Goal: Task Accomplishment & Management: Manage account settings

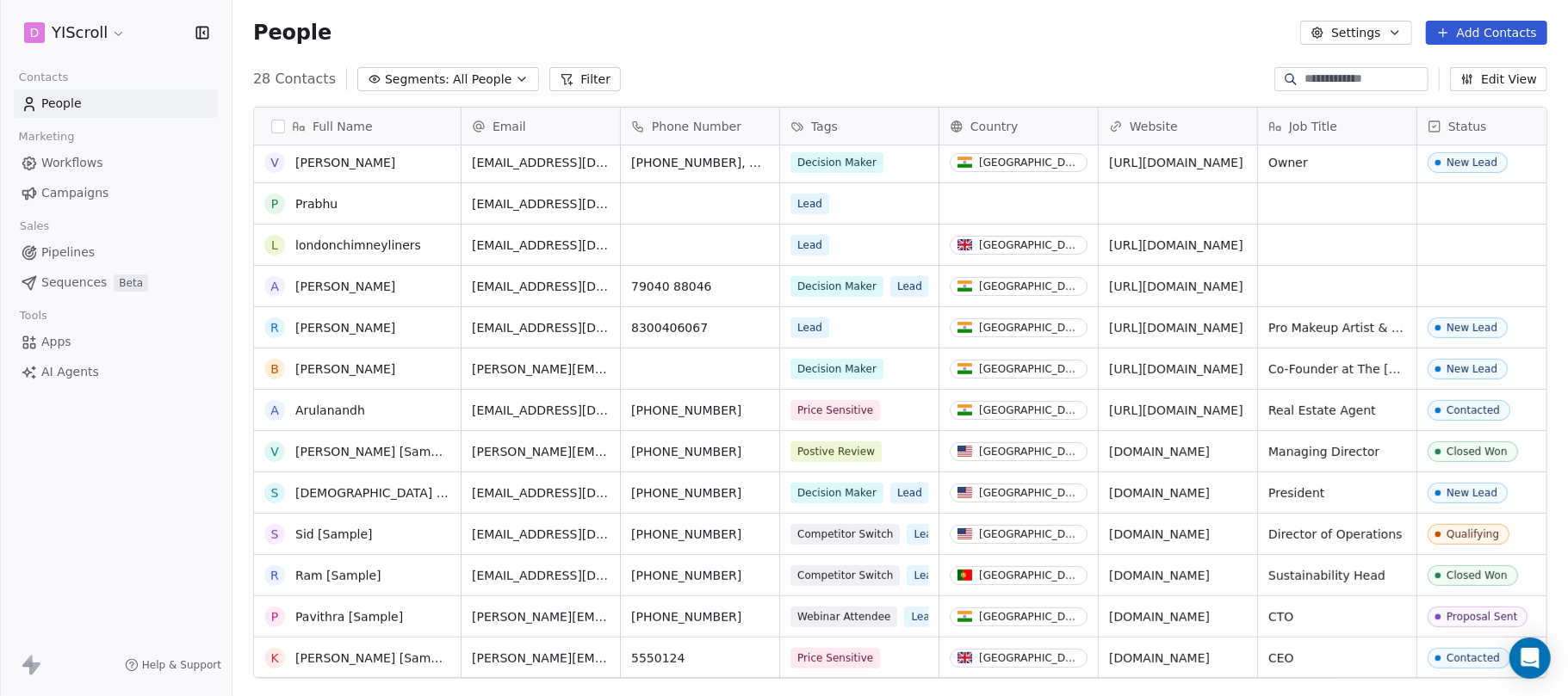
scroll to position [229, 0]
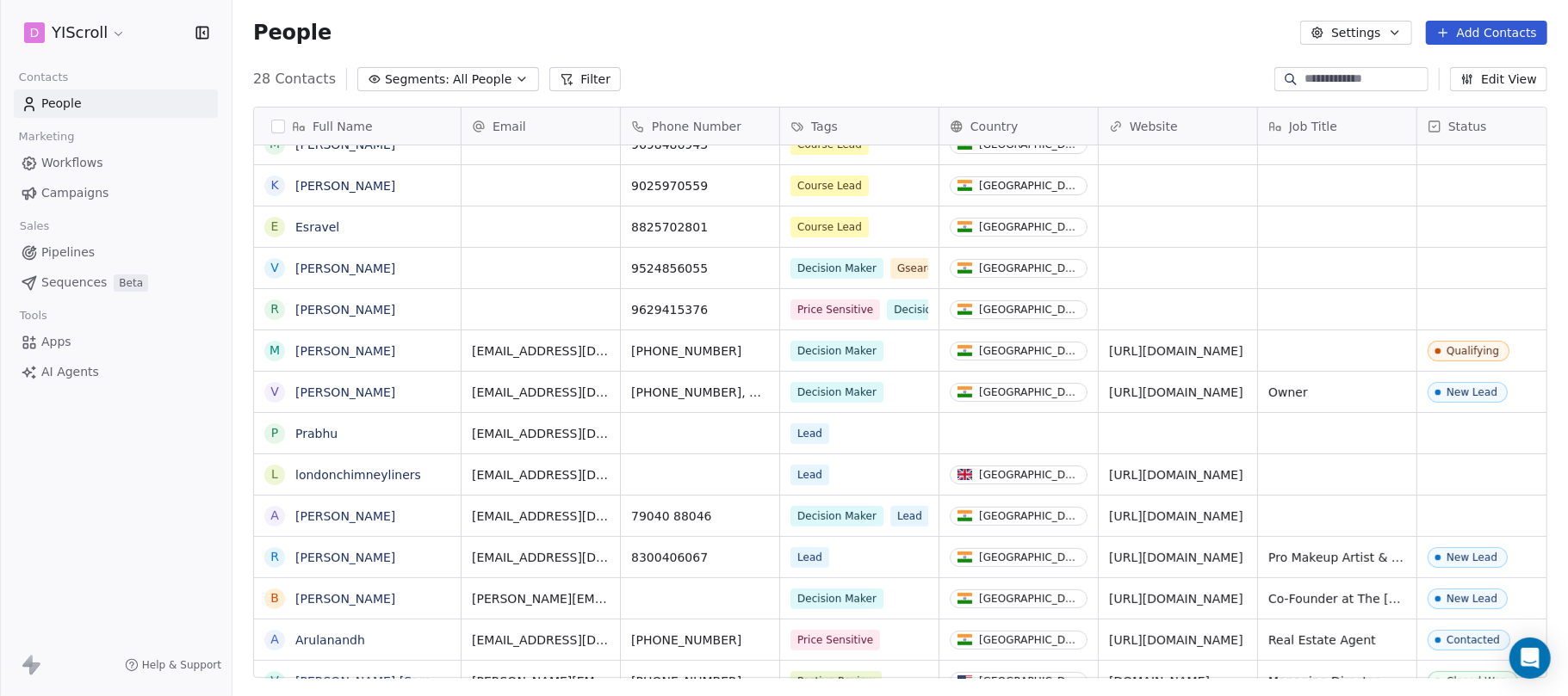
click at [121, 35] on html "D YIScroll Contacts People Marketing Workflows Campaigns Sales Pipelines Sequen…" at bounding box center [784, 412] width 1568 height 825
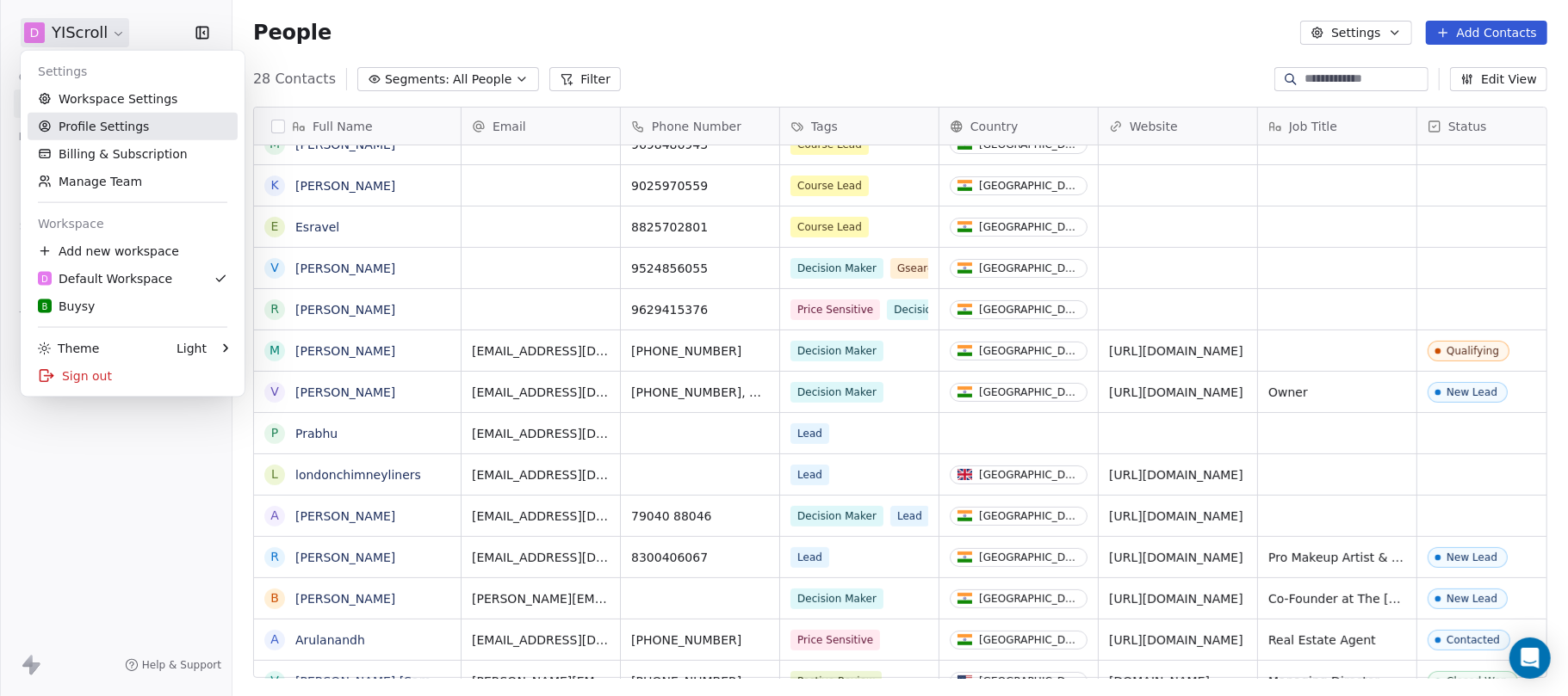
click at [110, 134] on link "Profile Settings" at bounding box center [132, 126] width 210 height 27
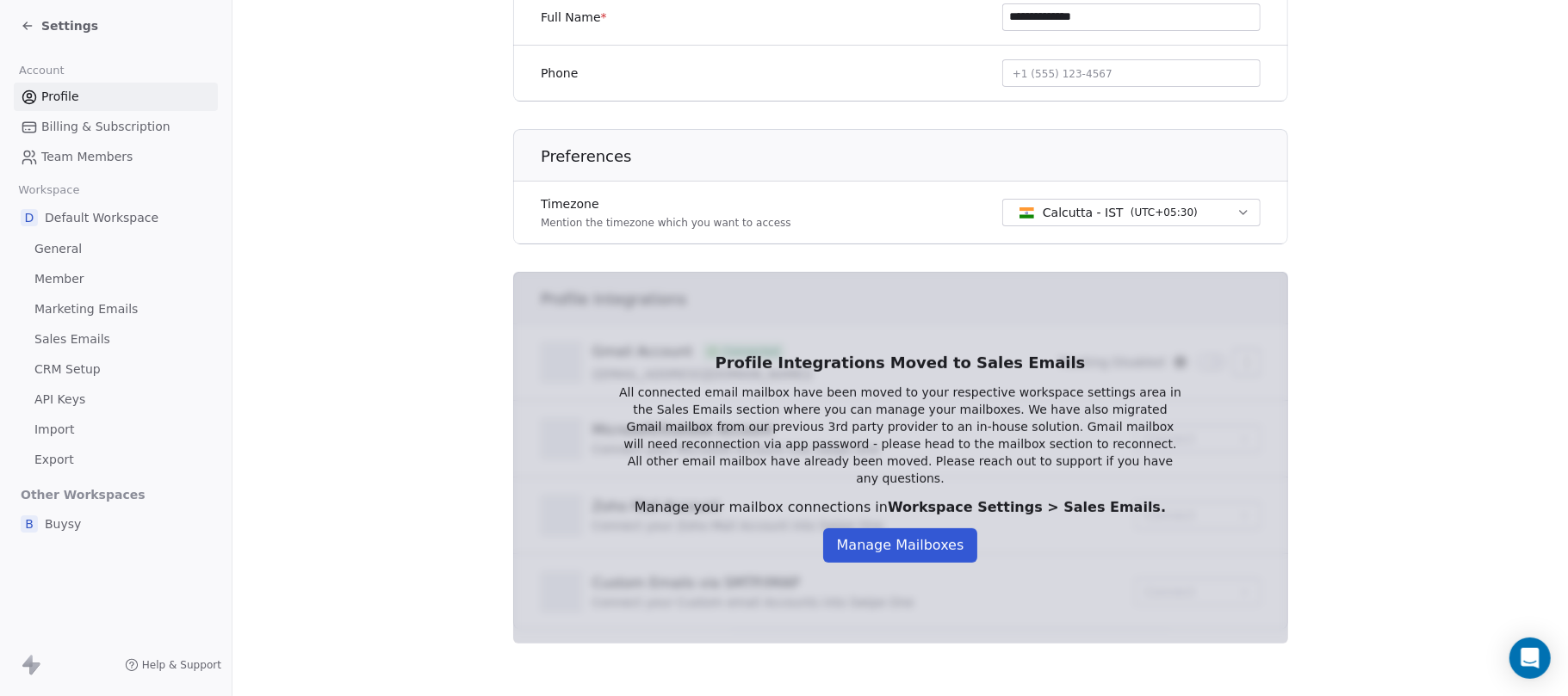
scroll to position [401, 0]
drag, startPoint x: 73, startPoint y: 276, endPoint x: 93, endPoint y: 275, distance: 20.0
click at [74, 276] on span "Member" at bounding box center [59, 279] width 50 height 18
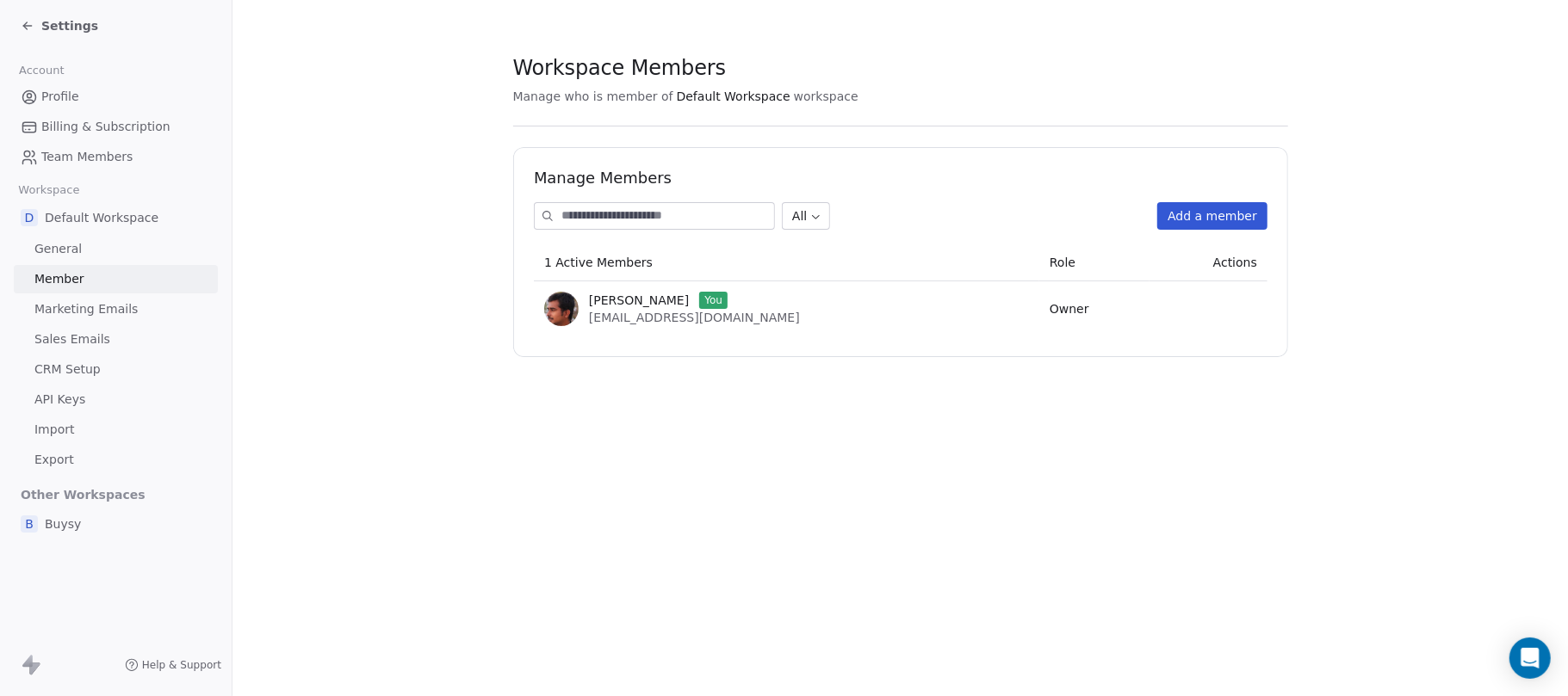
click at [1176, 212] on button "Add a member" at bounding box center [1212, 215] width 110 height 27
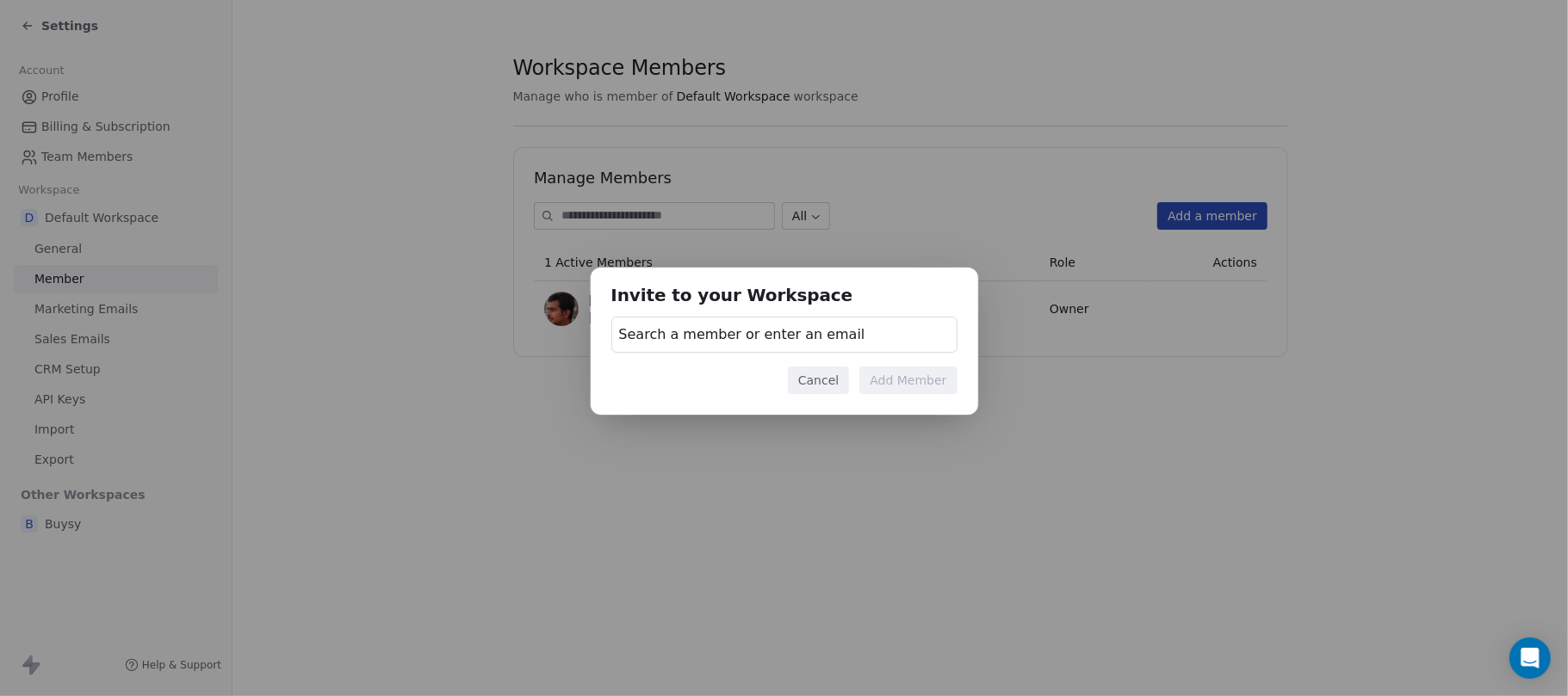
click at [666, 327] on span "Search a member or enter an email" at bounding box center [742, 335] width 246 height 21
click at [707, 375] on input "text" at bounding box center [782, 382] width 324 height 19
click at [604, 322] on div "Invite to your Workspace Search a member or enter an email Cancel Add Member" at bounding box center [784, 349] width 1568 height 217
click at [887, 186] on div "Invite to your Workspace Search a member or enter an email Cancel Add Member" at bounding box center [784, 348] width 1568 height 696
click at [828, 392] on button "Cancel" at bounding box center [818, 380] width 61 height 27
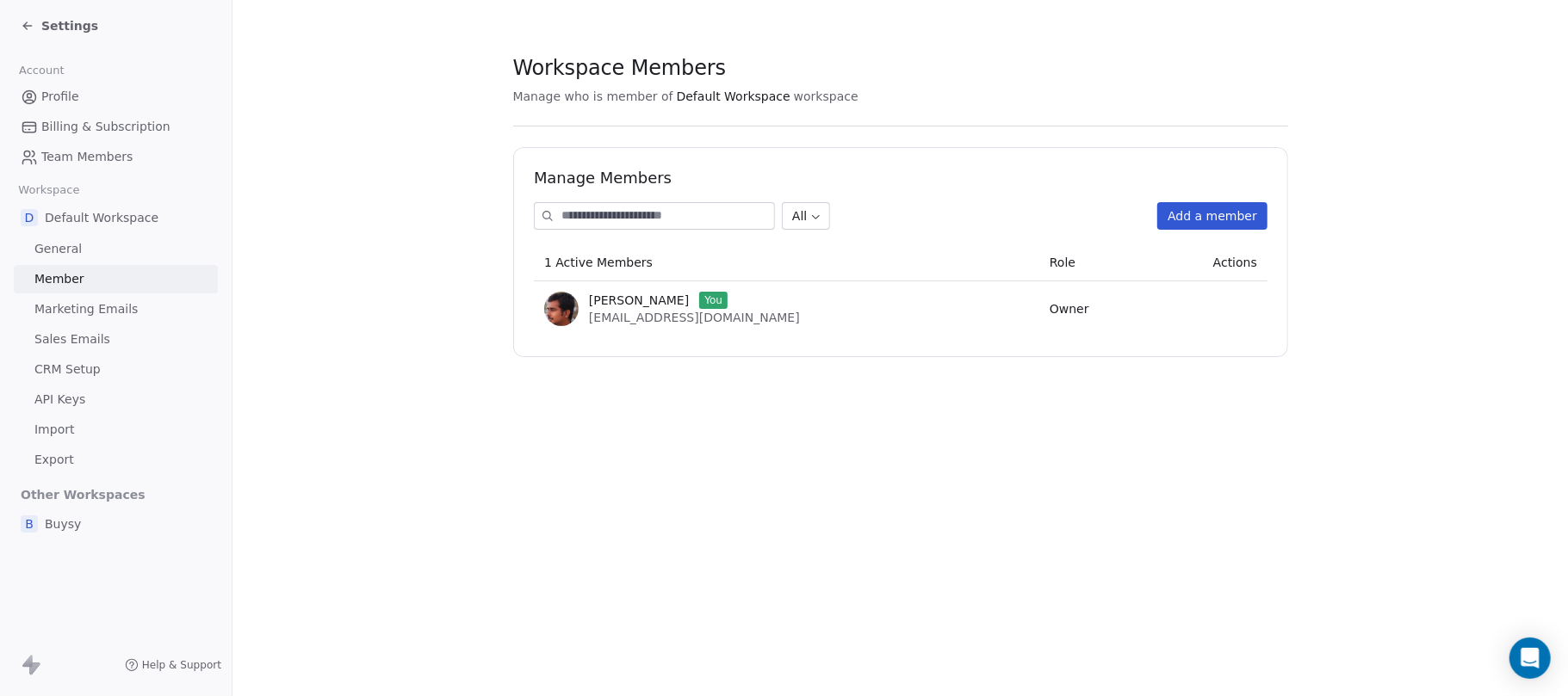
click at [58, 514] on div "B Buysy" at bounding box center [116, 523] width 204 height 31
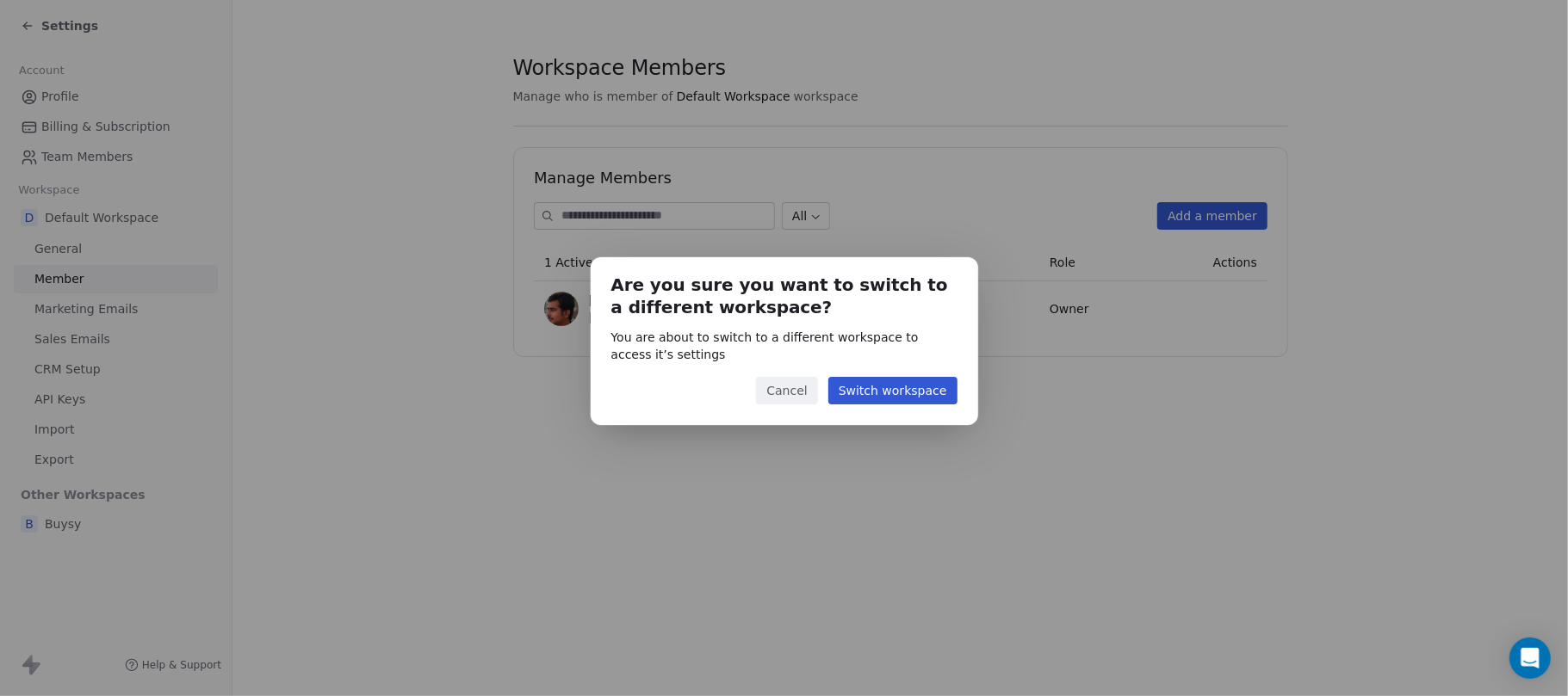
click at [909, 396] on button "Switch workspace" at bounding box center [892, 390] width 129 height 27
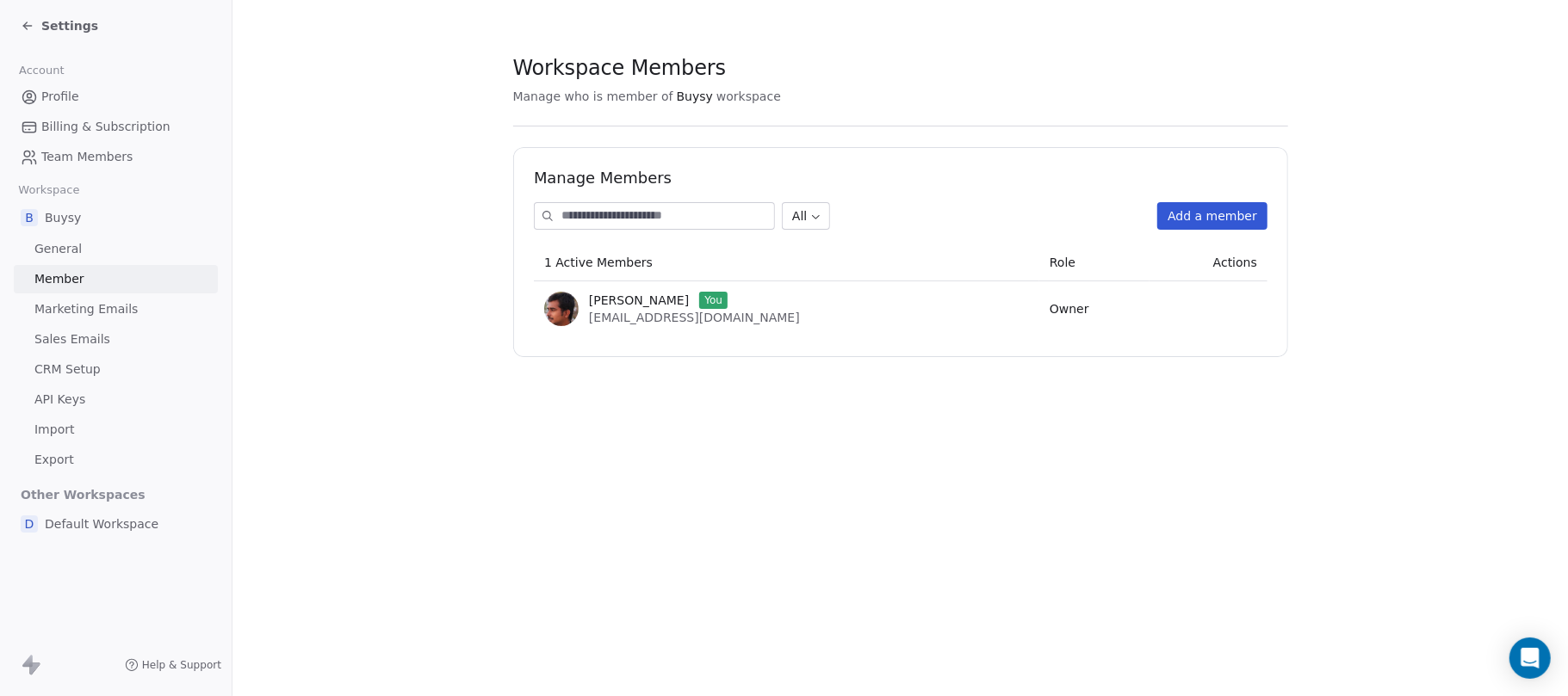
click at [108, 518] on span "Default Workspace" at bounding box center [101, 524] width 113 height 17
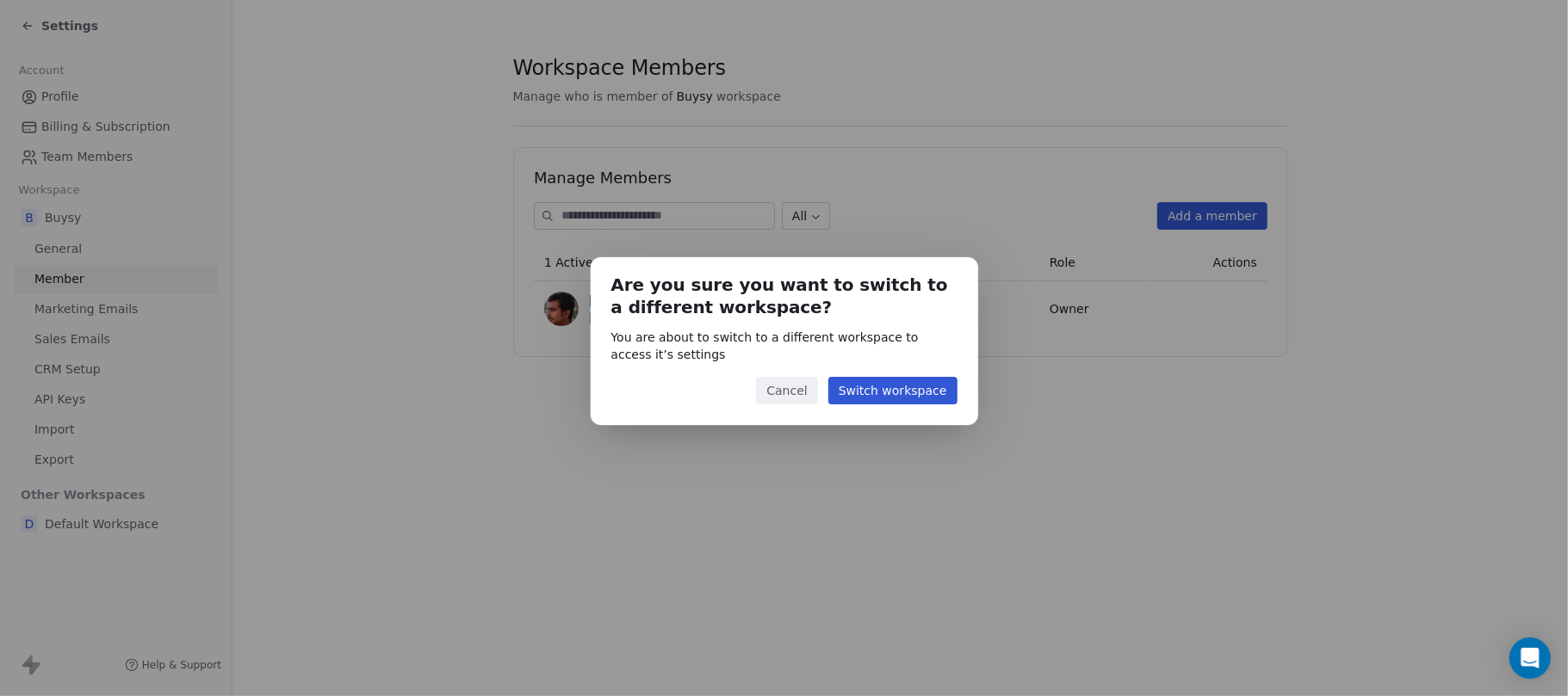
click at [885, 390] on button "Switch workspace" at bounding box center [892, 390] width 129 height 27
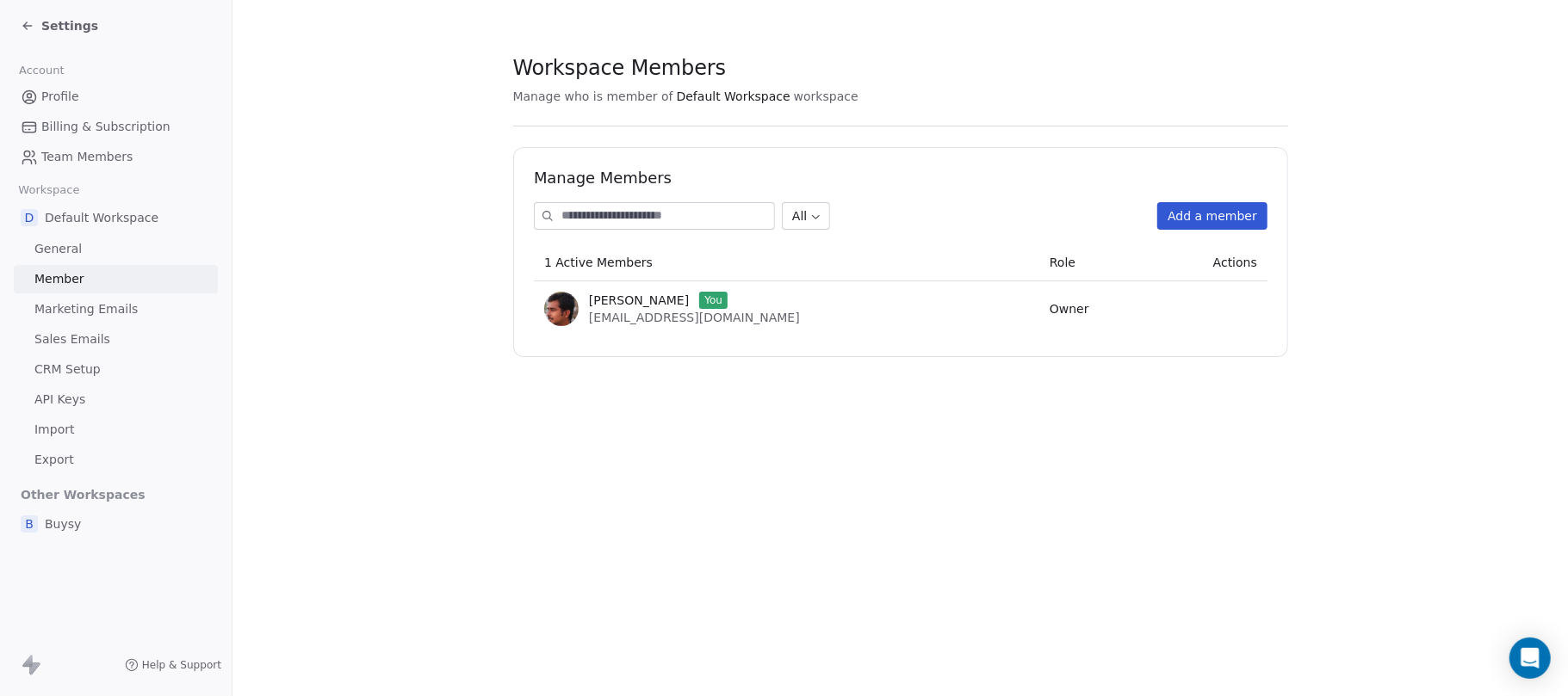
click at [632, 71] on span "Workspace Members" at bounding box center [619, 67] width 212 height 25
click at [700, 91] on span "Default Workspace" at bounding box center [733, 96] width 113 height 17
click at [794, 93] on span "workspace" at bounding box center [826, 96] width 64 height 17
click at [52, 242] on span "General" at bounding box center [58, 249] width 47 height 18
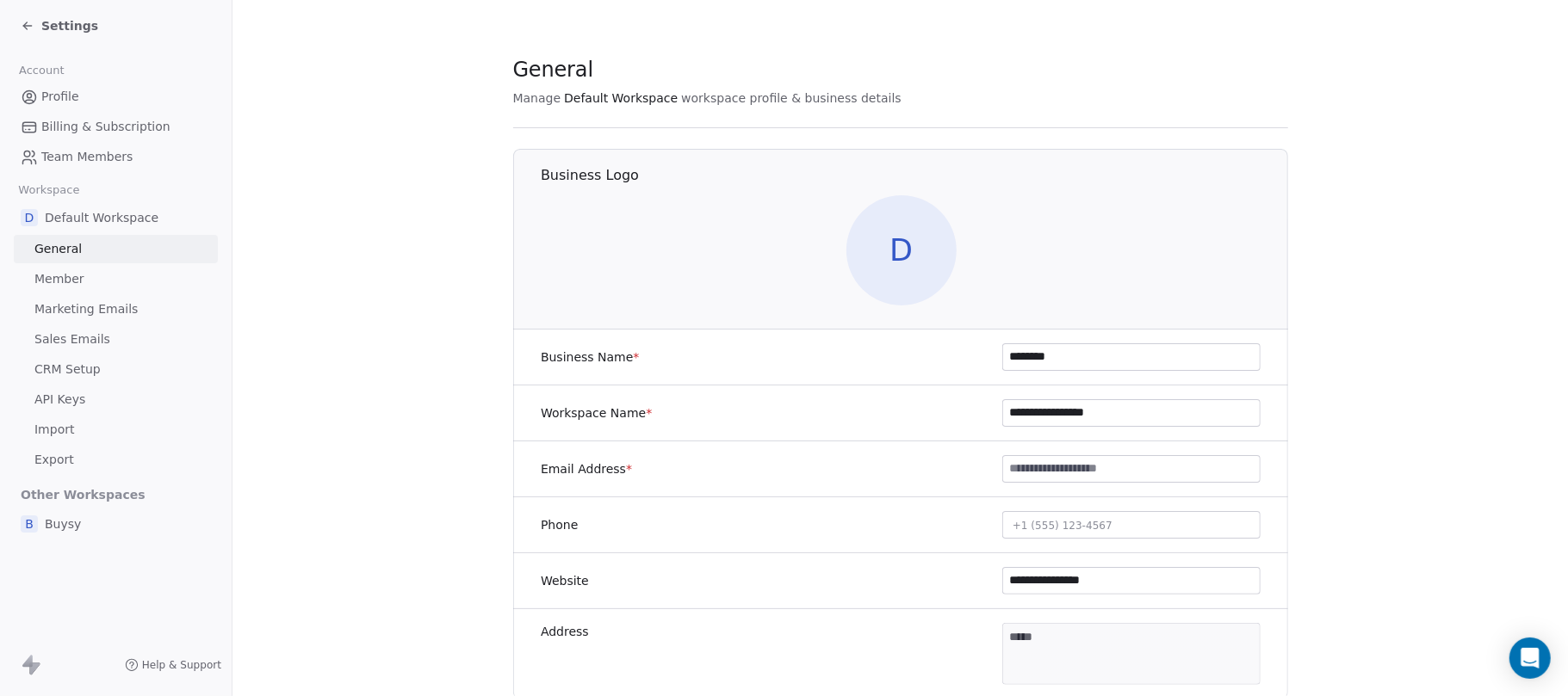
click at [1103, 404] on input "**********" at bounding box center [1131, 412] width 257 height 25
type input "********"
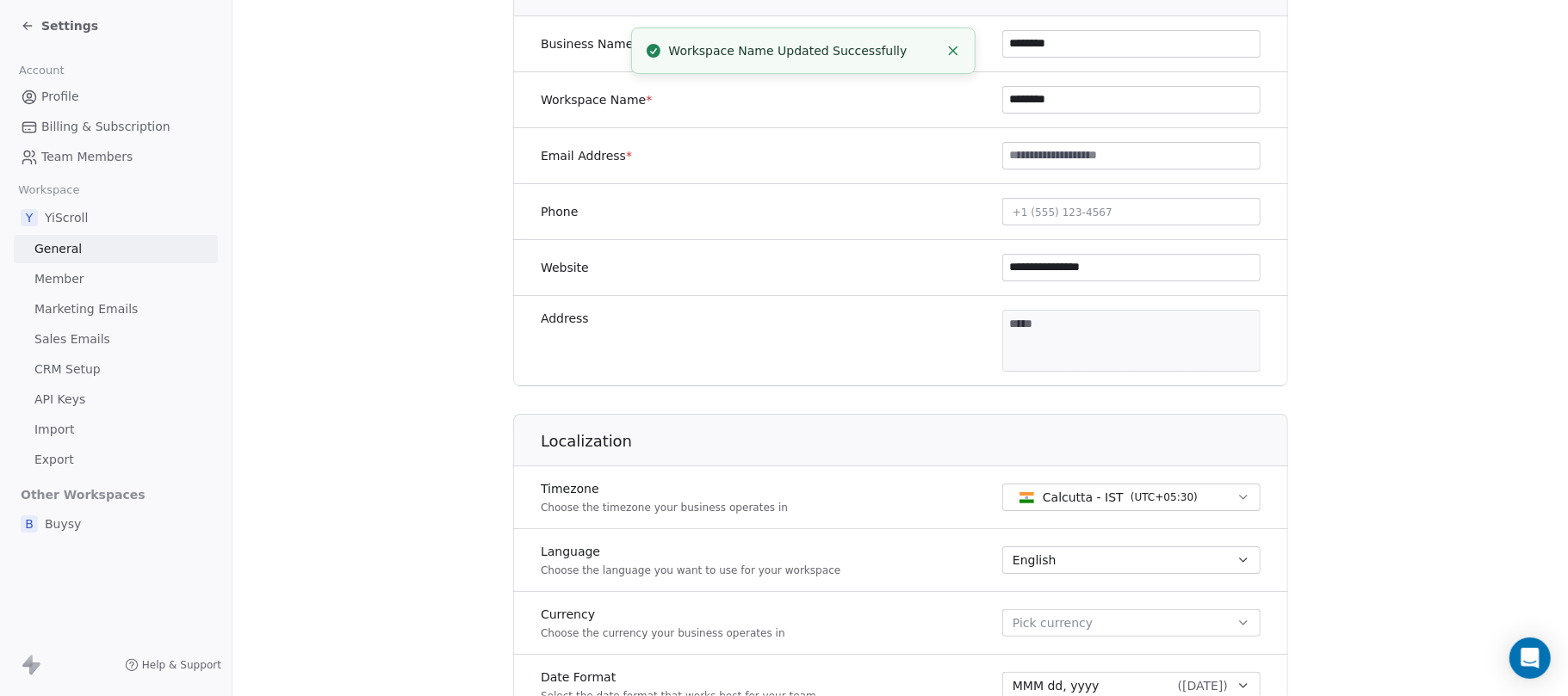
scroll to position [115, 0]
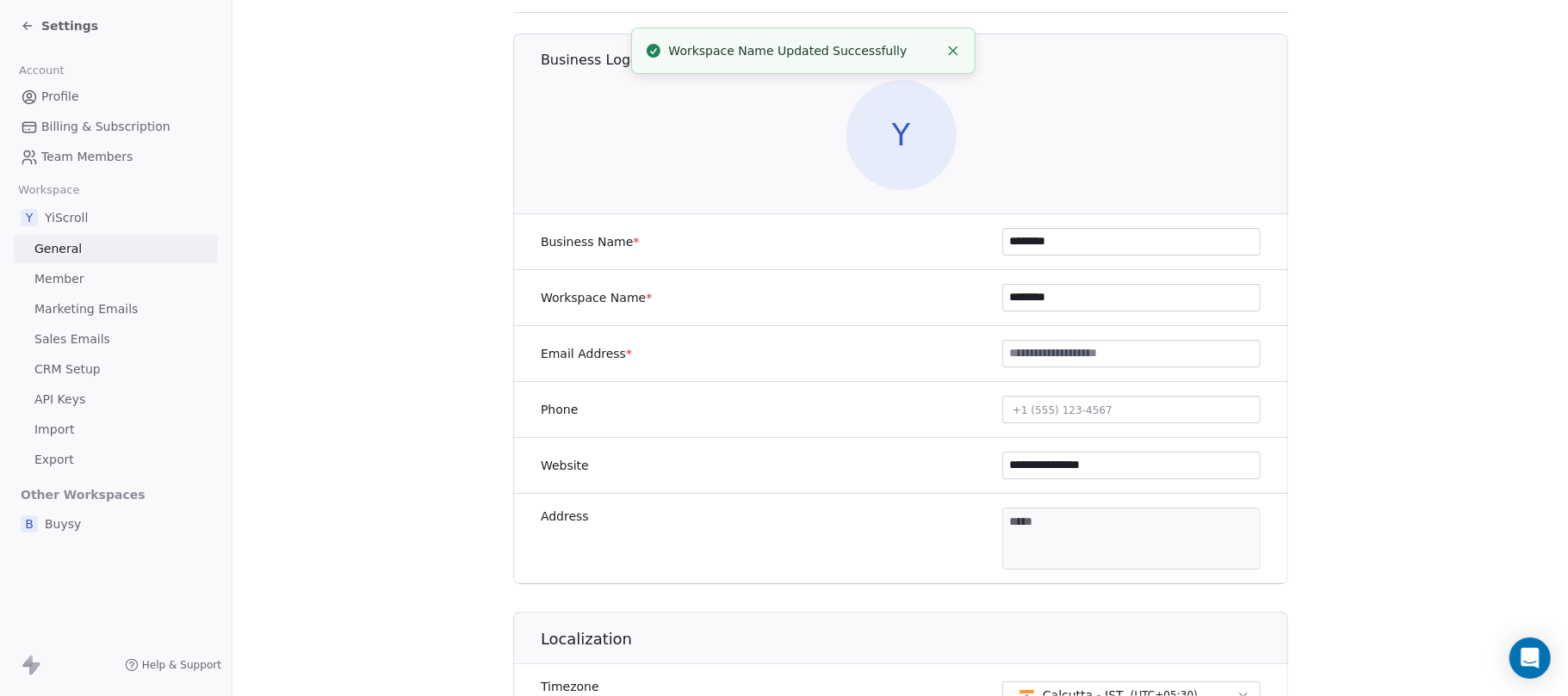
click at [64, 282] on span "Member" at bounding box center [59, 279] width 50 height 18
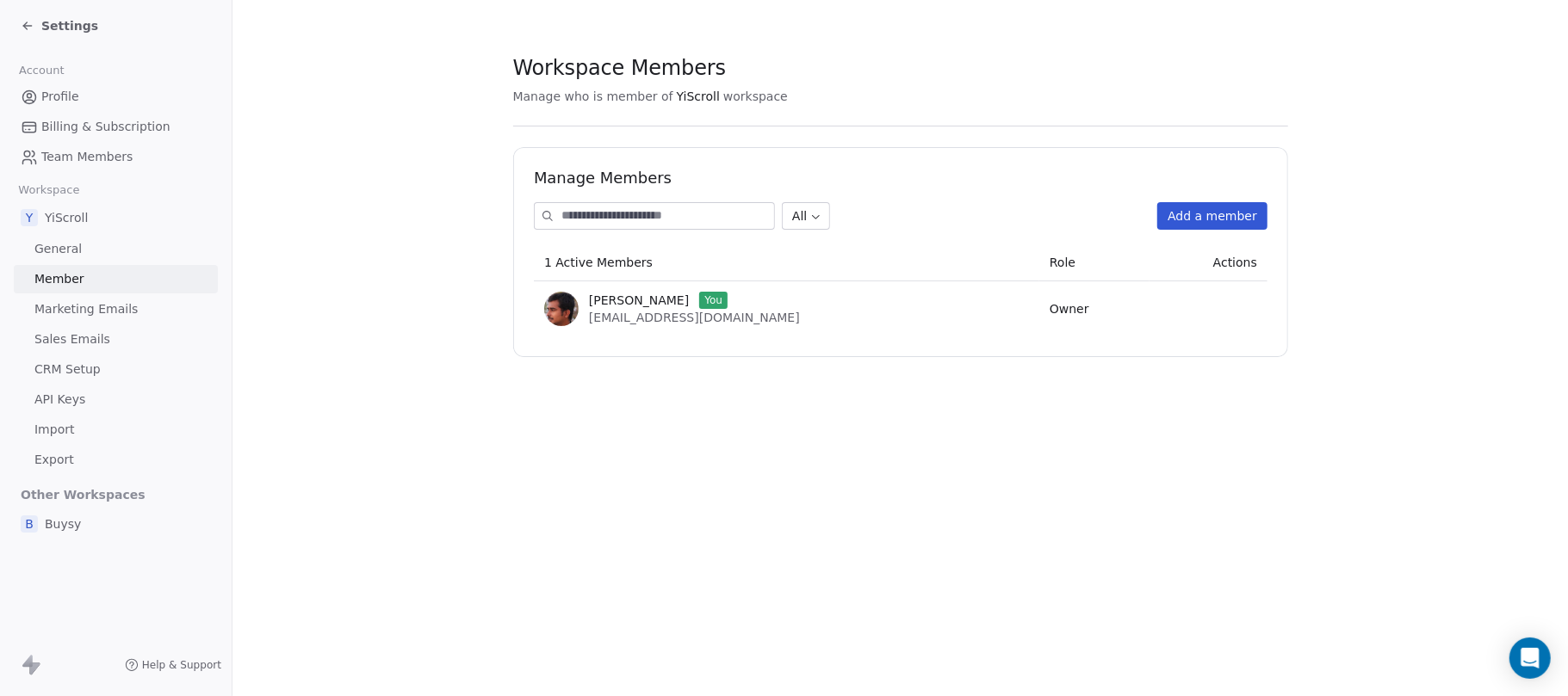
click at [1176, 225] on button "Add a member" at bounding box center [1212, 215] width 110 height 27
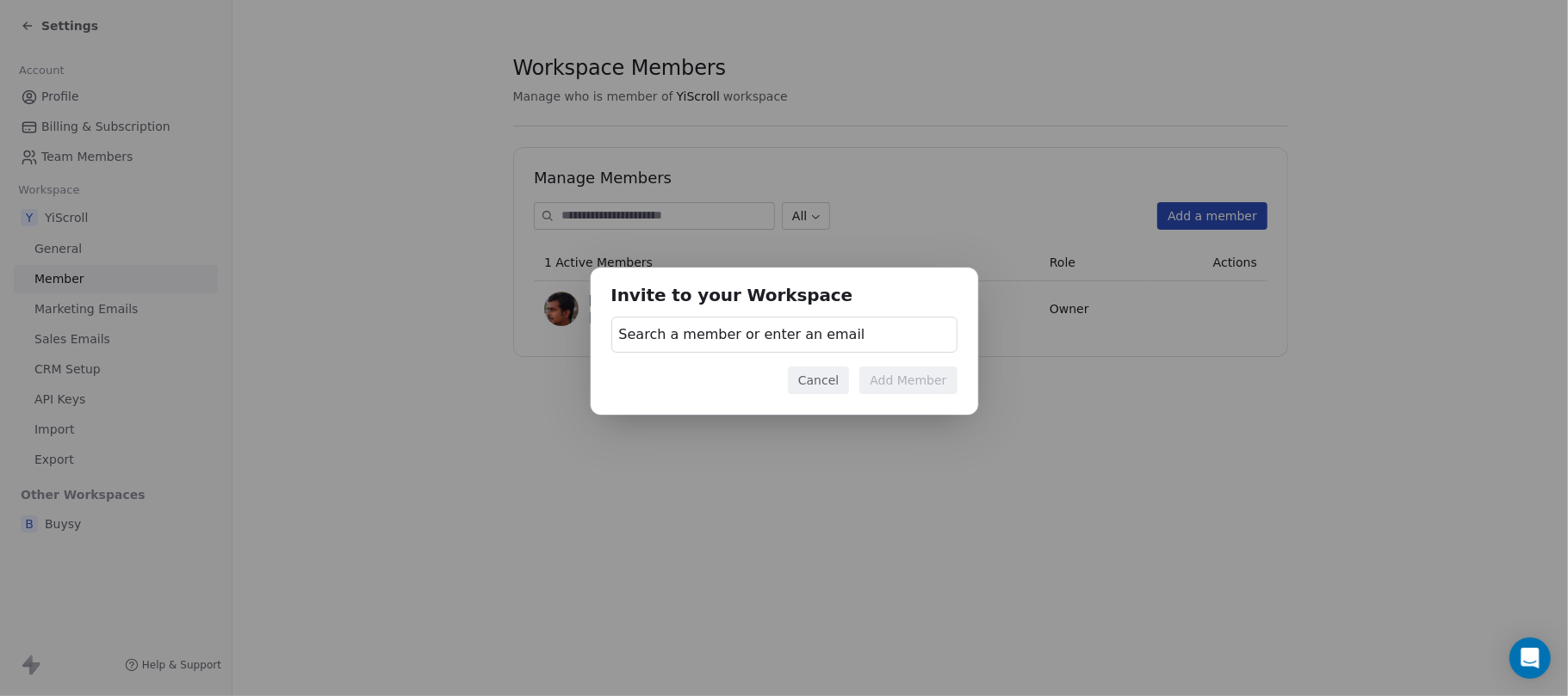
click at [793, 339] on span "Search a member or enter an email" at bounding box center [742, 335] width 246 height 21
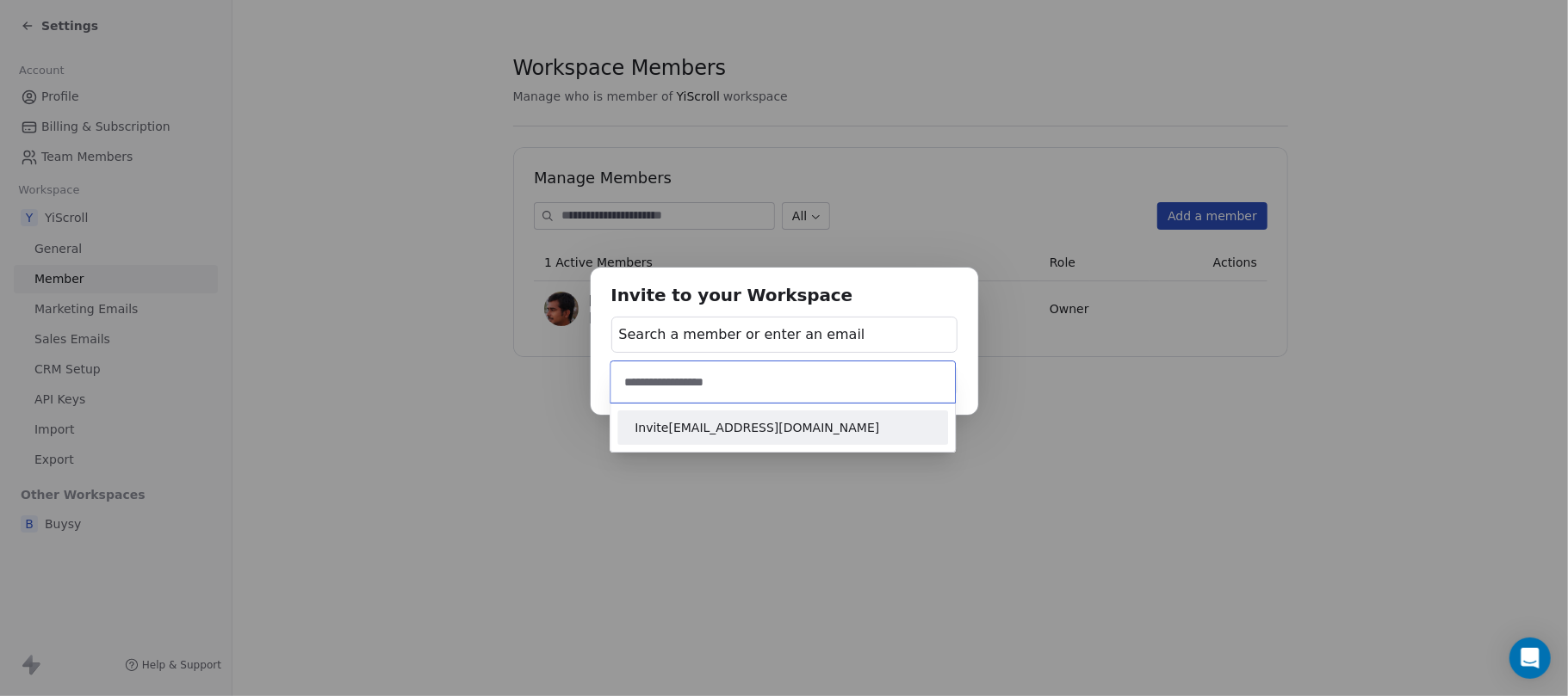
type input "**********"
drag, startPoint x: 762, startPoint y: 411, endPoint x: 793, endPoint y: 415, distance: 31.3
click at [762, 410] on div "Invite [EMAIL_ADDRESS][DOMAIN_NAME]" at bounding box center [782, 427] width 330 height 35
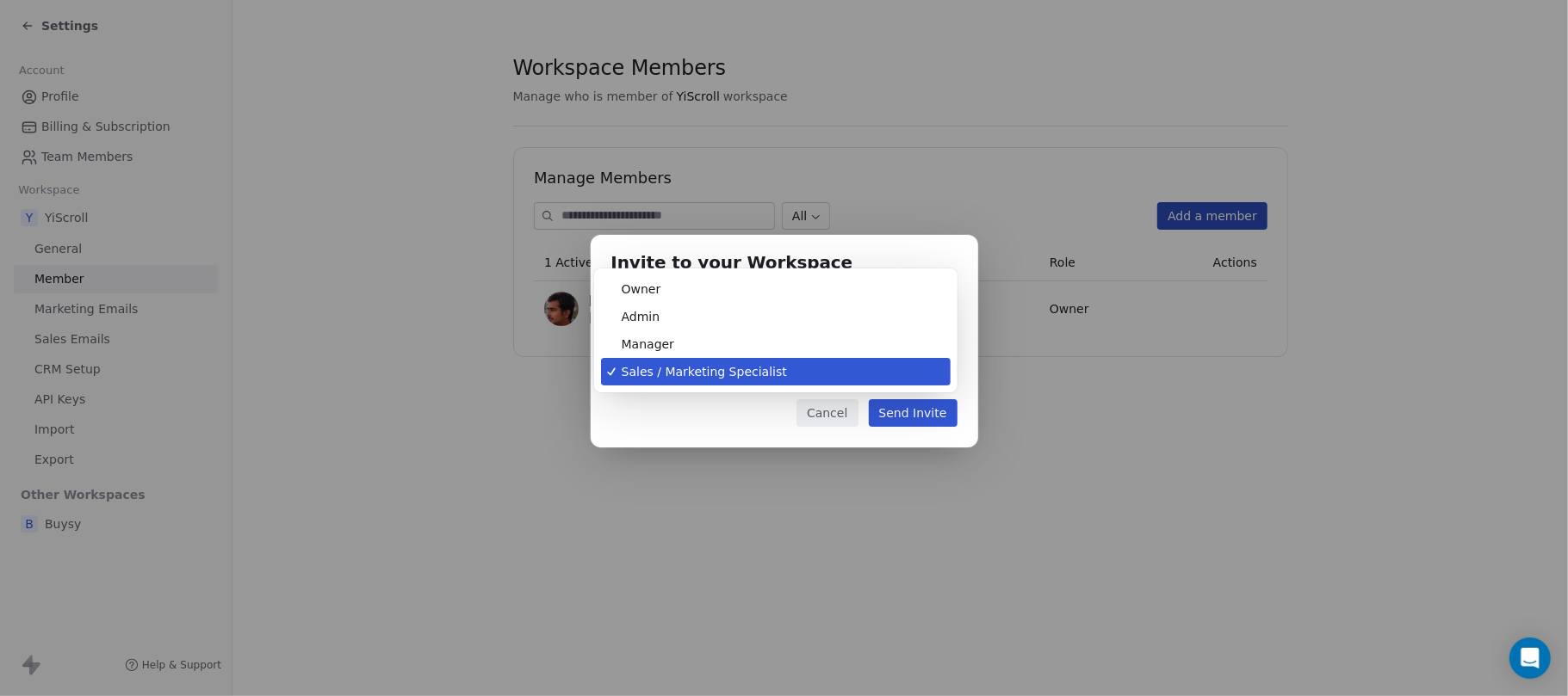
click at [941, 370] on body "Settings Account Profile Billing & Subscription Team Members Workspace Y YiScro…" at bounding box center [784, 412] width 1568 height 825
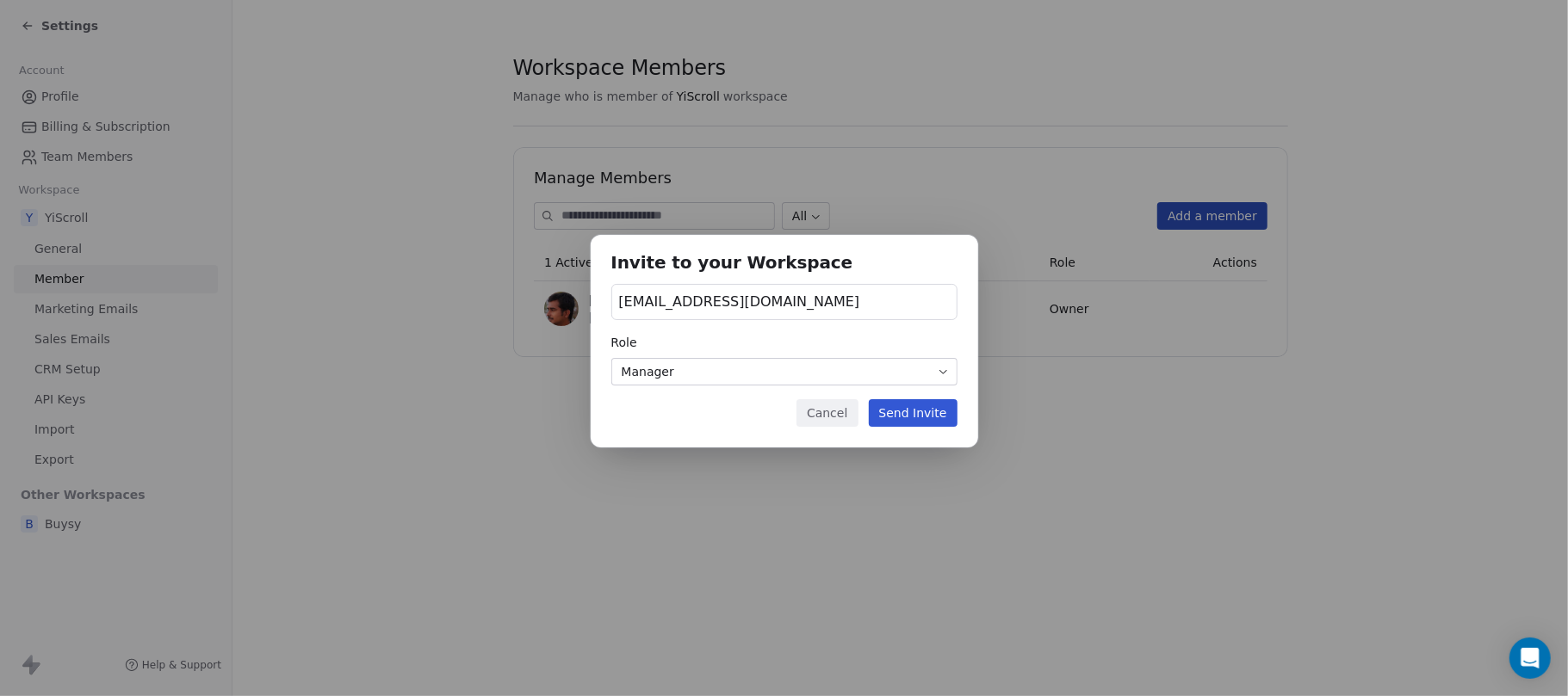
click at [909, 403] on button "Send Invite" at bounding box center [913, 412] width 89 height 27
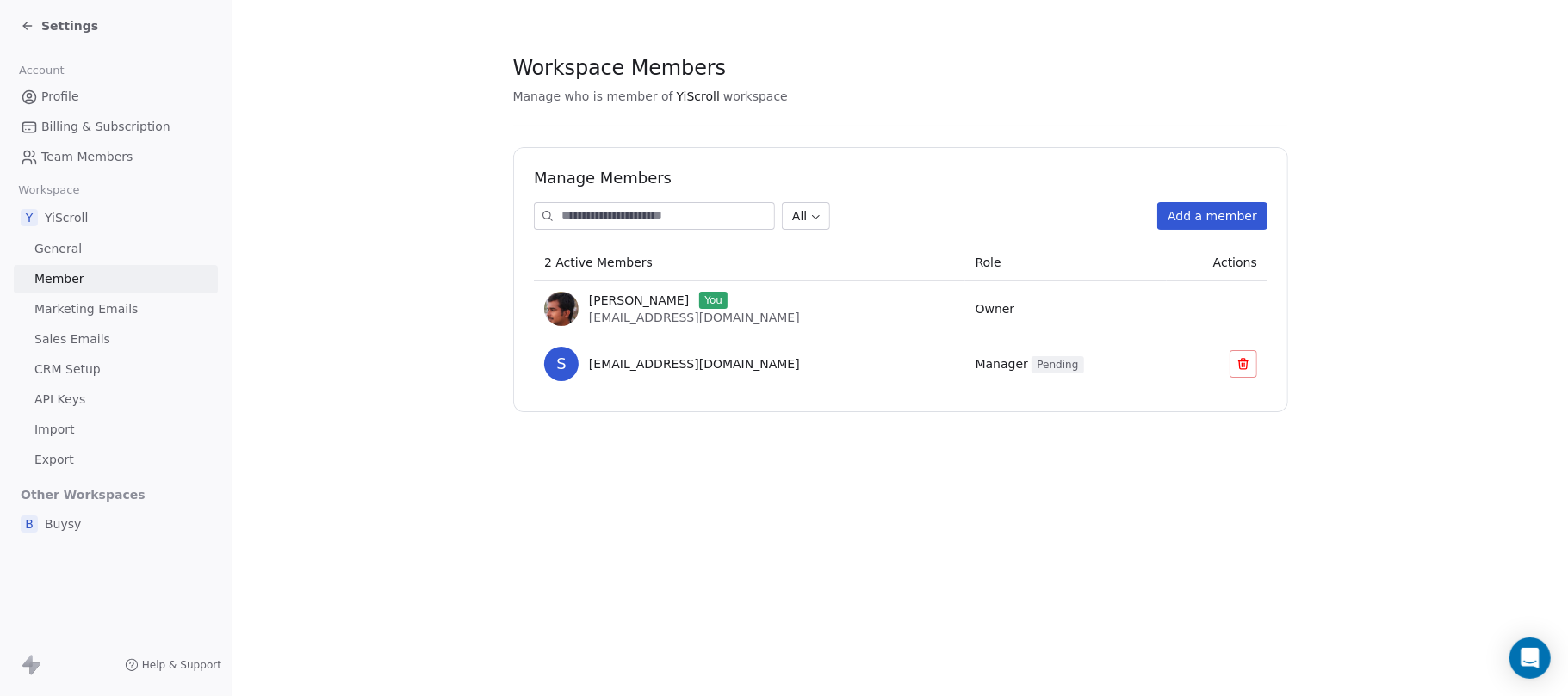
click at [1176, 224] on button "Add a member" at bounding box center [1212, 215] width 110 height 27
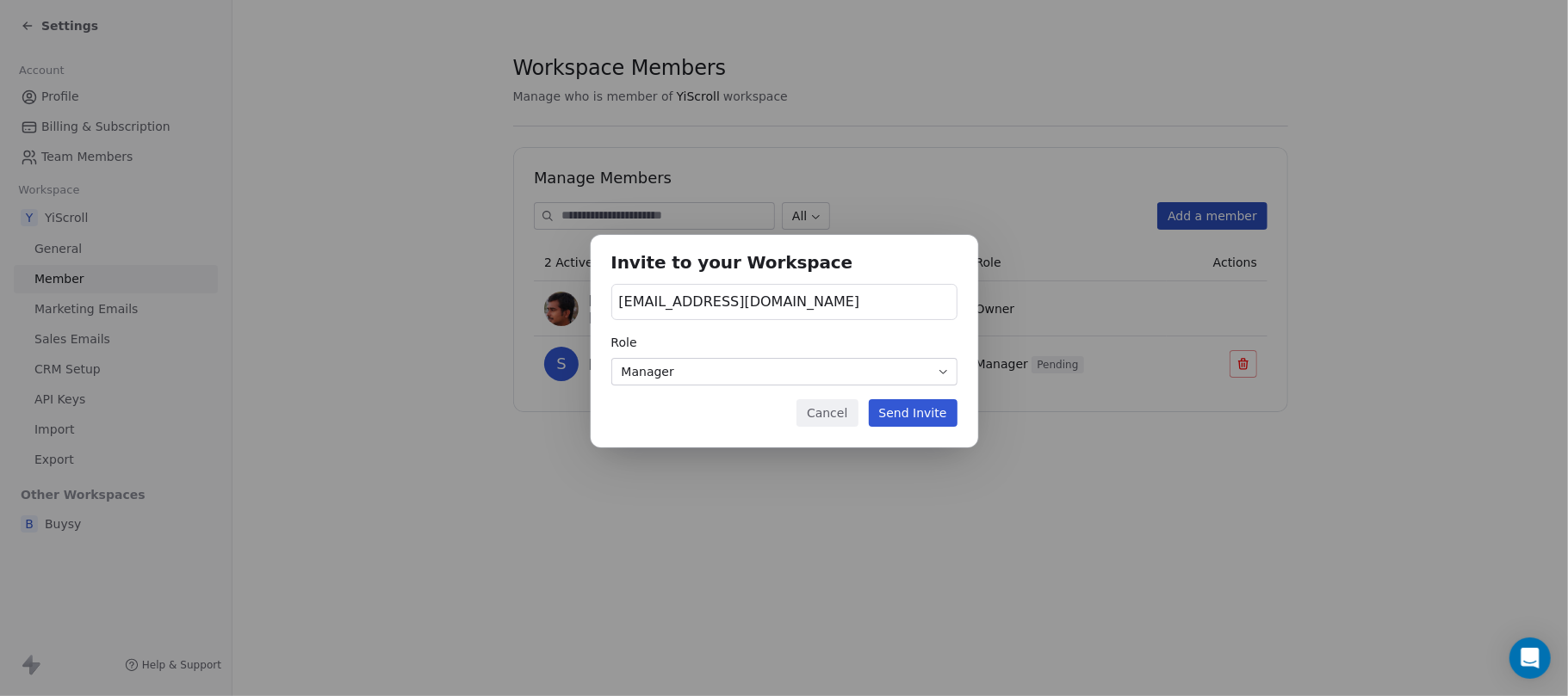
click at [799, 372] on body "Settings Account Profile Billing & Subscription Team Members Workspace Y YiScro…" at bounding box center [784, 412] width 1568 height 825
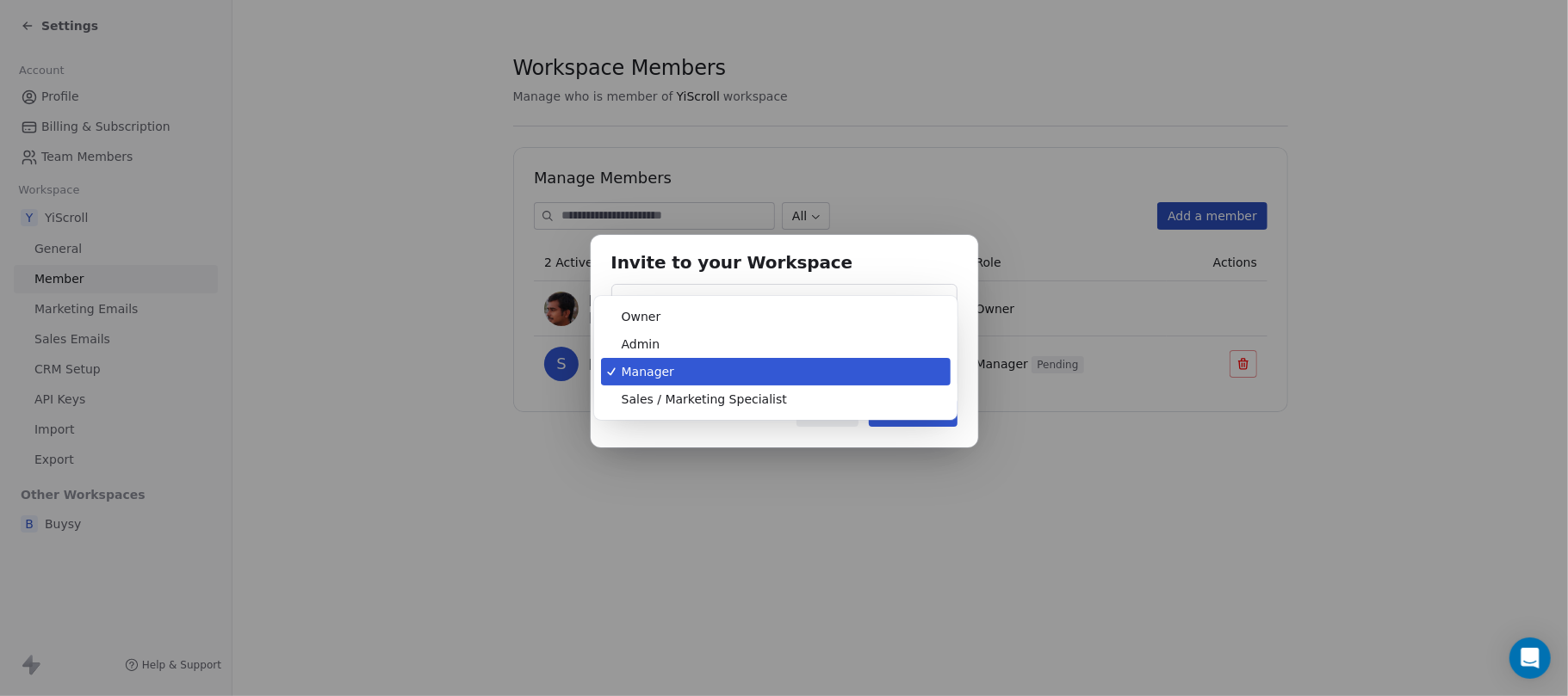
click at [732, 360] on body "Settings Account Profile Billing & Subscription Team Members Workspace Y YiScro…" at bounding box center [784, 412] width 1568 height 825
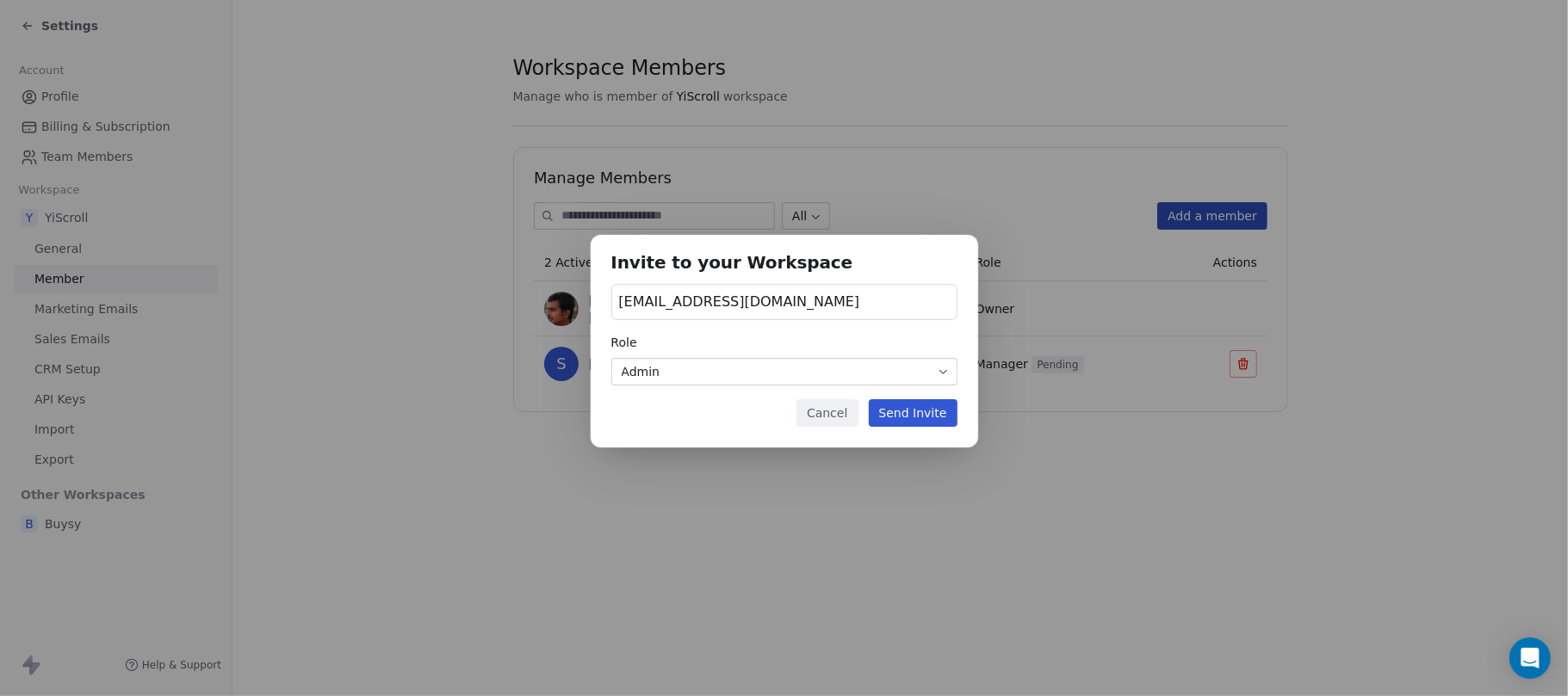
click at [928, 417] on button "Send Invite" at bounding box center [913, 412] width 89 height 27
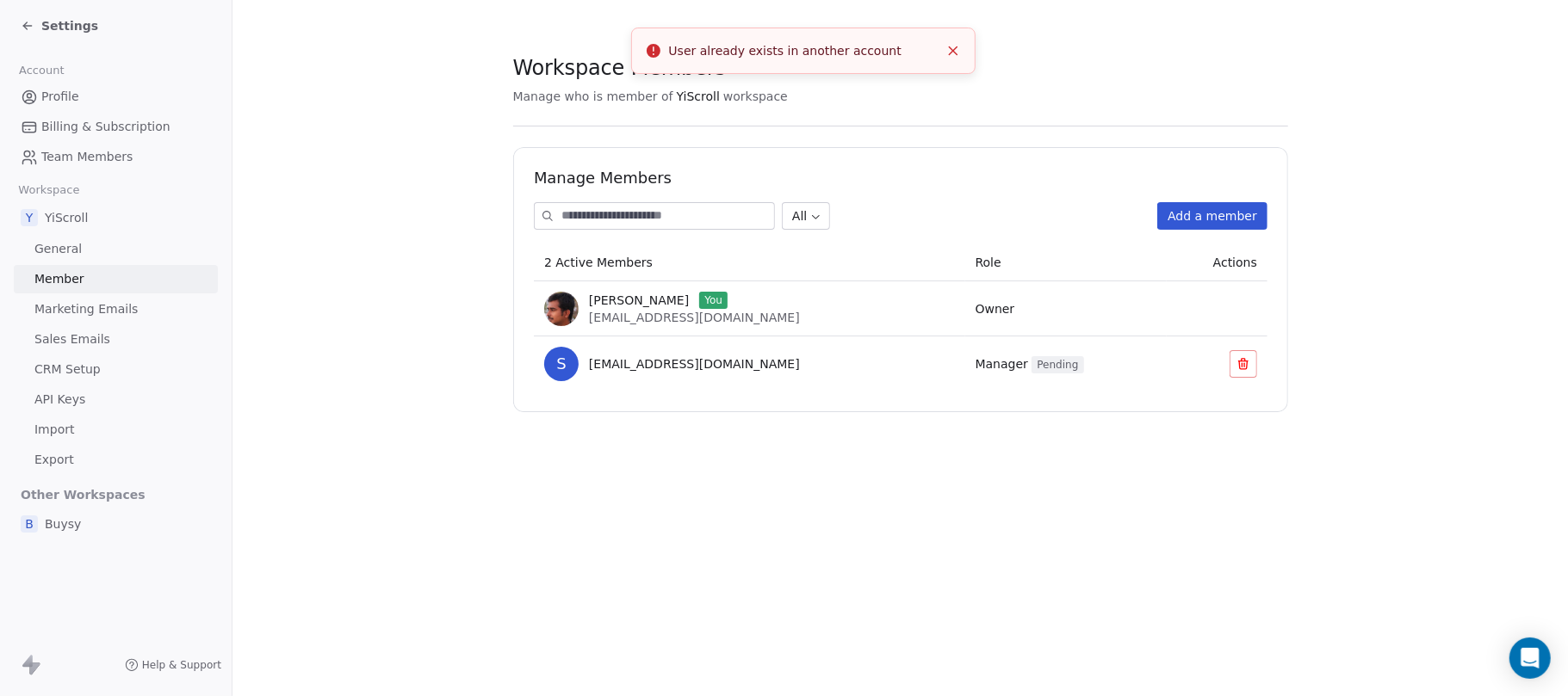
click at [1176, 204] on button "Add a member" at bounding box center [1212, 215] width 110 height 27
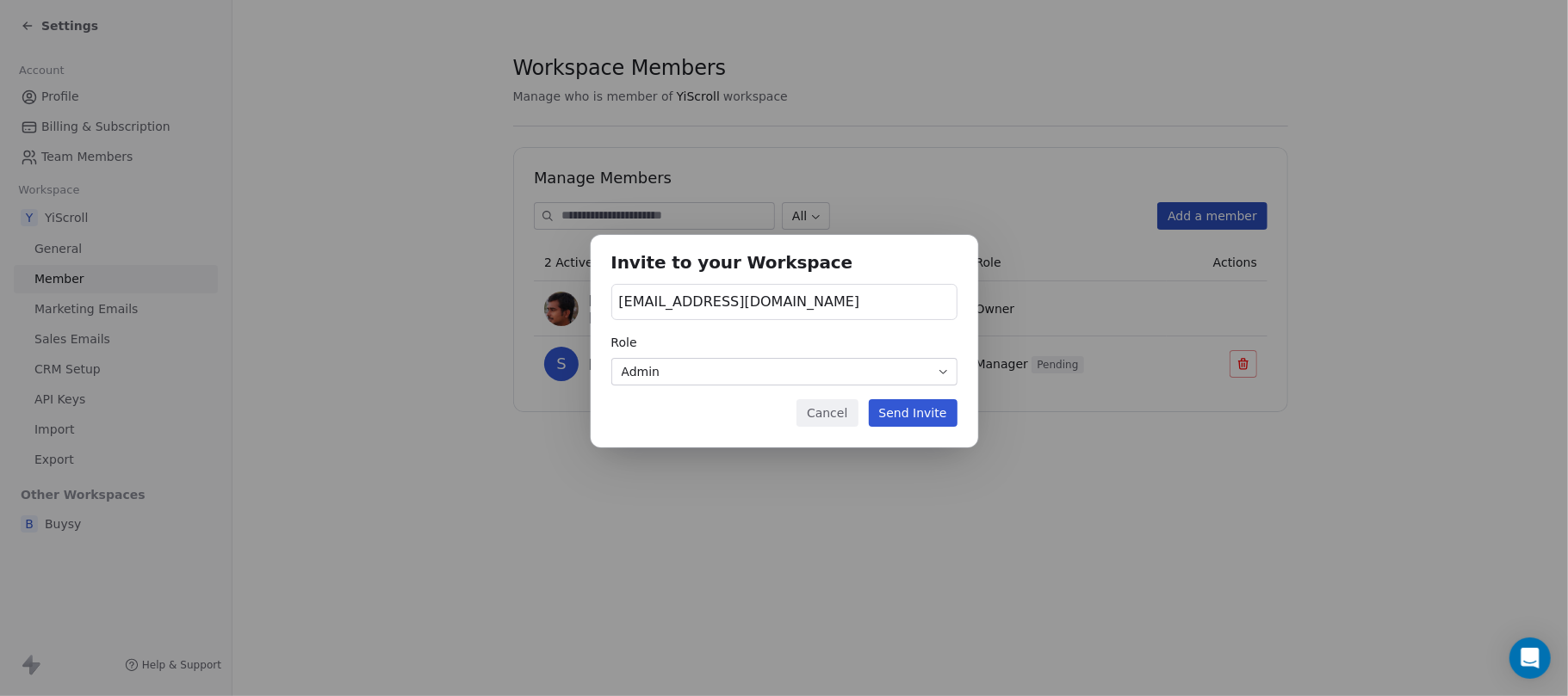
click at [834, 422] on button "Cancel" at bounding box center [826, 412] width 61 height 27
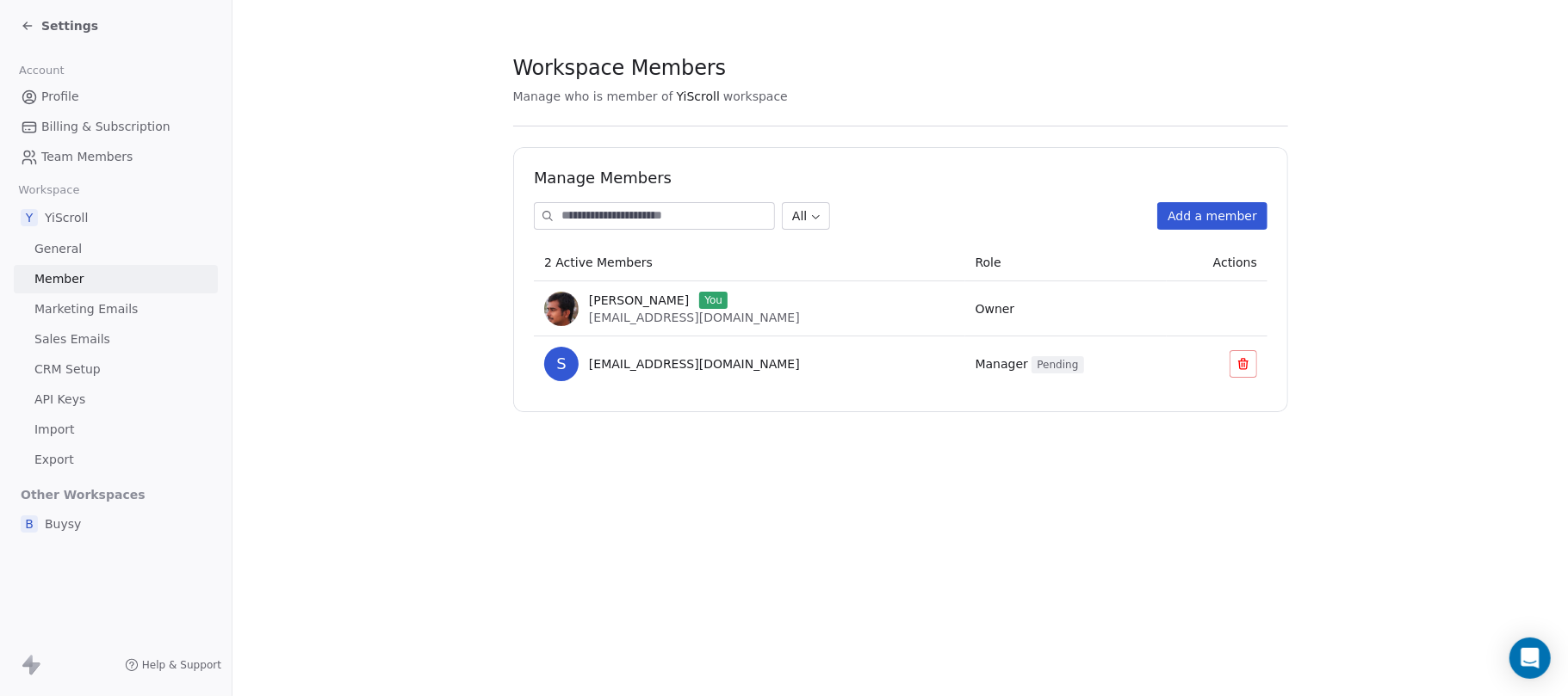
click at [69, 245] on span "General" at bounding box center [58, 249] width 47 height 18
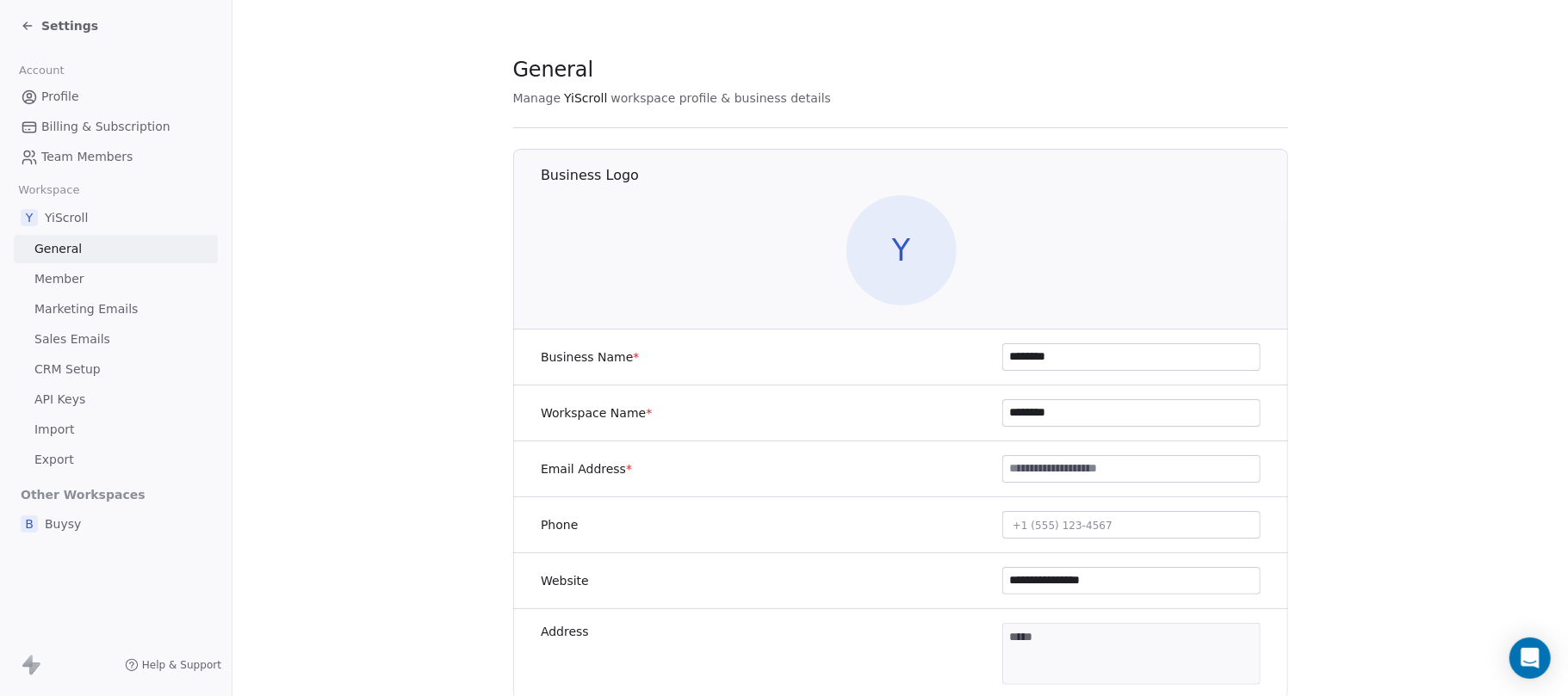
click at [73, 283] on span "Member" at bounding box center [59, 279] width 50 height 18
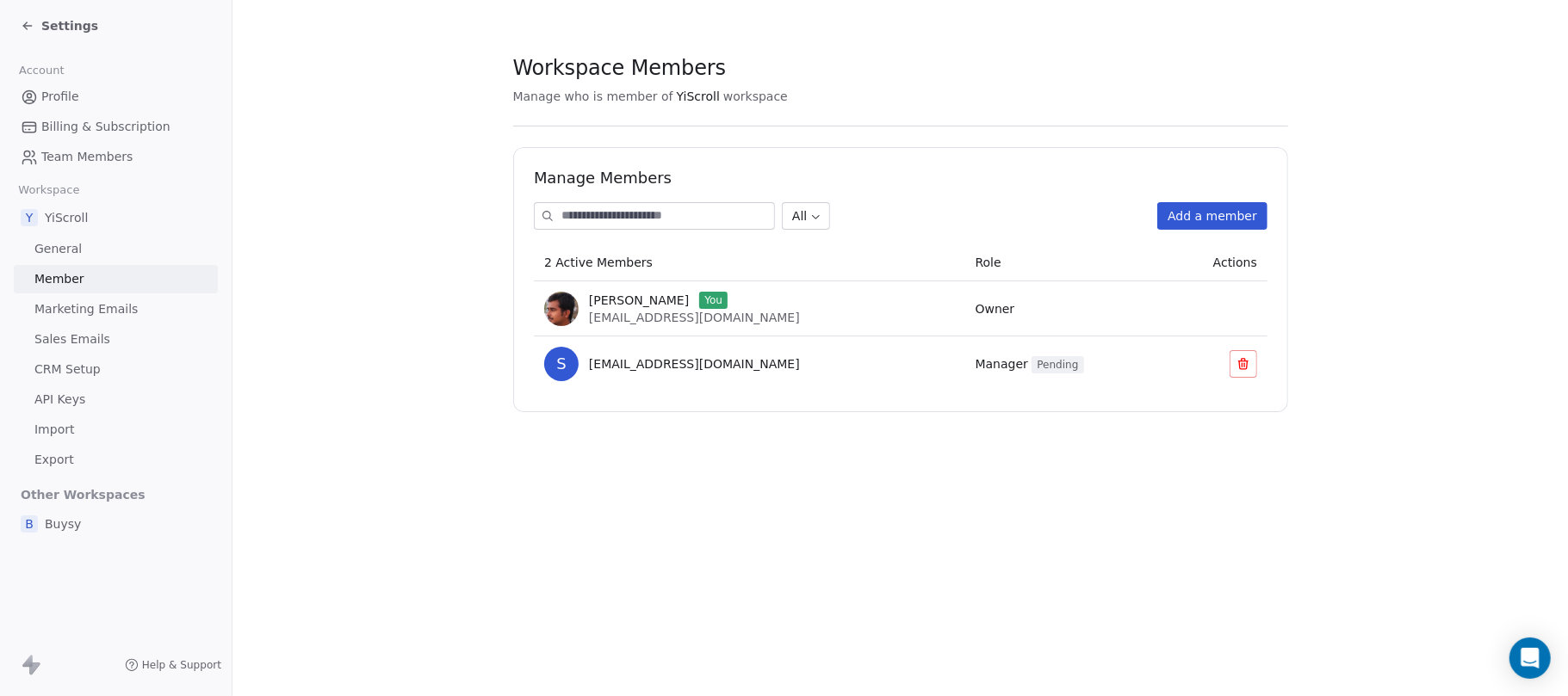
click at [1176, 221] on button "Add a member" at bounding box center [1212, 215] width 110 height 27
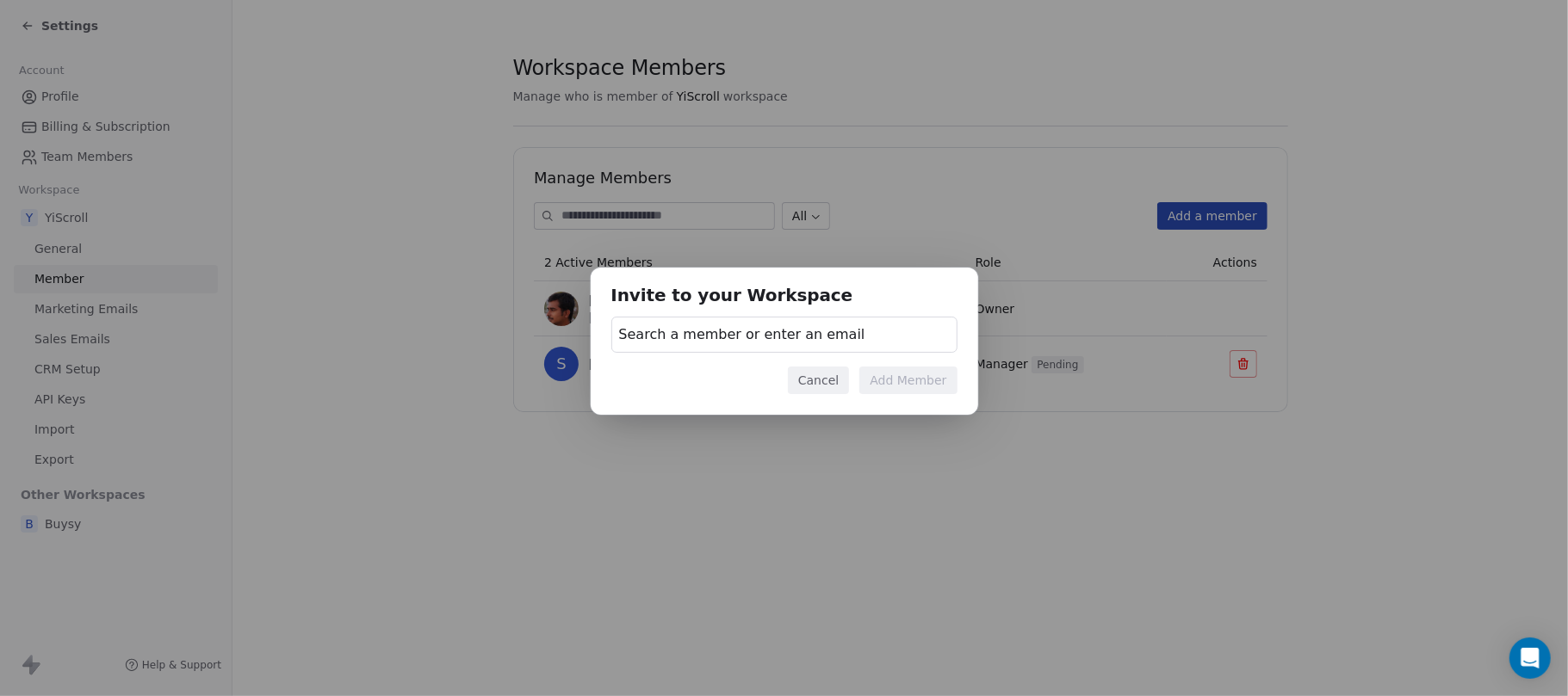
click at [730, 331] on span "Search a member or enter an email" at bounding box center [742, 335] width 246 height 21
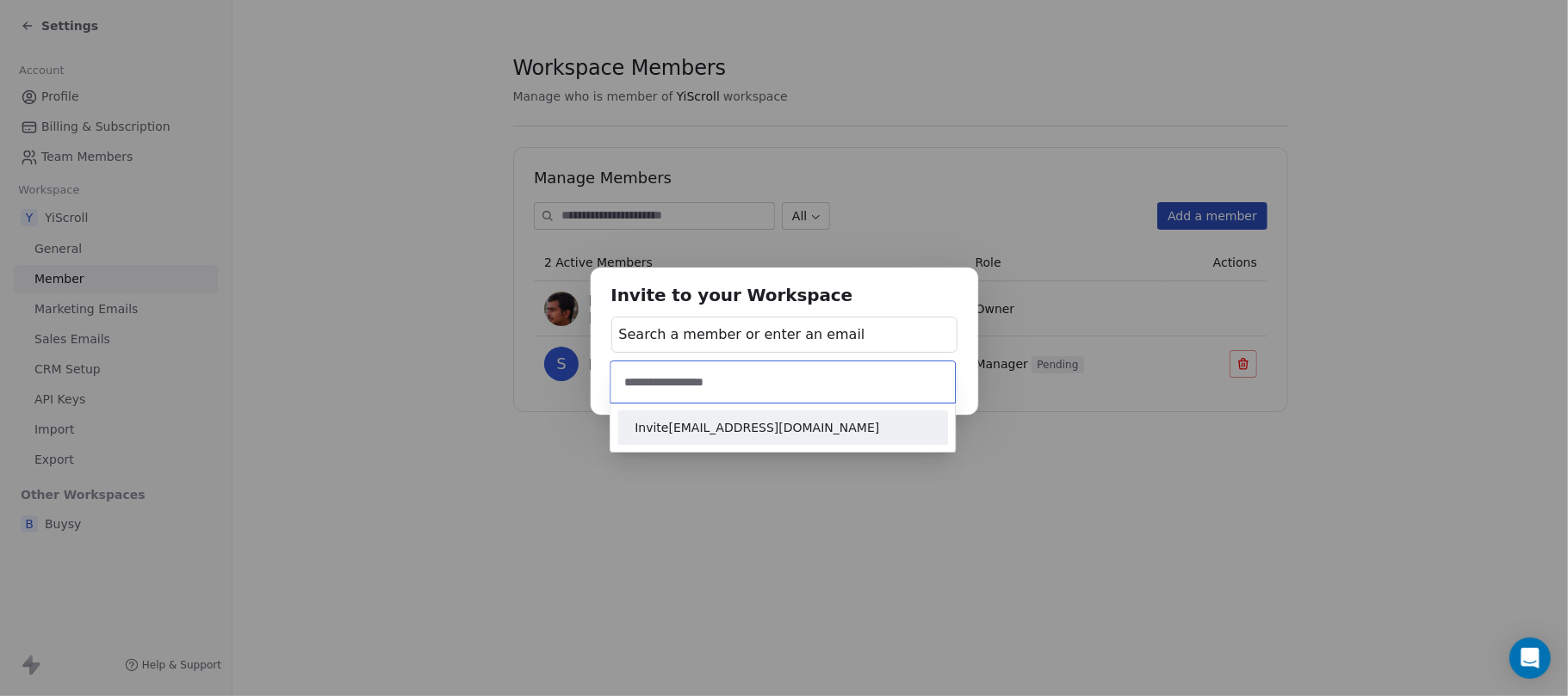
type input "**********"
click at [707, 415] on div "Invite [EMAIL_ADDRESS][DOMAIN_NAME]" at bounding box center [783, 427] width 317 height 27
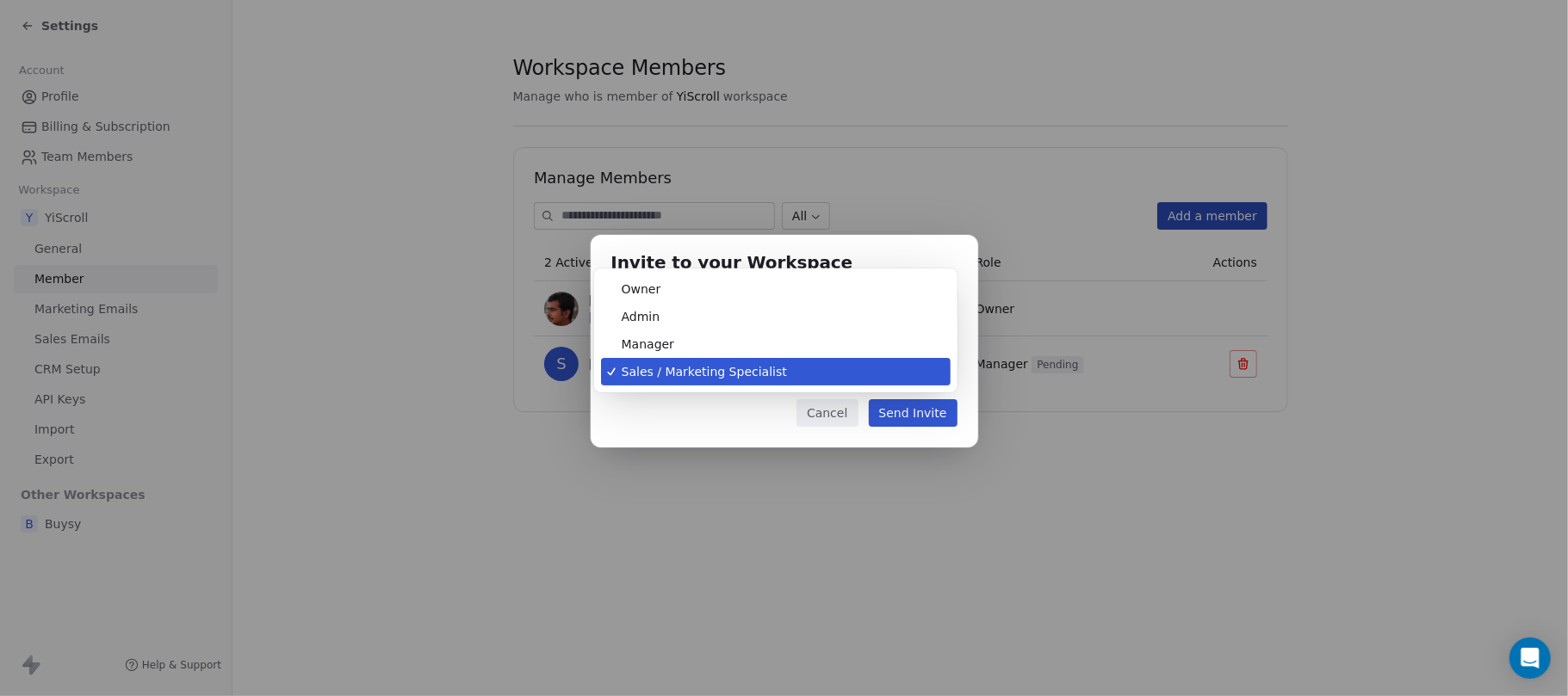
click at [809, 384] on body "Settings Account Profile Billing & Subscription Team Members Workspace Y YiScro…" at bounding box center [784, 412] width 1568 height 825
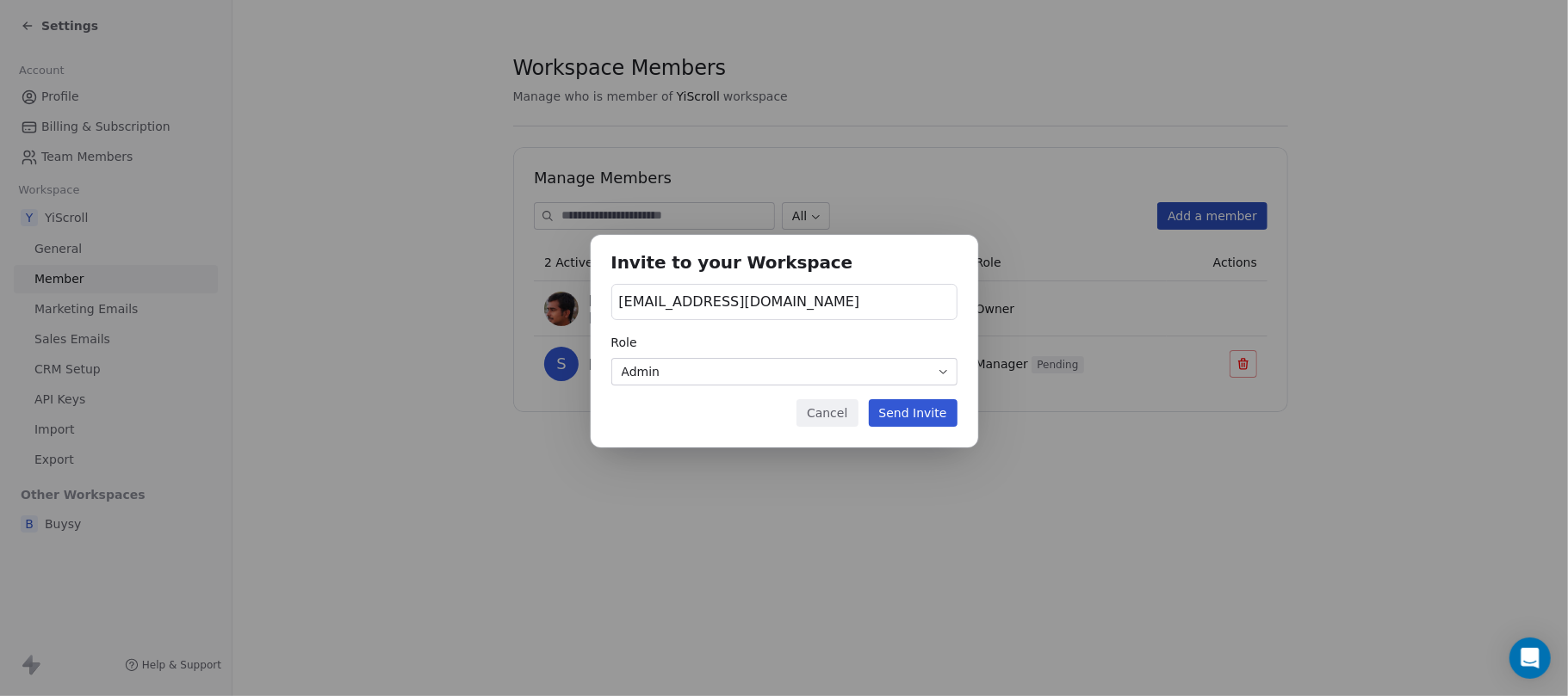
click at [945, 419] on button "Send Invite" at bounding box center [913, 412] width 89 height 27
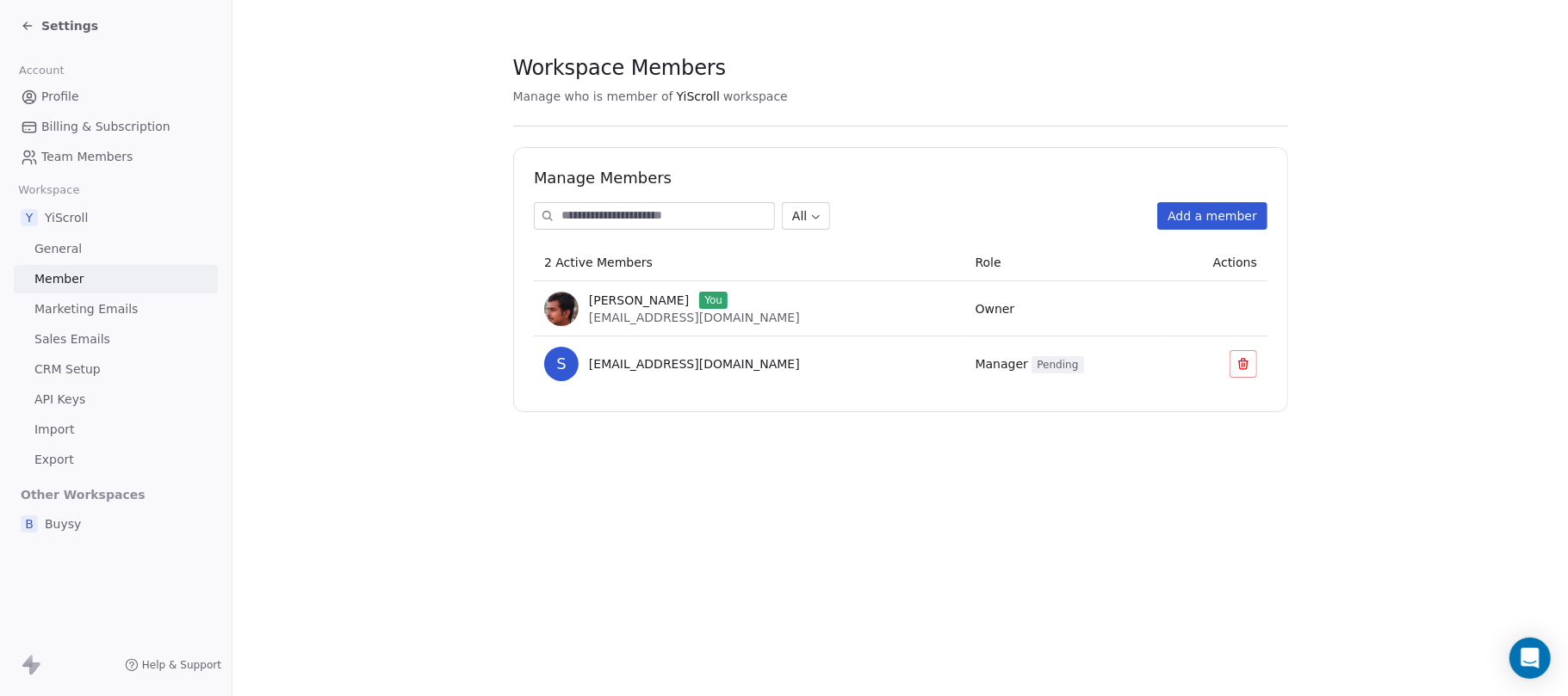
click at [74, 98] on span "Profile" at bounding box center [60, 96] width 38 height 18
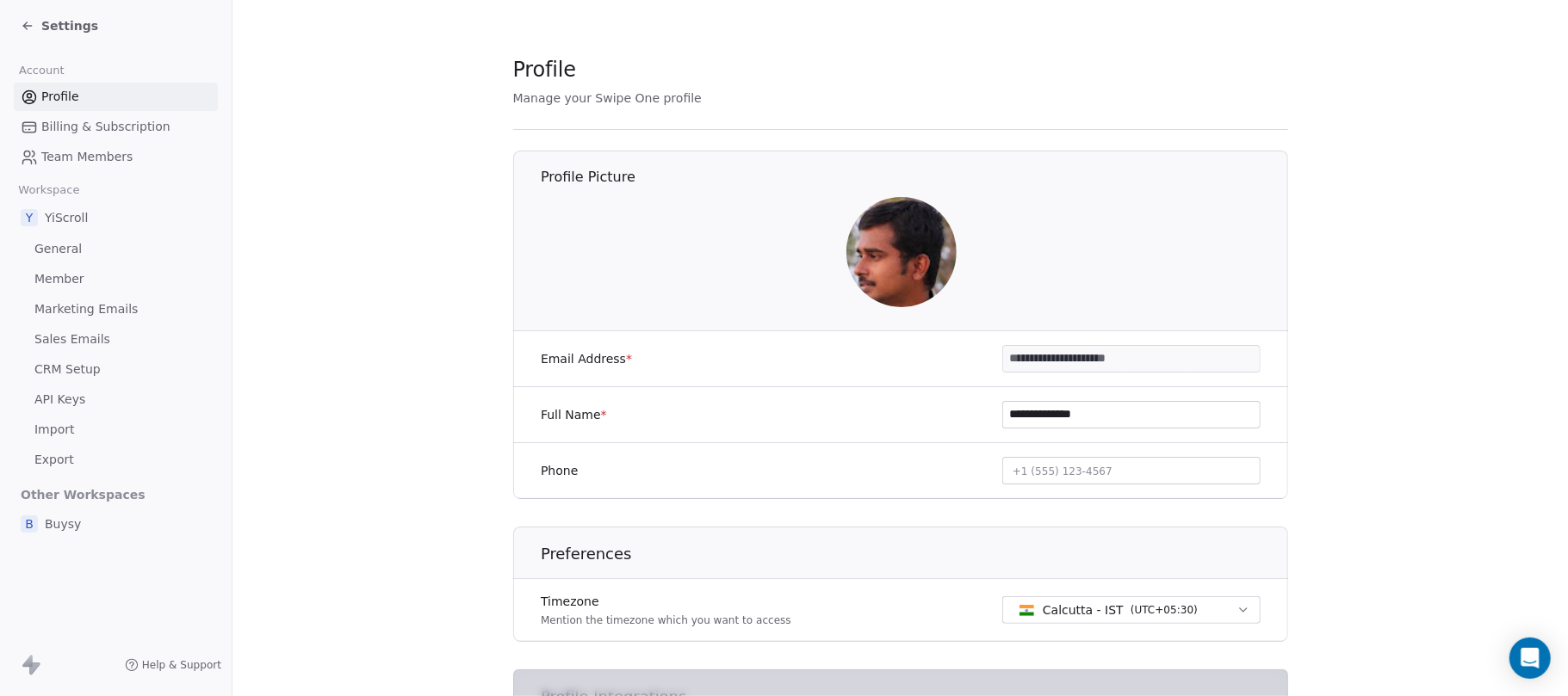
click at [25, 19] on icon at bounding box center [27, 25] width 14 height 14
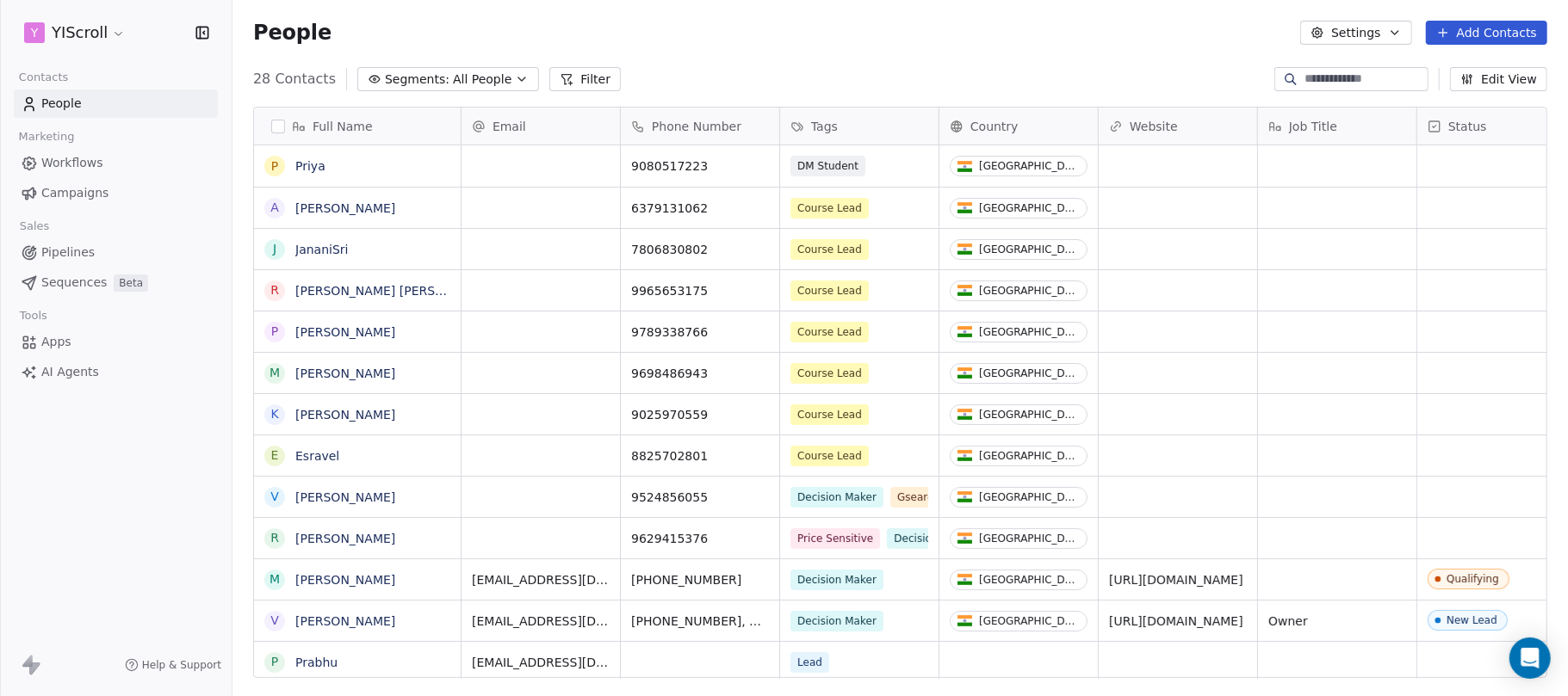
scroll to position [596, 1317]
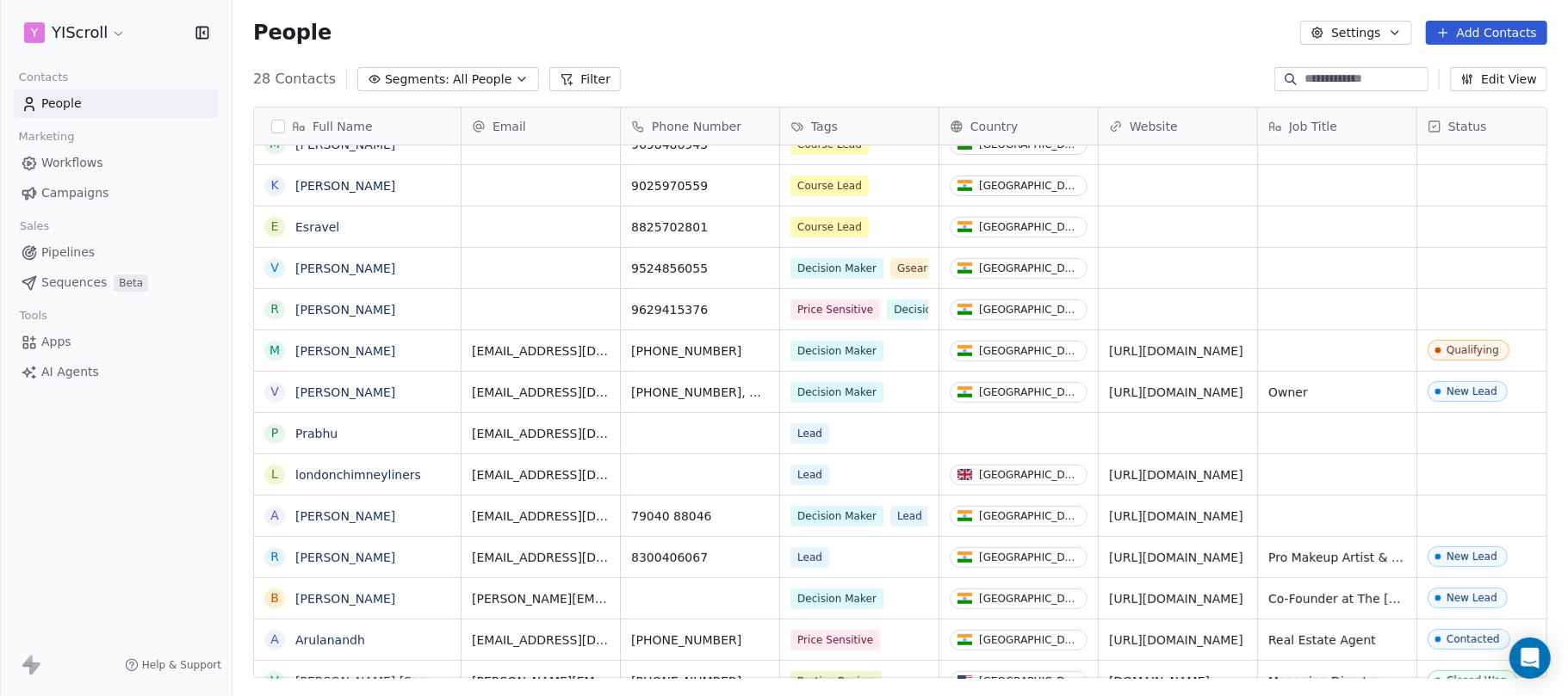
click at [77, 25] on html "Y YIScroll Contacts People Marketing Workflows Campaigns Sales Pipelines Sequen…" at bounding box center [784, 412] width 1568 height 825
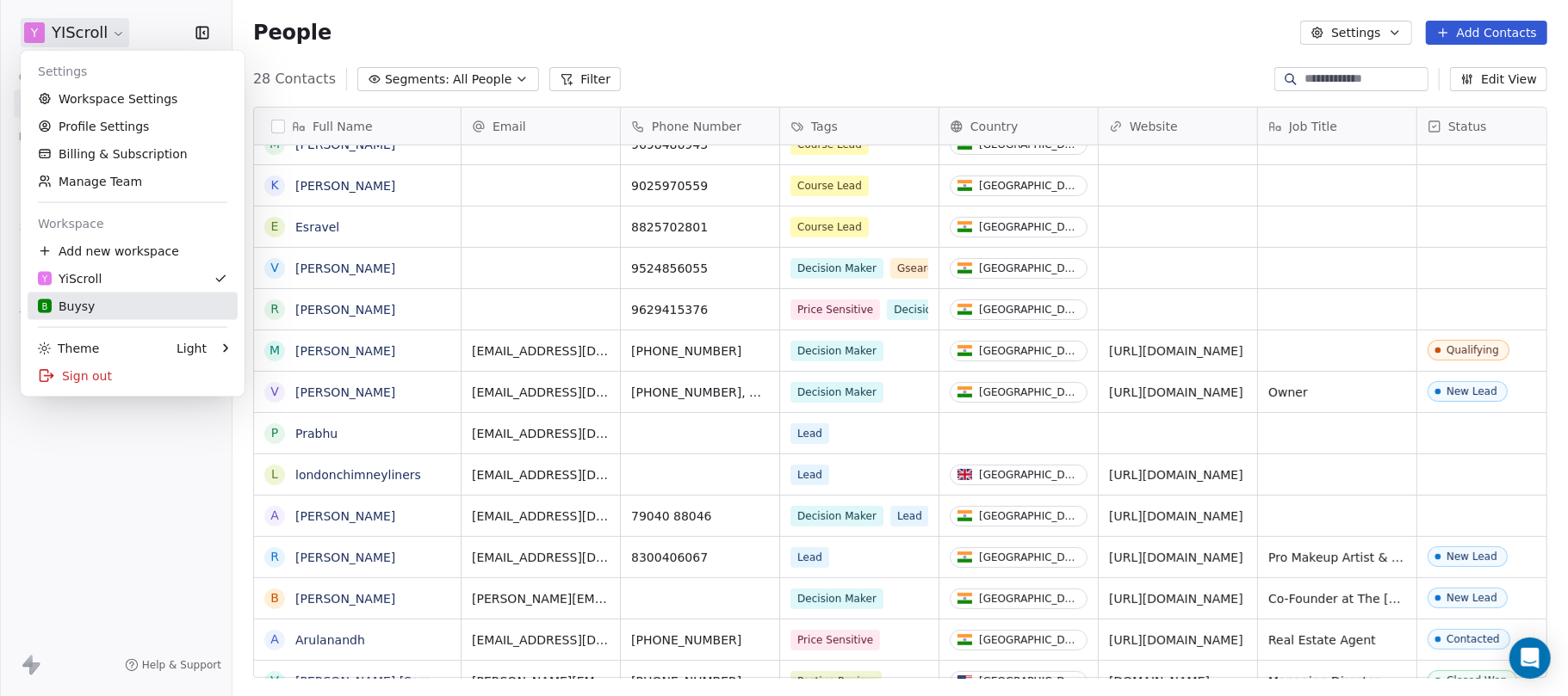
drag, startPoint x: 83, startPoint y: 298, endPoint x: 626, endPoint y: 403, distance: 553.1
click at [81, 298] on div "B Buysy" at bounding box center [66, 307] width 57 height 17
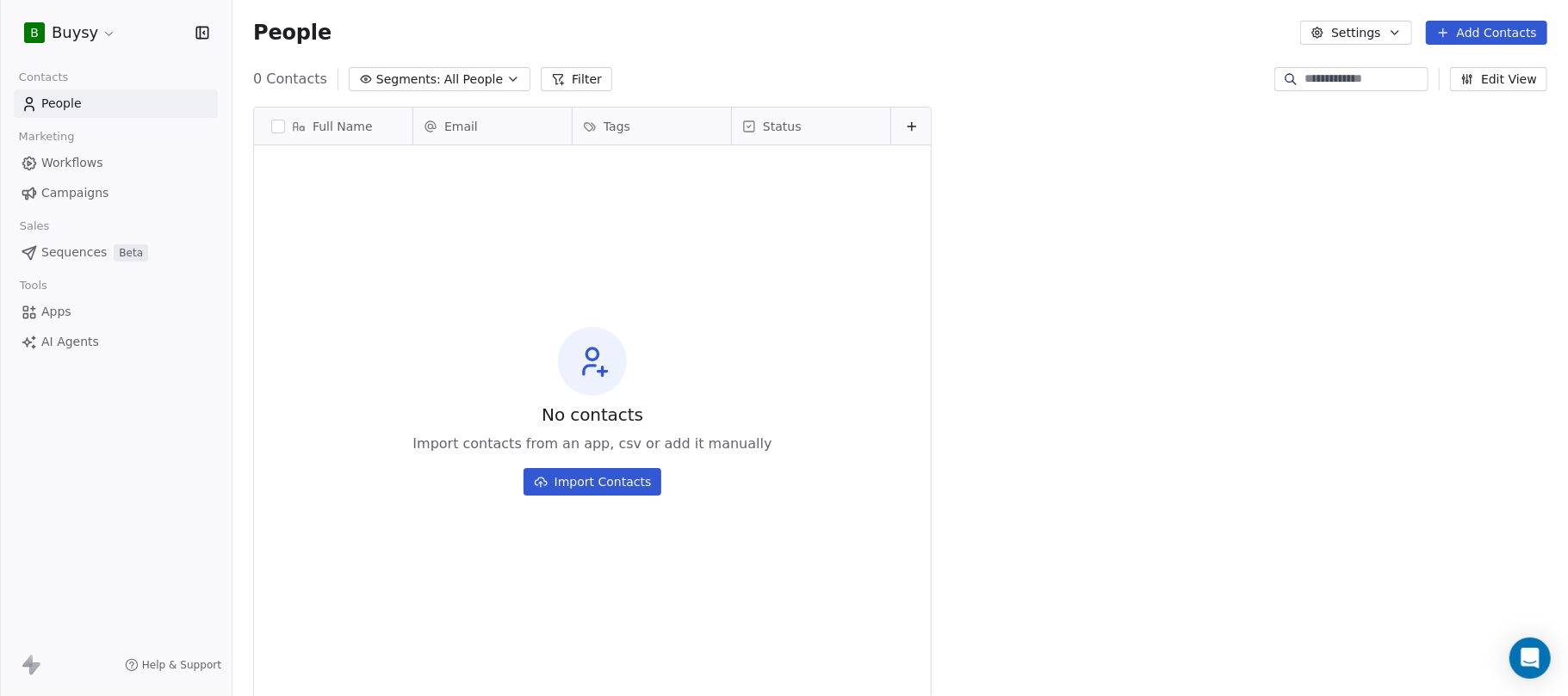
scroll to position [596, 1317]
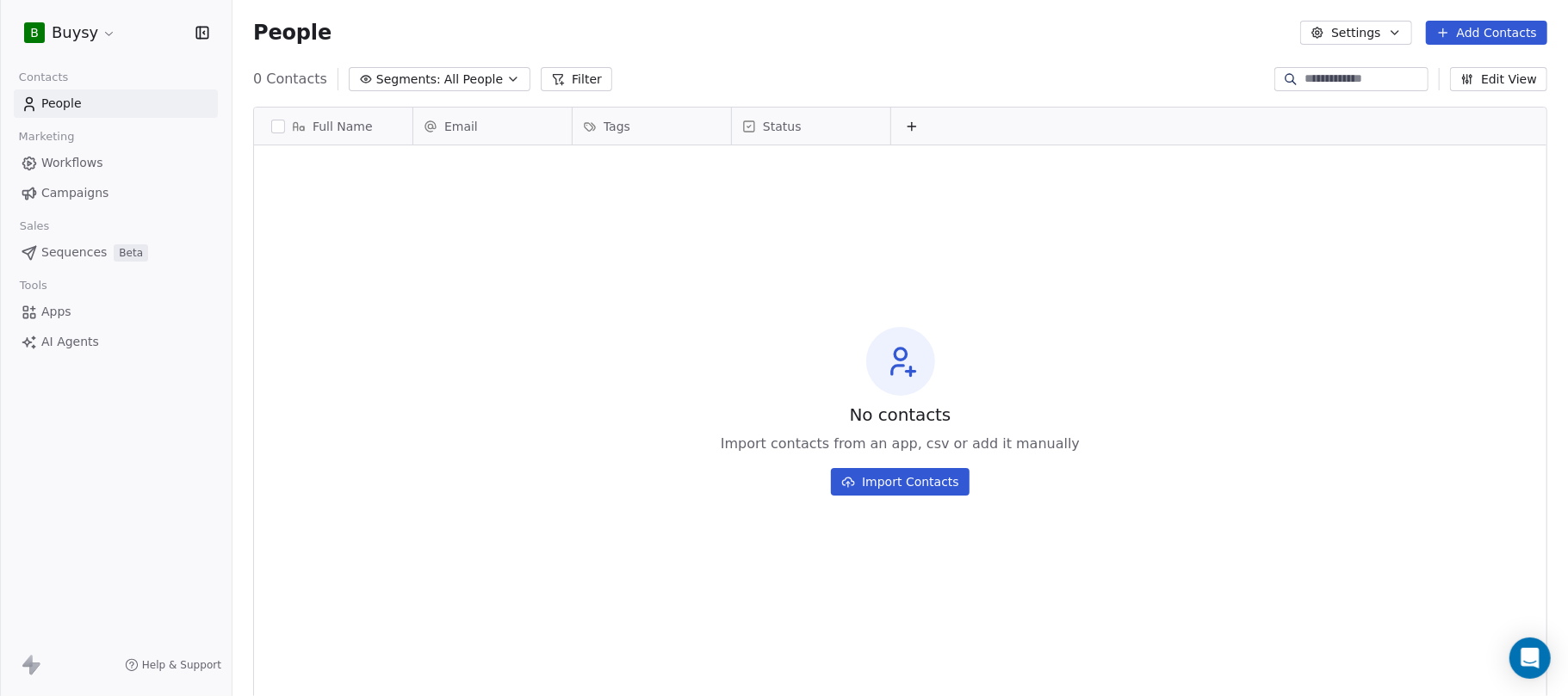
click at [91, 25] on html "B Buysy Contacts People Marketing Workflows Campaigns Sales Sequences Beta Tool…" at bounding box center [784, 412] width 1568 height 825
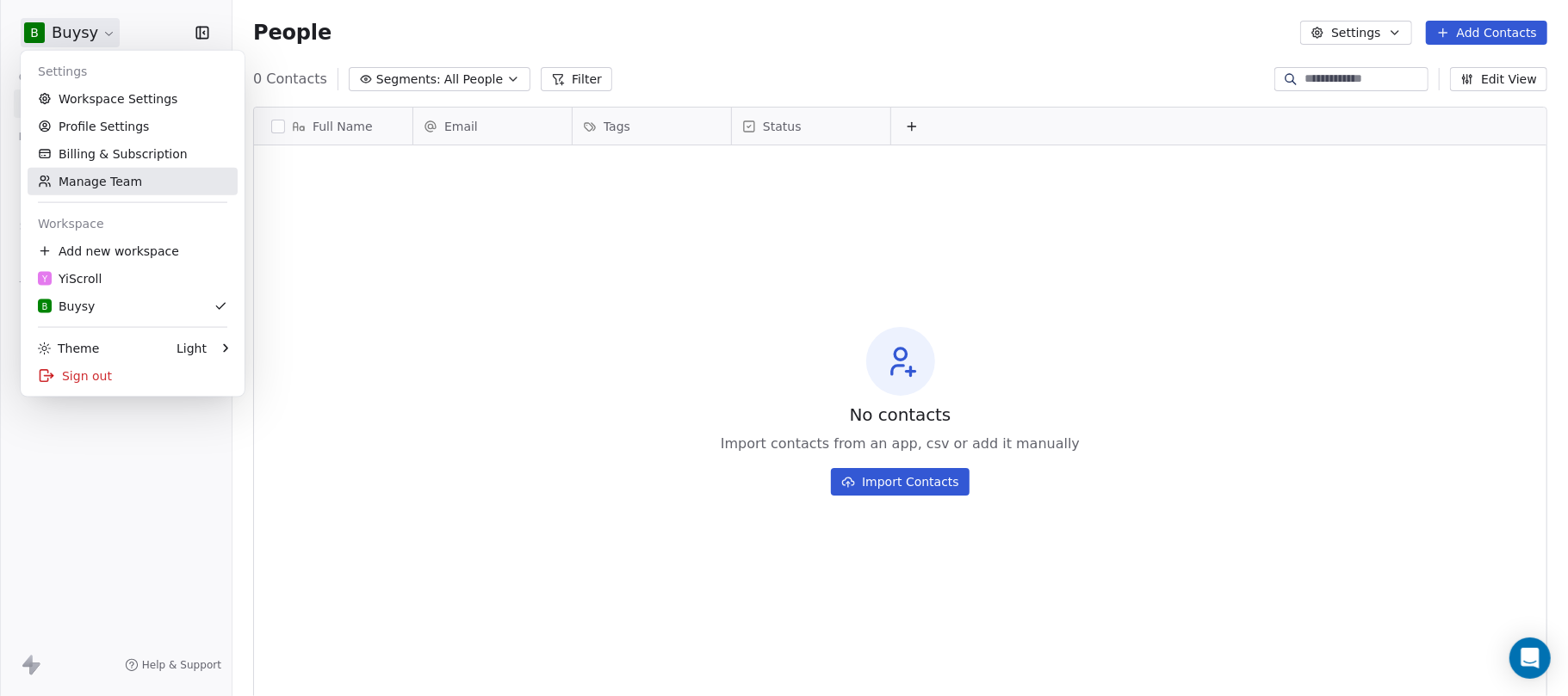
click at [87, 187] on link "Manage Team" at bounding box center [132, 181] width 210 height 27
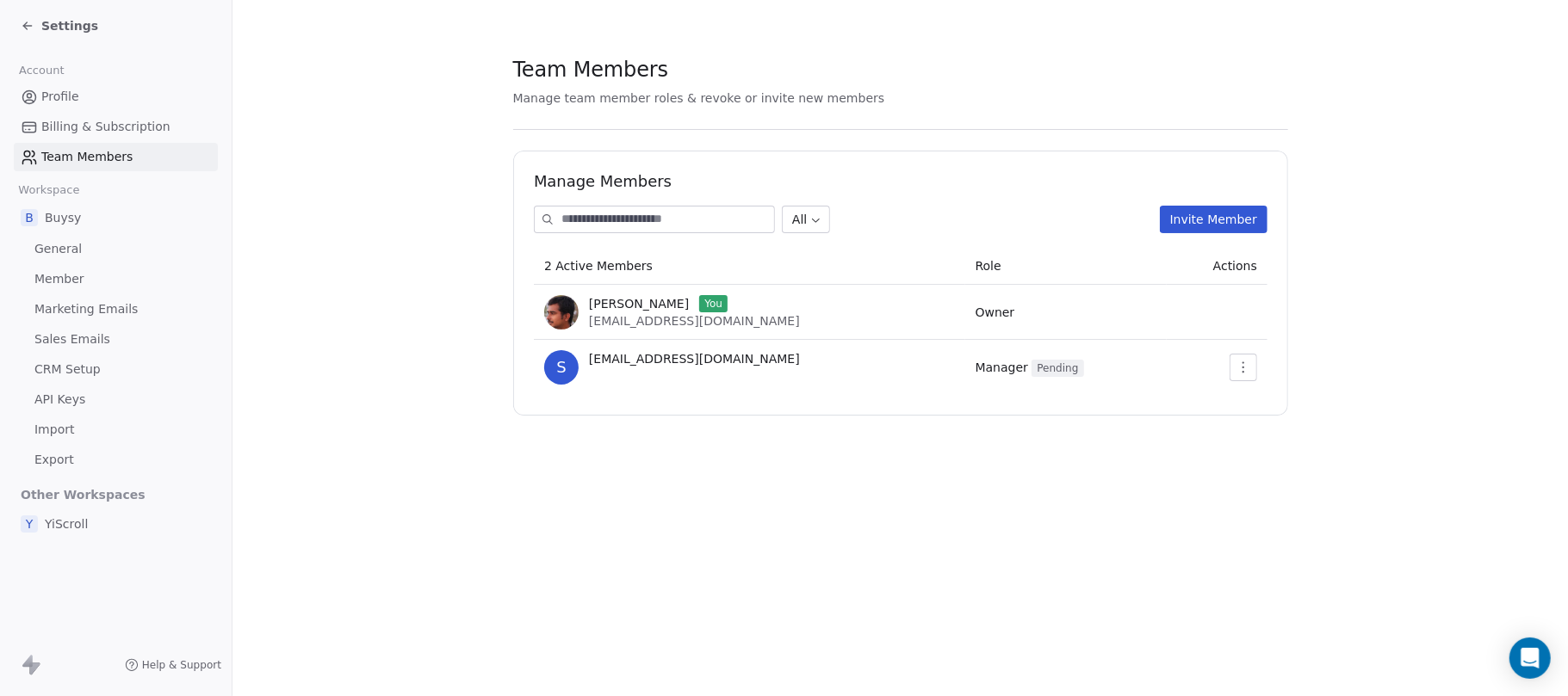
click at [1176, 373] on icon "button" at bounding box center [1243, 367] width 14 height 14
click at [1176, 435] on div "Revoke Invite" at bounding box center [1288, 432] width 103 height 27
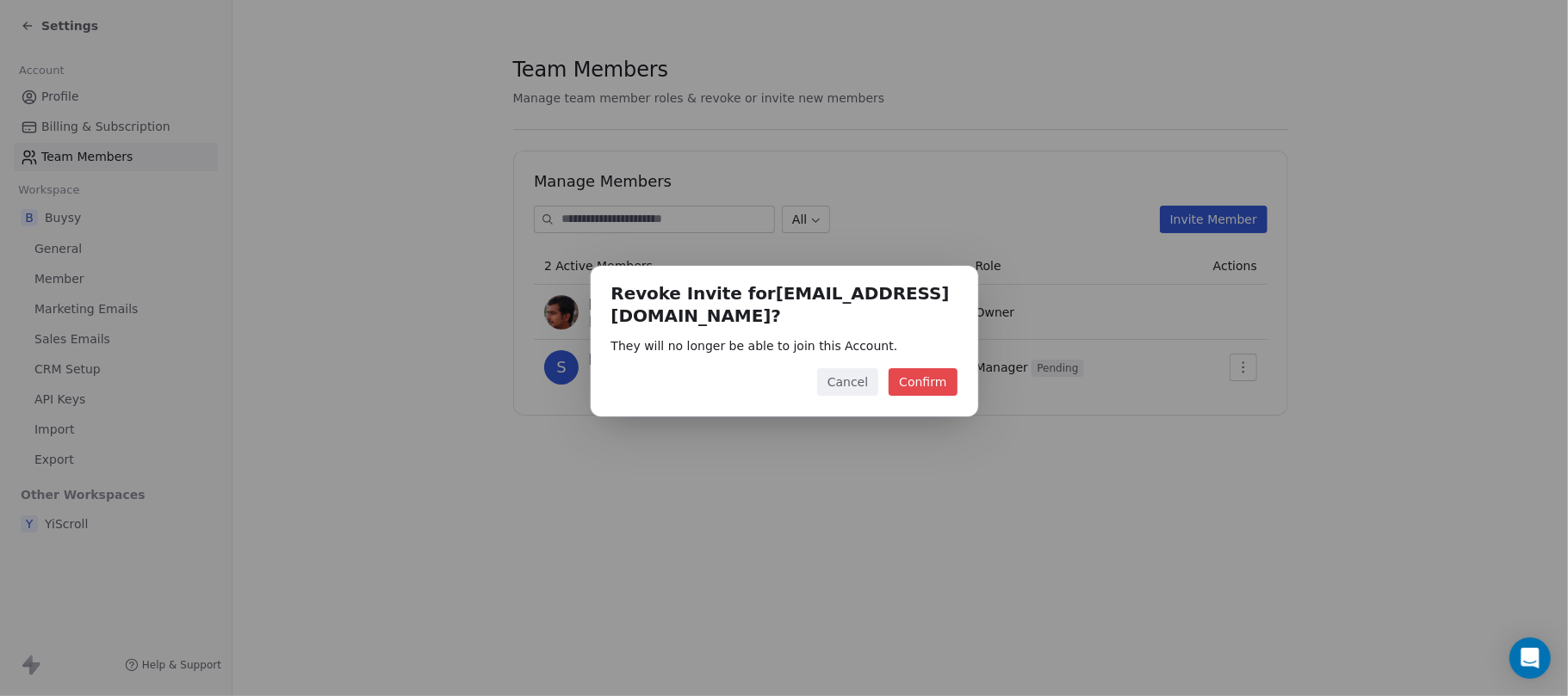
click at [932, 386] on div "Revoke Invite for [EMAIL_ADDRESS][DOMAIN_NAME] ? They will no longer be able to…" at bounding box center [784, 341] width 388 height 151
click at [928, 369] on button "Confirm" at bounding box center [923, 382] width 68 height 27
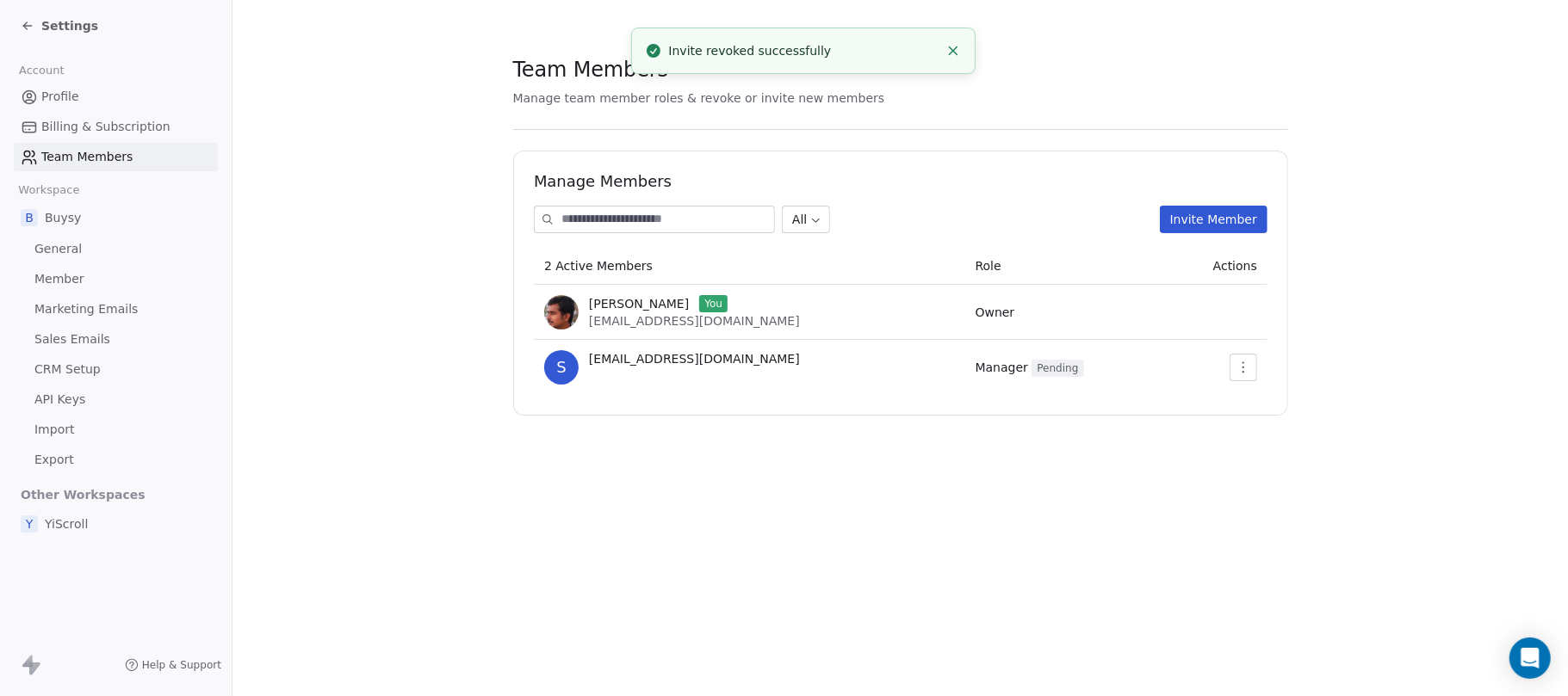
click at [1176, 373] on button "button" at bounding box center [1243, 367] width 27 height 27
click at [1176, 327] on section "Team Members Manage team member roles & revoke or invite new members Manage Mem…" at bounding box center [900, 235] width 1336 height 471
click at [74, 88] on span "Profile" at bounding box center [60, 96] width 38 height 18
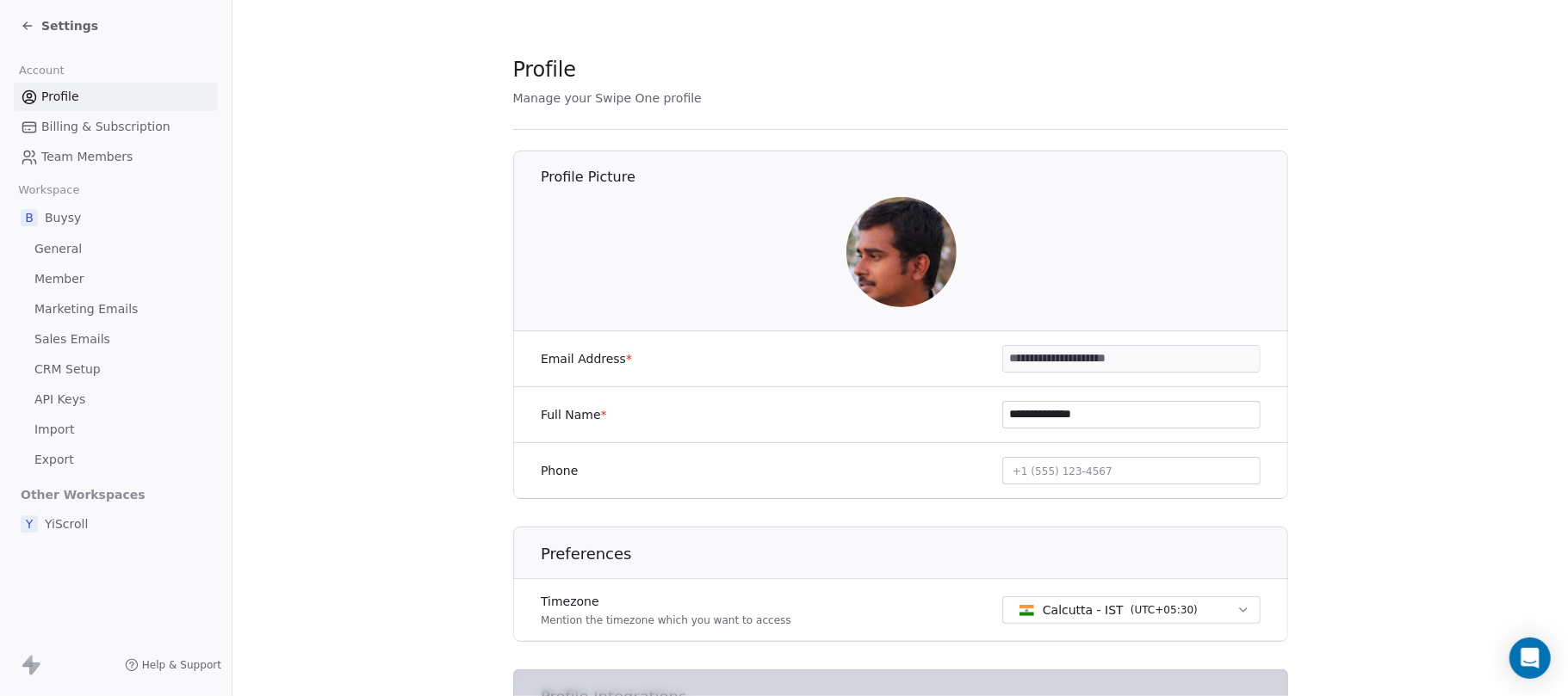
click at [21, 32] on icon at bounding box center [27, 25] width 14 height 14
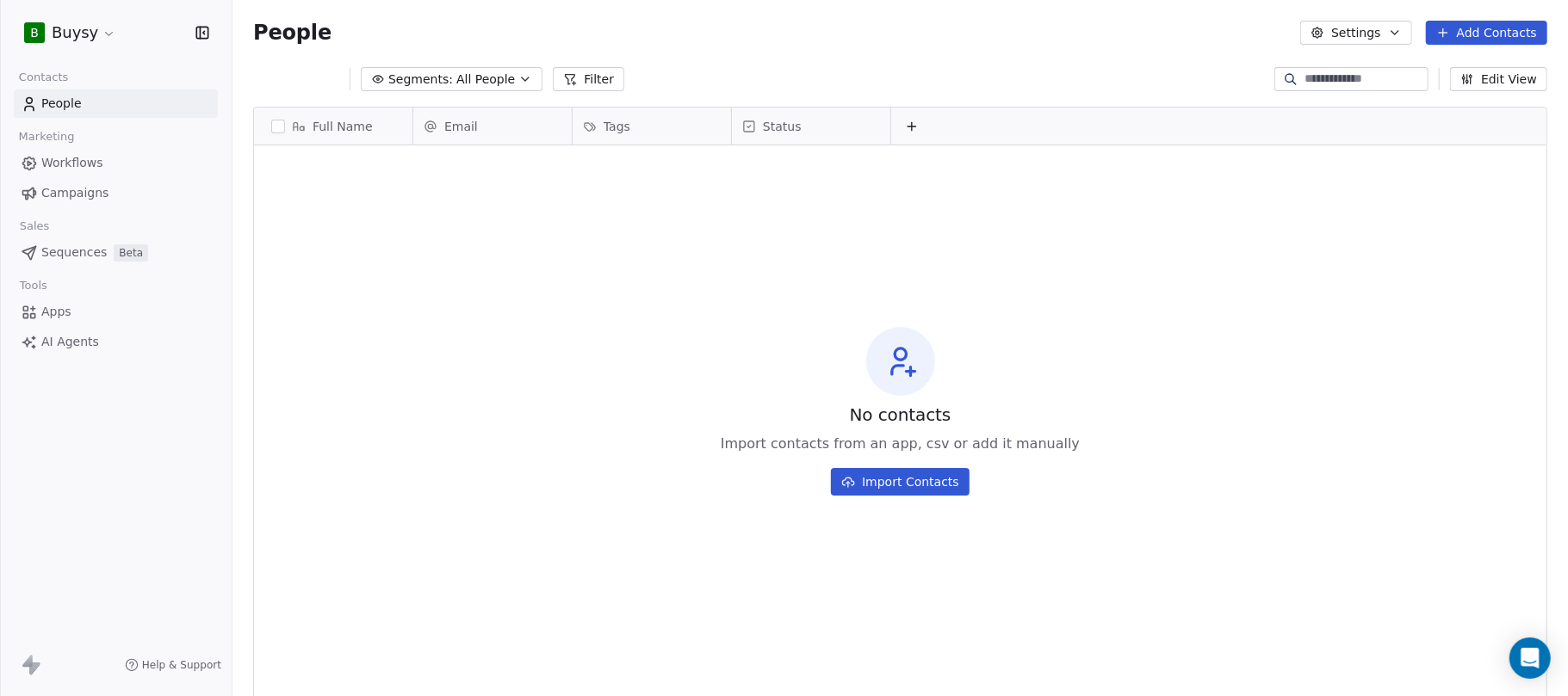
scroll to position [596, 1317]
click at [104, 33] on html "B Buysy Contacts People Marketing Workflows Campaigns Sales Sequences Beta Tool…" at bounding box center [784, 412] width 1568 height 825
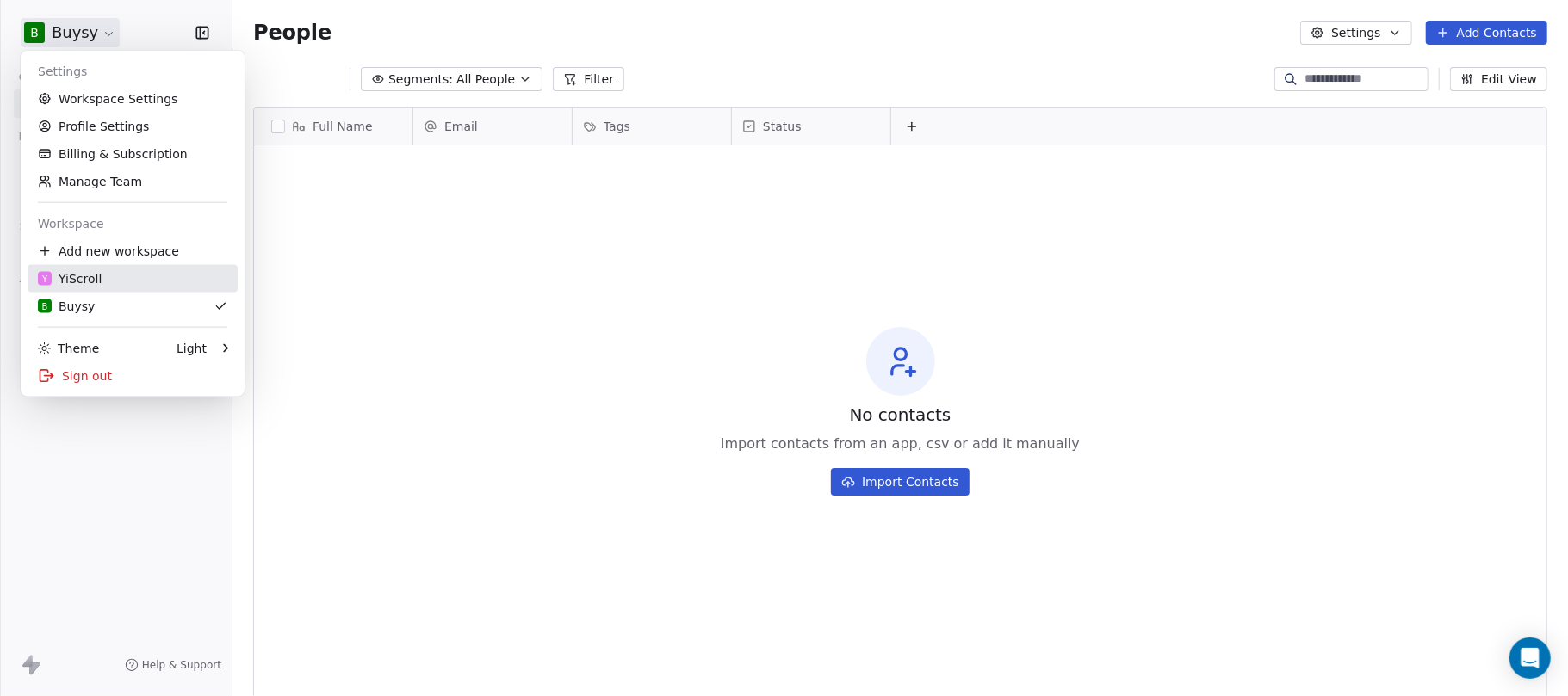
click at [94, 273] on div "Y YiScroll" at bounding box center [70, 279] width 64 height 17
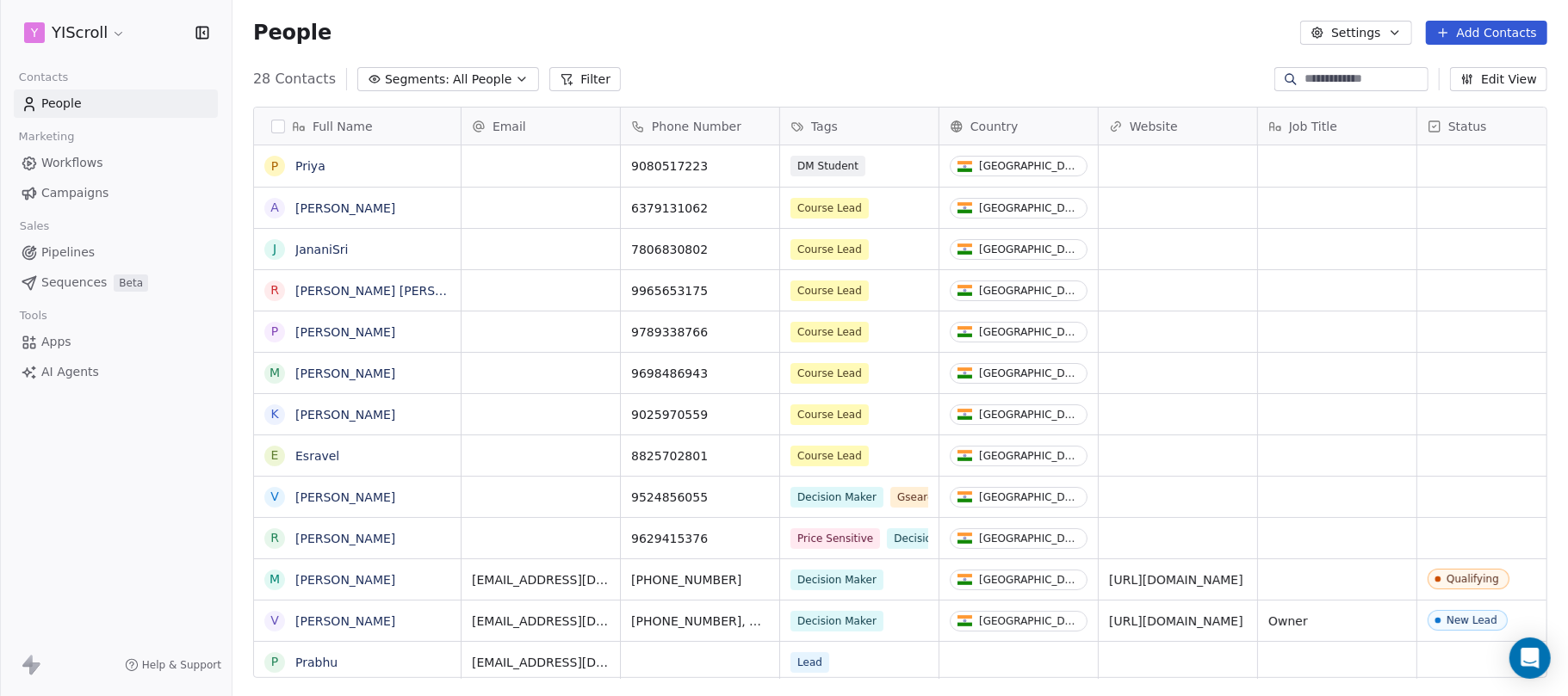
scroll to position [596, 1317]
click at [119, 32] on html "Y YIScroll Contacts People Marketing Workflows Campaigns Sales Pipelines Sequen…" at bounding box center [784, 412] width 1568 height 825
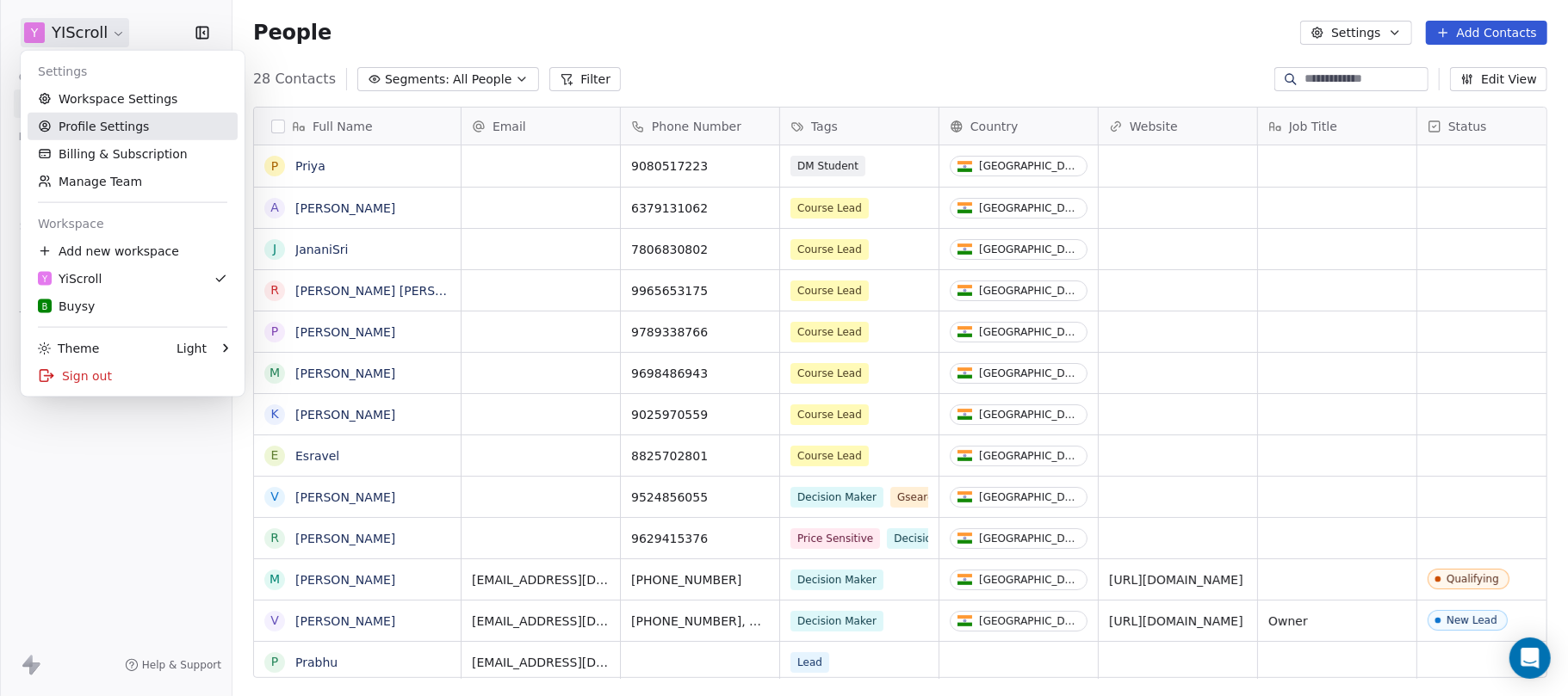
click at [111, 124] on link "Profile Settings" at bounding box center [132, 126] width 210 height 27
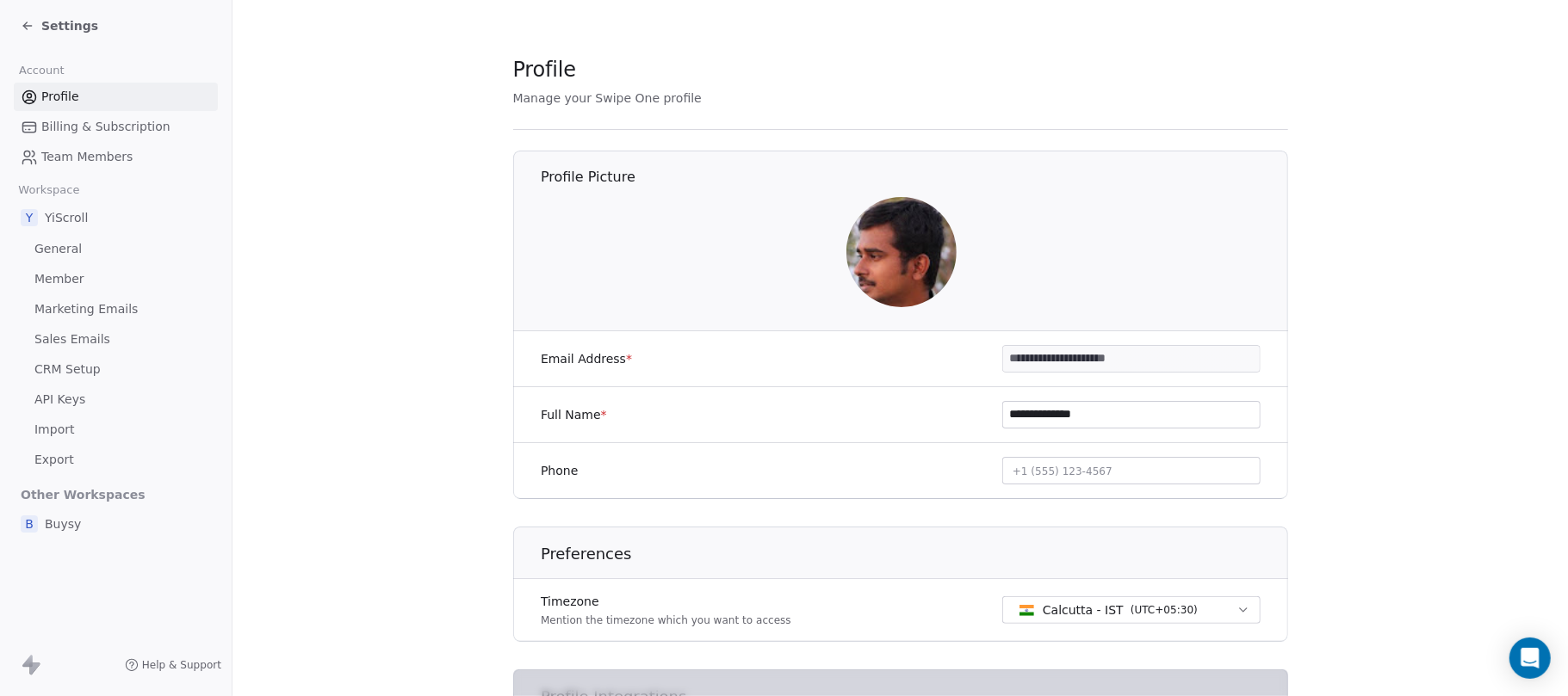
click at [62, 241] on span "General" at bounding box center [58, 249] width 47 height 18
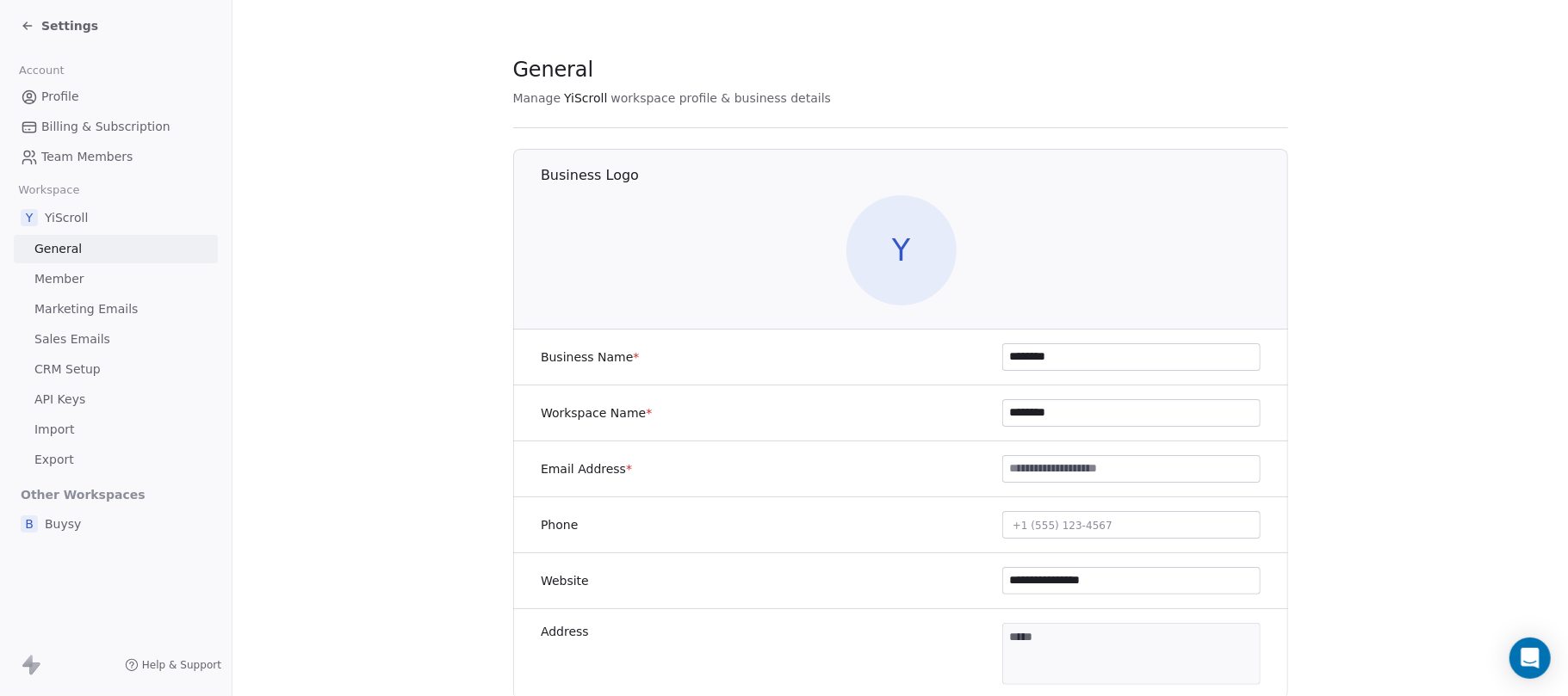
click at [62, 287] on span "Member" at bounding box center [59, 279] width 50 height 18
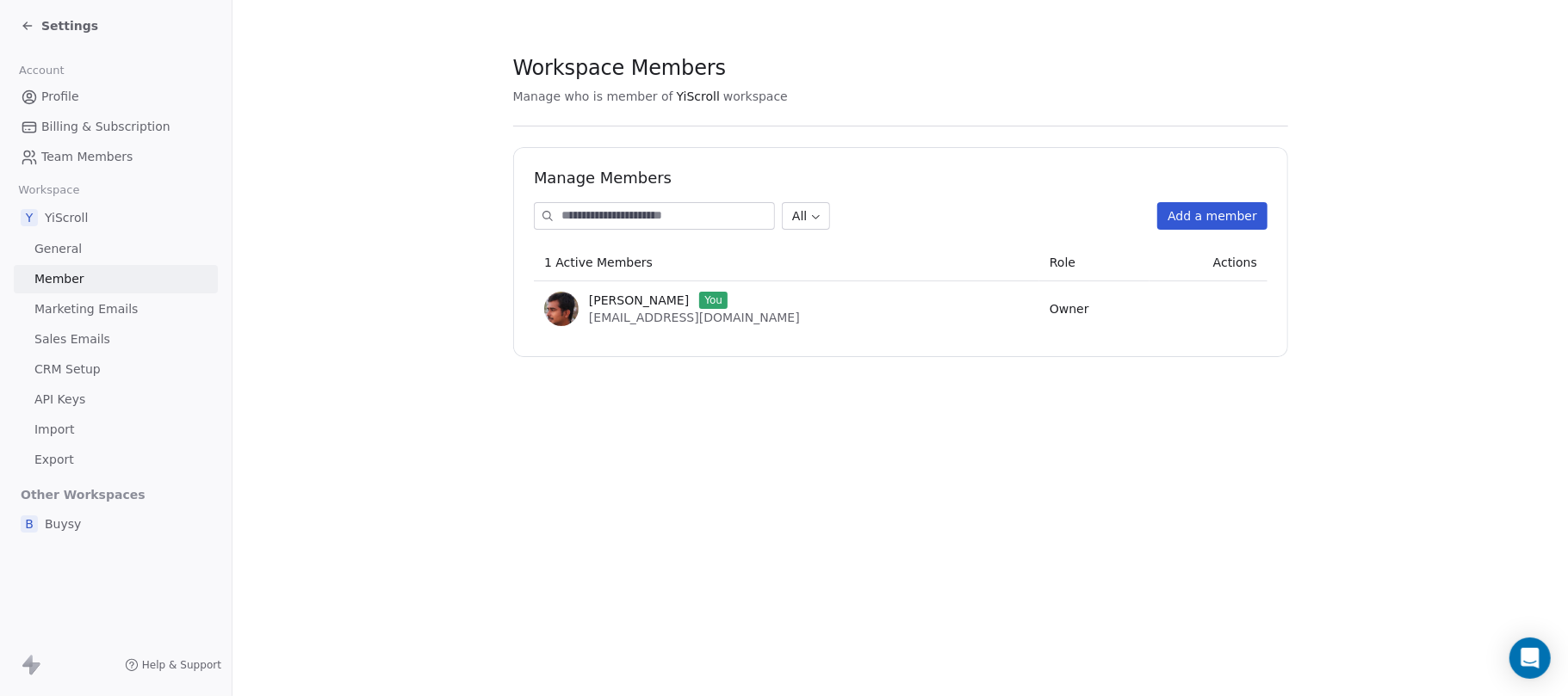
click at [1176, 218] on button "Add a member" at bounding box center [1212, 215] width 110 height 27
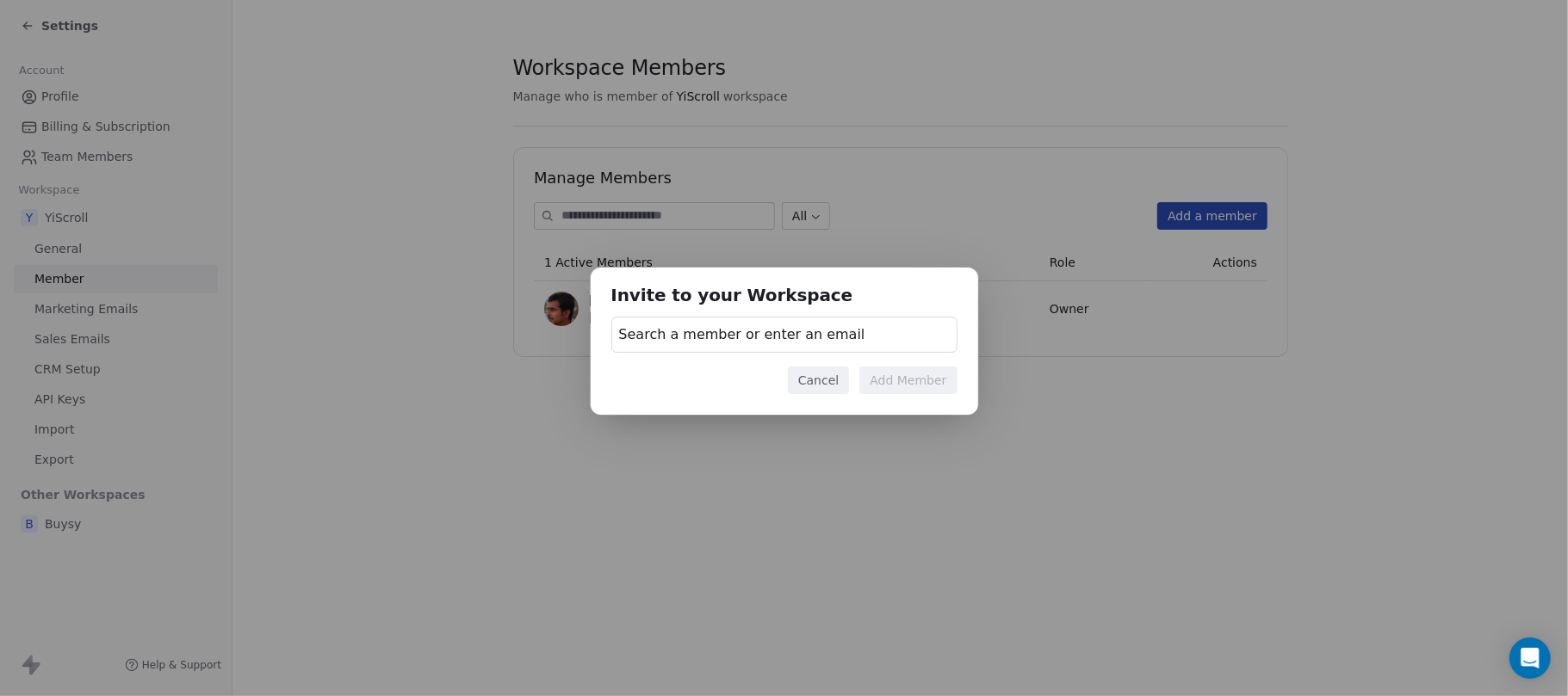
click at [768, 332] on span "Search a member or enter an email" at bounding box center [742, 335] width 246 height 21
click at [718, 386] on input "text" at bounding box center [782, 382] width 324 height 19
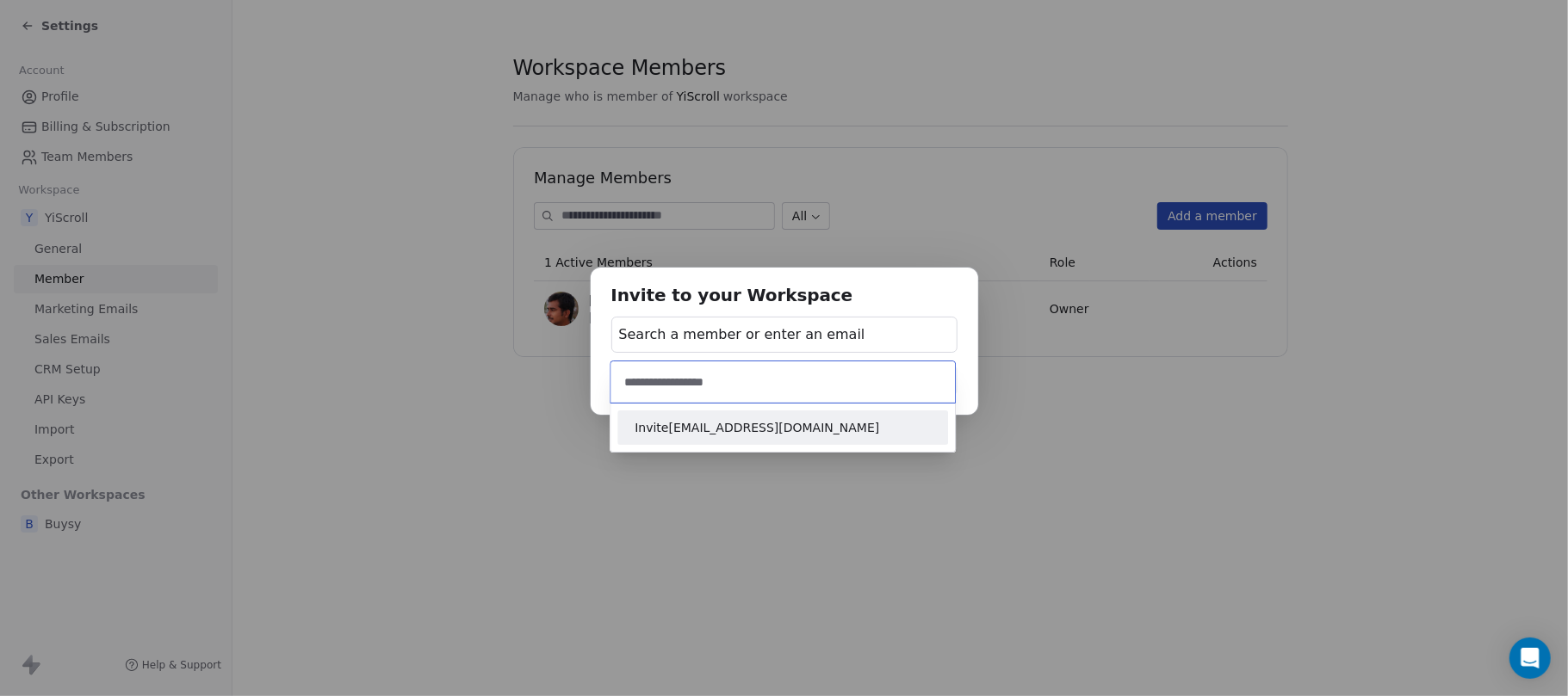
type input "**********"
click at [726, 430] on span "Invite [EMAIL_ADDRESS][DOMAIN_NAME]" at bounding box center [783, 427] width 296 height 18
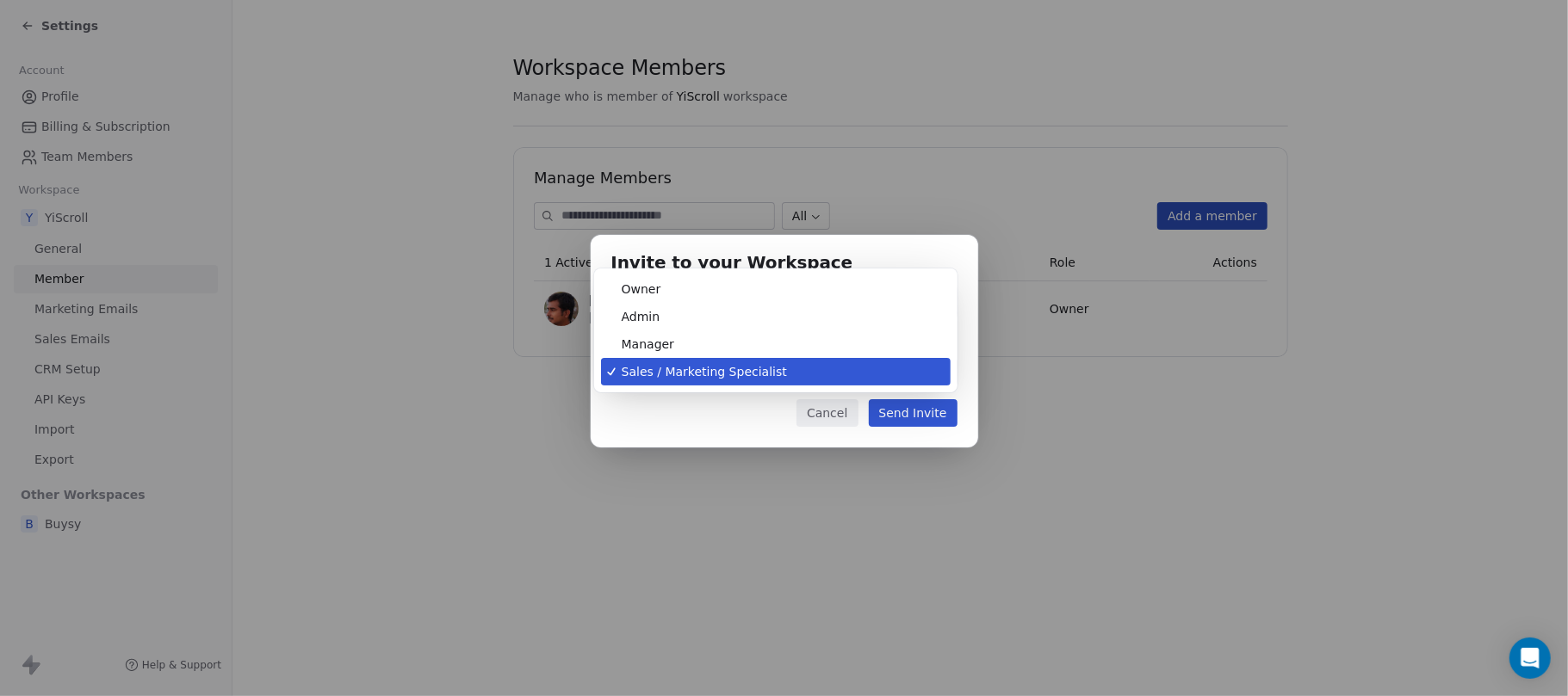
click at [861, 380] on body "Settings Account Profile Billing & Subscription Team Members Workspace Y YiScro…" at bounding box center [784, 412] width 1568 height 825
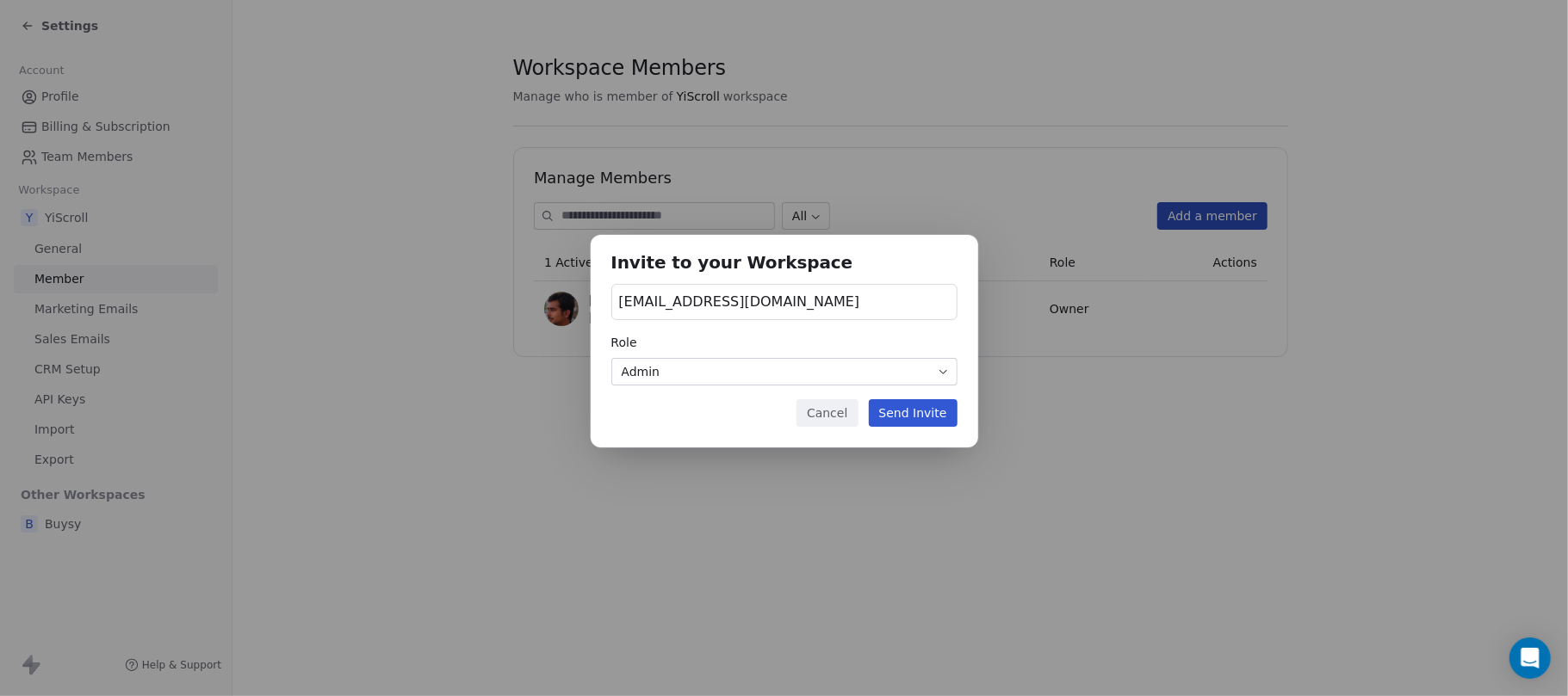
drag, startPoint x: 903, startPoint y: 411, endPoint x: 891, endPoint y: 342, distance: 70.0
click at [903, 411] on button "Send Invite" at bounding box center [913, 412] width 89 height 27
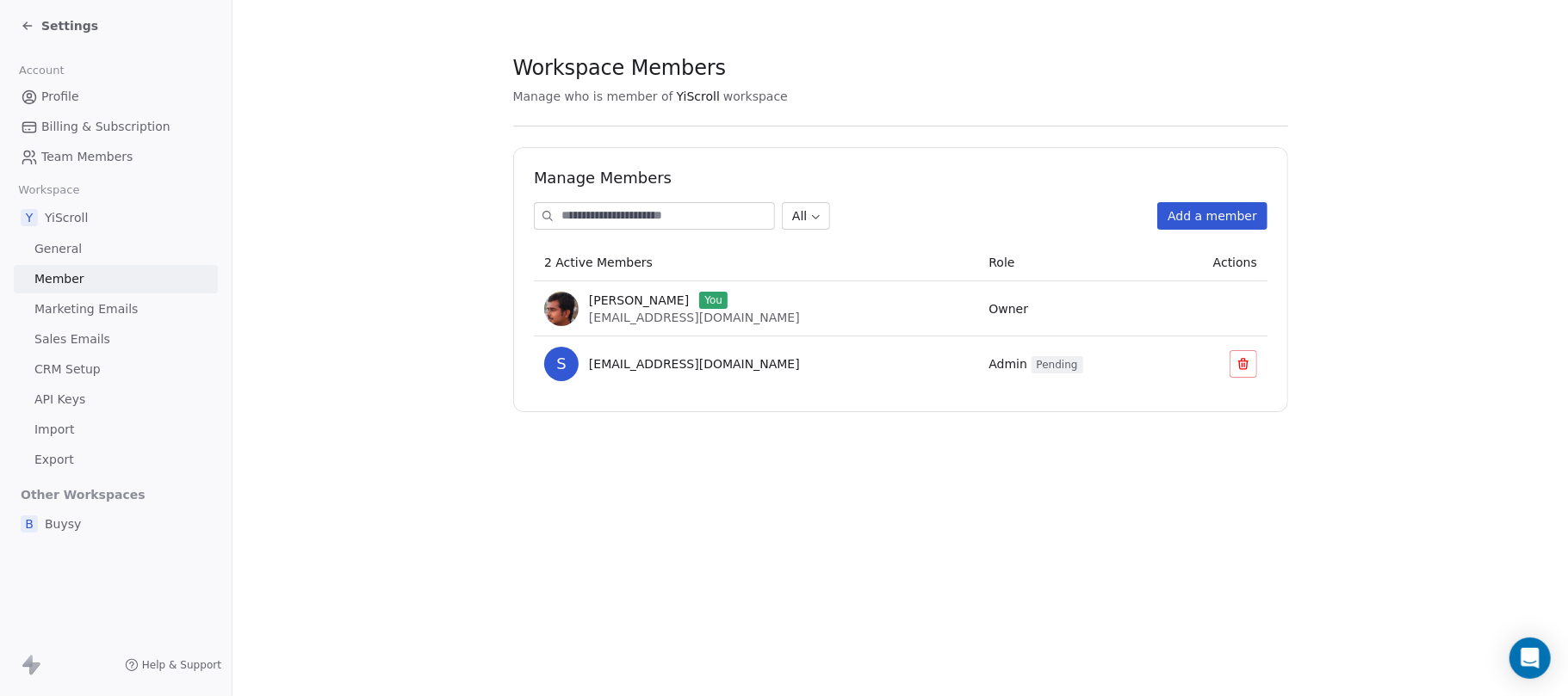
click at [1176, 204] on button "Add a member" at bounding box center [1212, 215] width 110 height 27
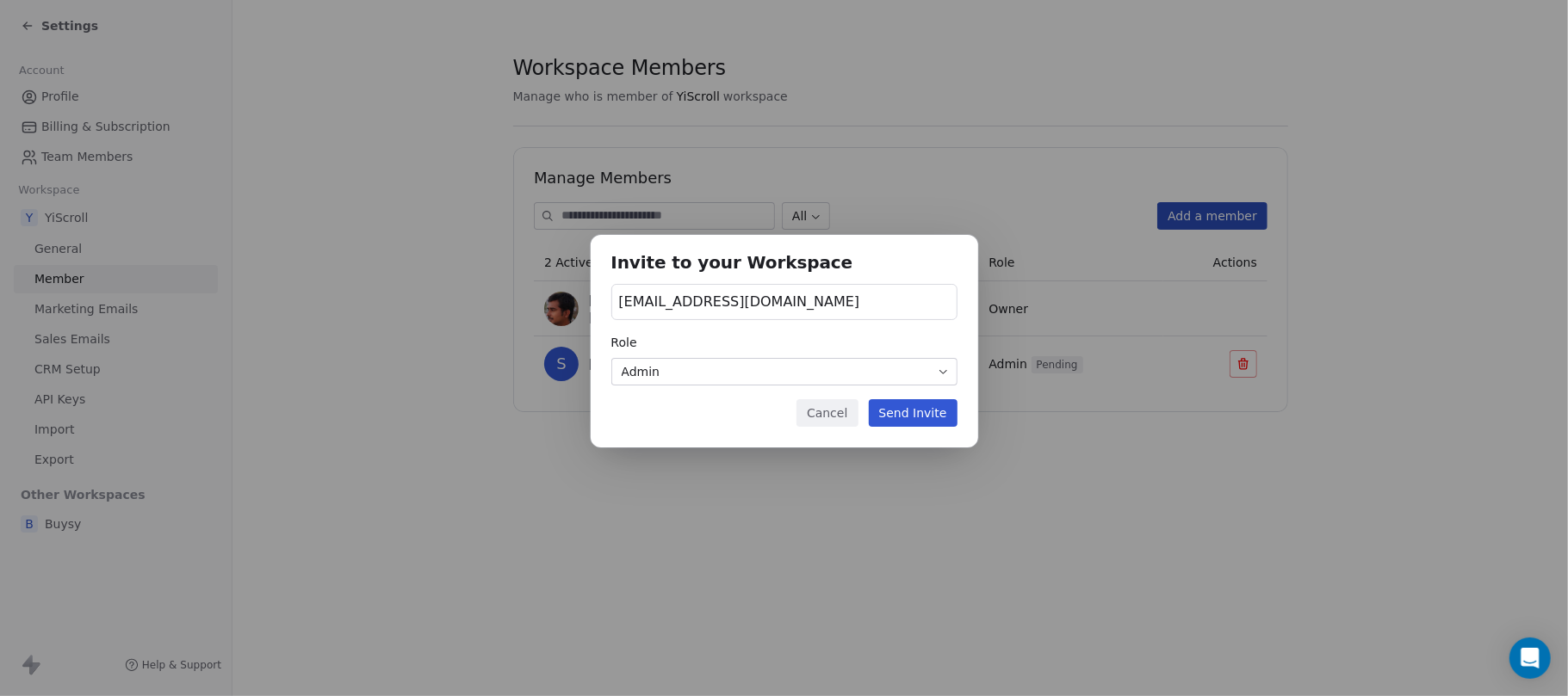
click at [687, 296] on span "[EMAIL_ADDRESS][DOMAIN_NAME]" at bounding box center [740, 302] width 242 height 21
click at [687, 296] on div "Invite to your Workspace [EMAIL_ADDRESS][DOMAIN_NAME] Role Admin Cancel Send In…" at bounding box center [784, 348] width 1568 height 282
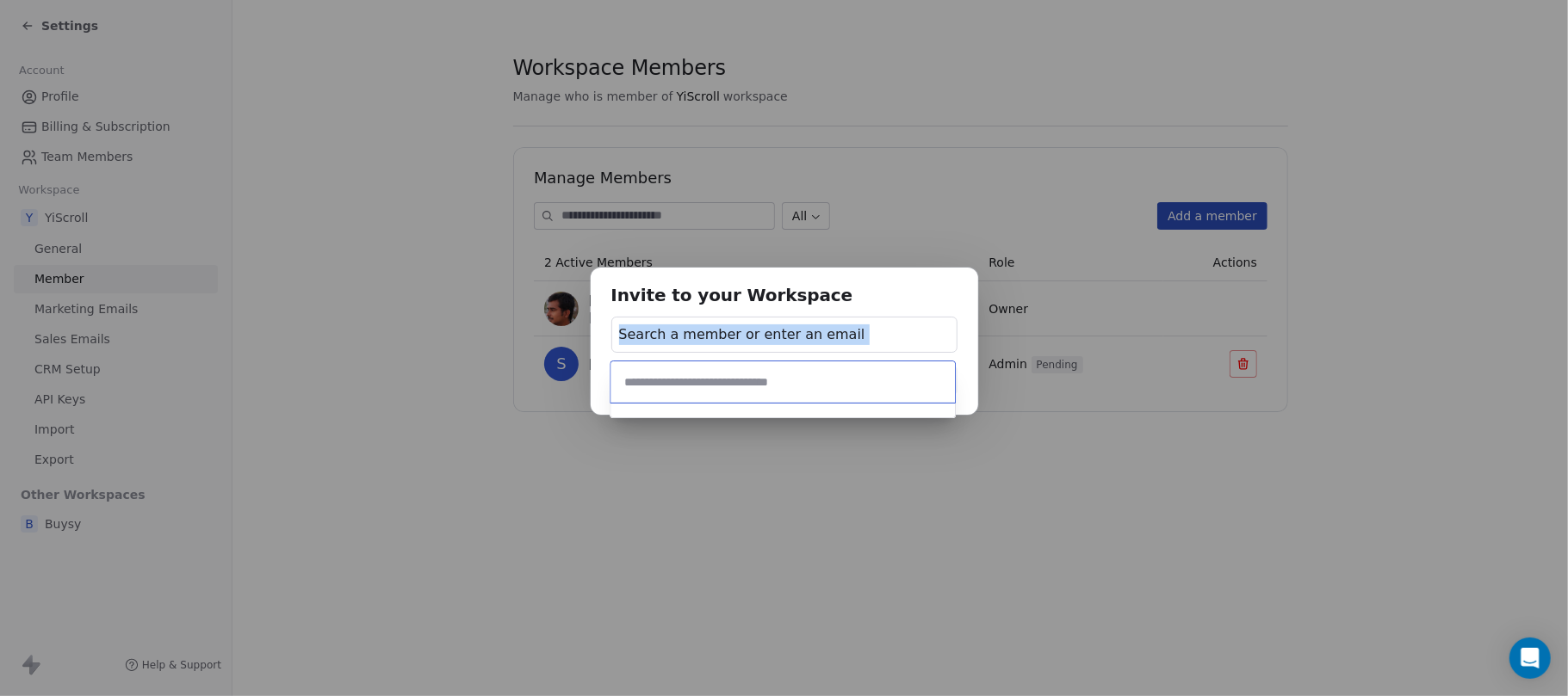
click at [687, 294] on div "Invite to your Workspace Search a member or enter an email Cancel Add Member" at bounding box center [784, 349] width 1568 height 217
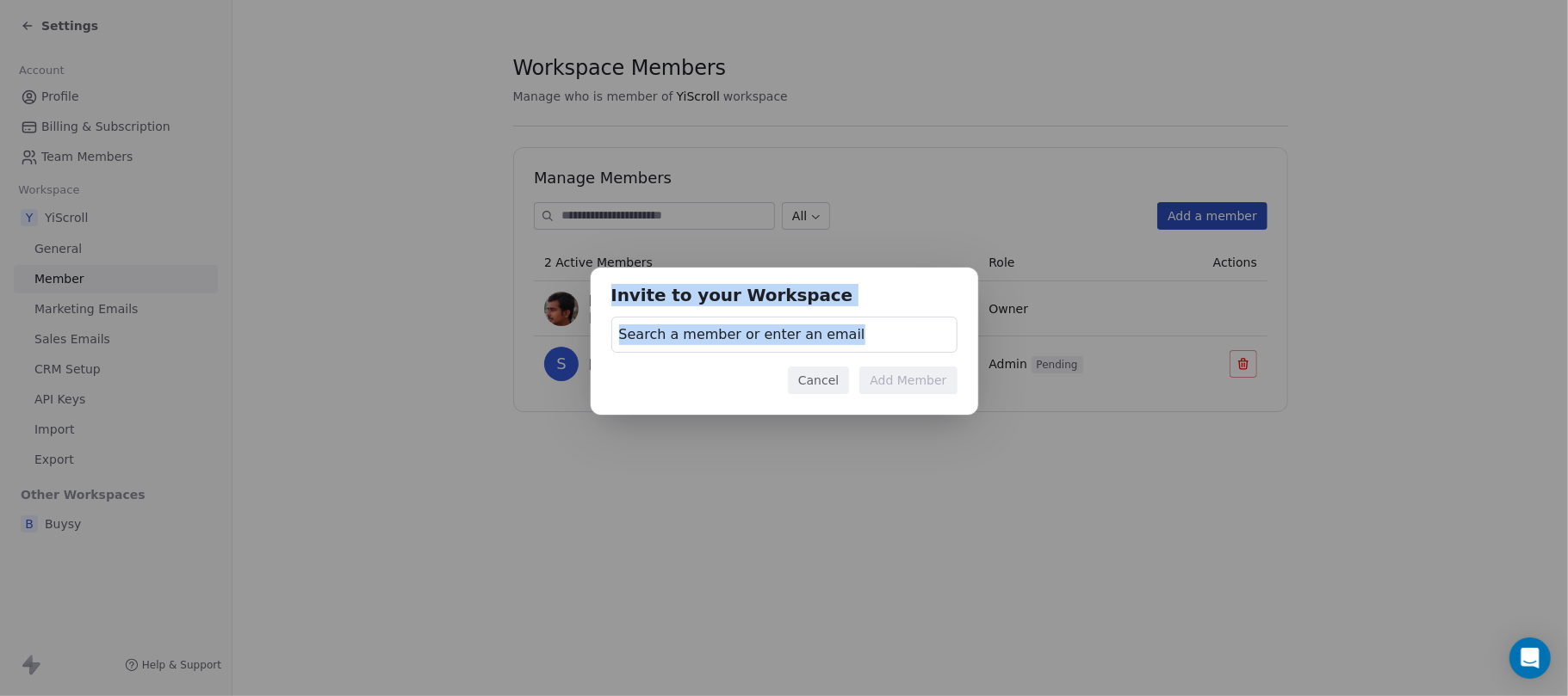
click at [800, 324] on span "Search a member or enter an email" at bounding box center [742, 335] width 246 height 21
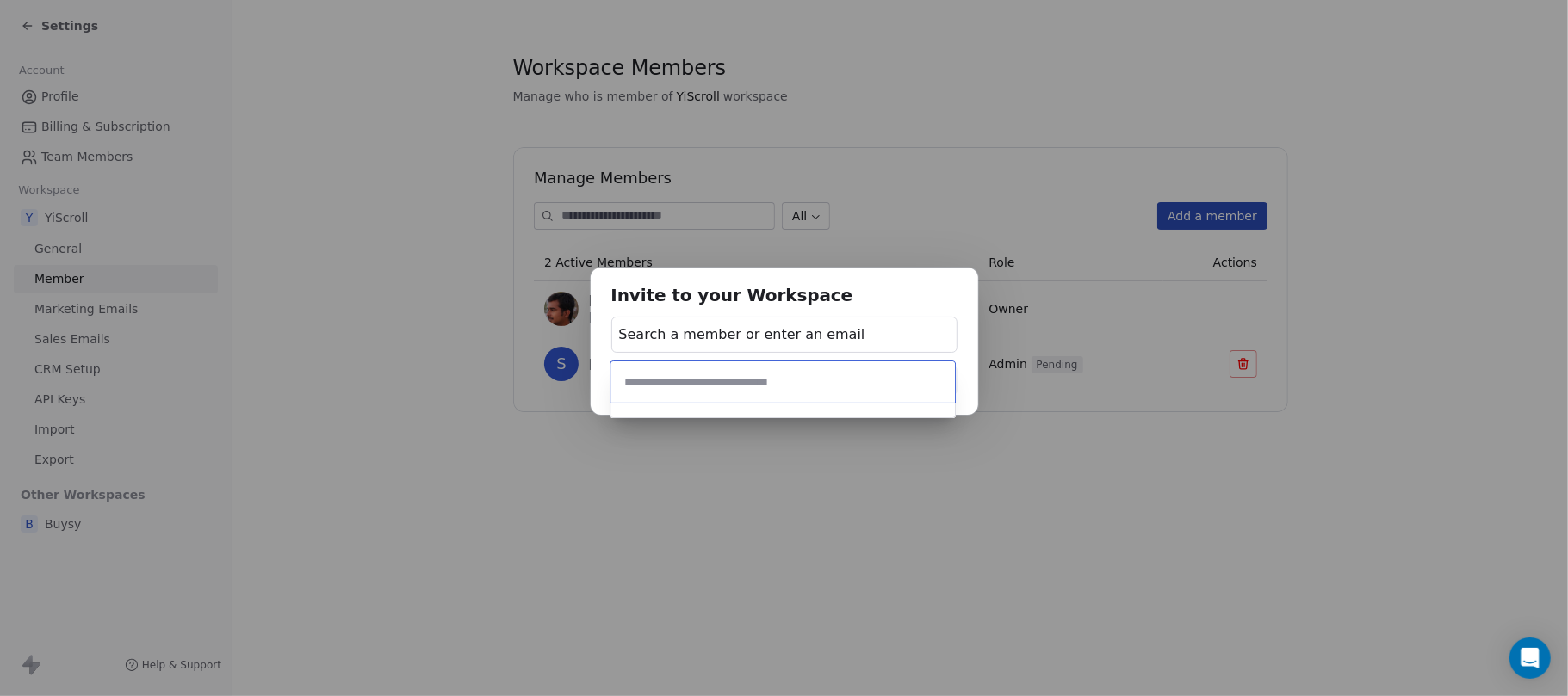
type input "**********"
click at [869, 330] on div "Invite to your Workspace Search a member or enter an email Cancel Add Member" at bounding box center [784, 349] width 1568 height 217
click at [783, 335] on span "Search a member or enter an email" at bounding box center [742, 335] width 246 height 21
click at [710, 380] on input "text" at bounding box center [782, 382] width 324 height 19
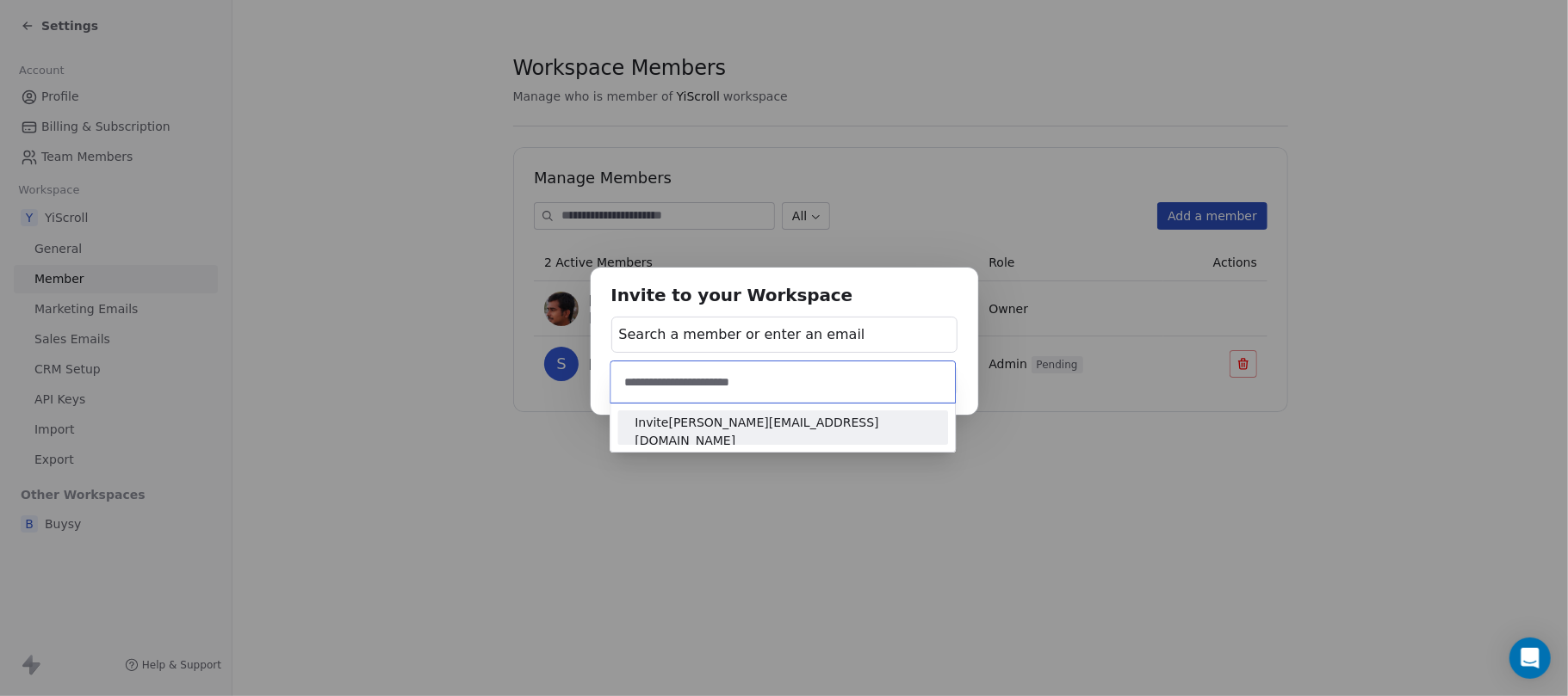
type input "**********"
click at [765, 431] on span "Invite [PERSON_NAME][EMAIL_ADDRESS][DOMAIN_NAME]" at bounding box center [783, 432] width 296 height 36
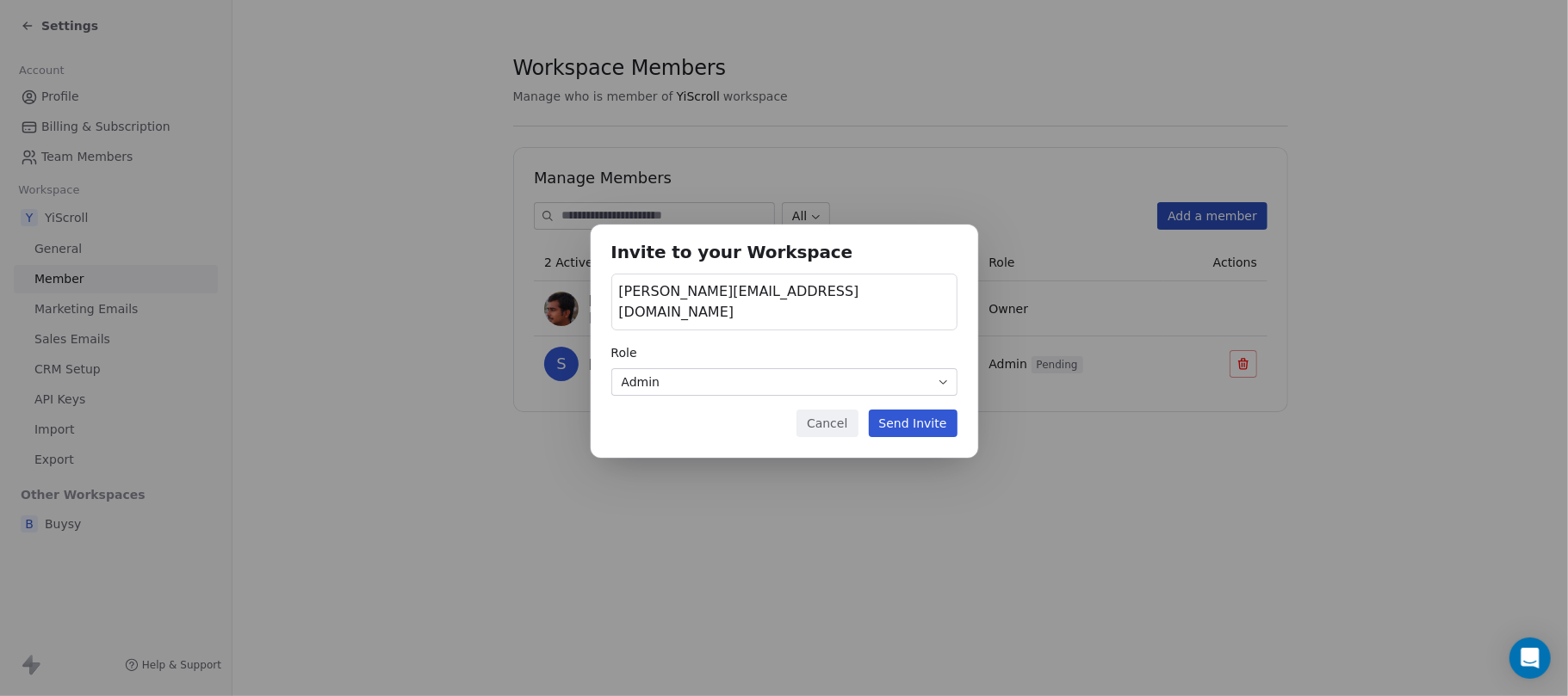
click at [726, 377] on body "Settings Account Profile Billing & Subscription Team Members Workspace Y YiScro…" at bounding box center [784, 412] width 1568 height 825
click at [895, 419] on button "Send Invite" at bounding box center [913, 423] width 89 height 27
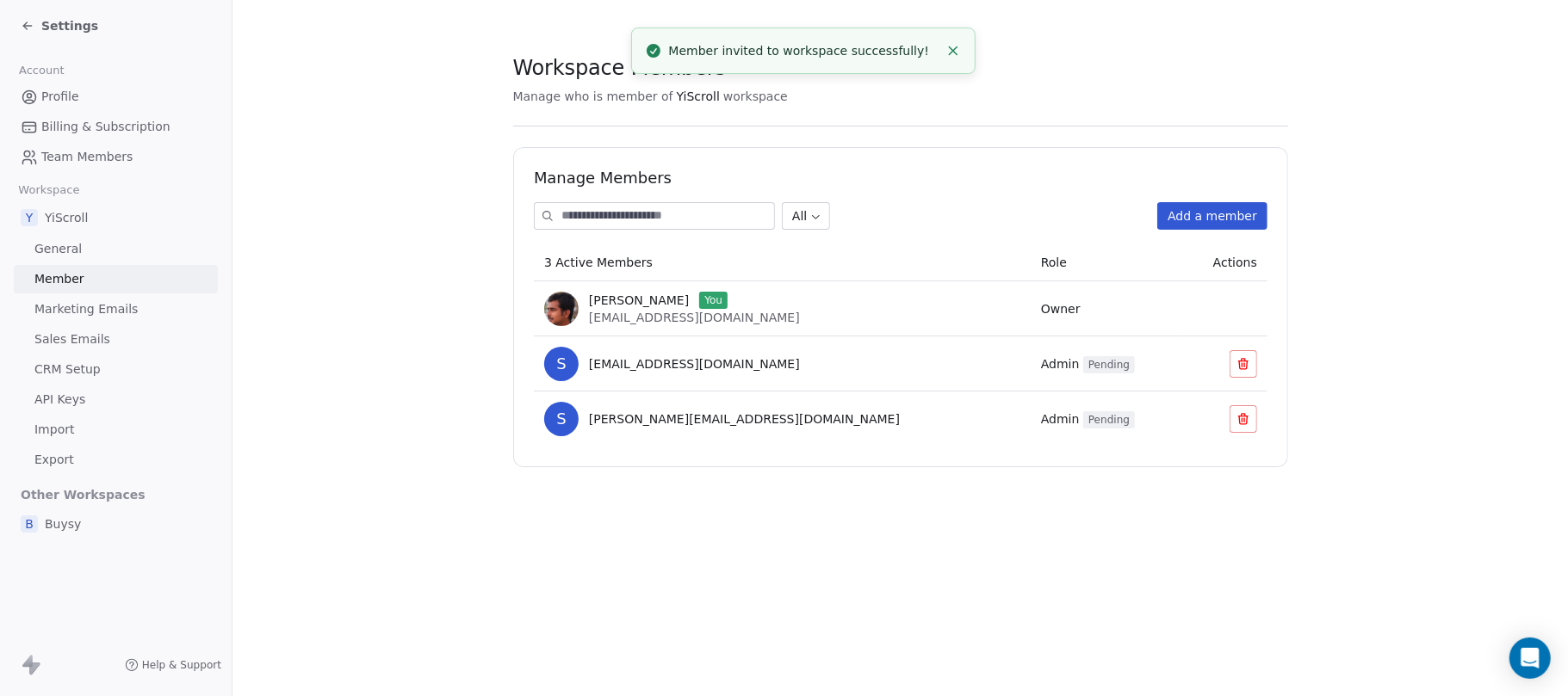
click at [87, 222] on div "Y YiScroll" at bounding box center [116, 217] width 204 height 31
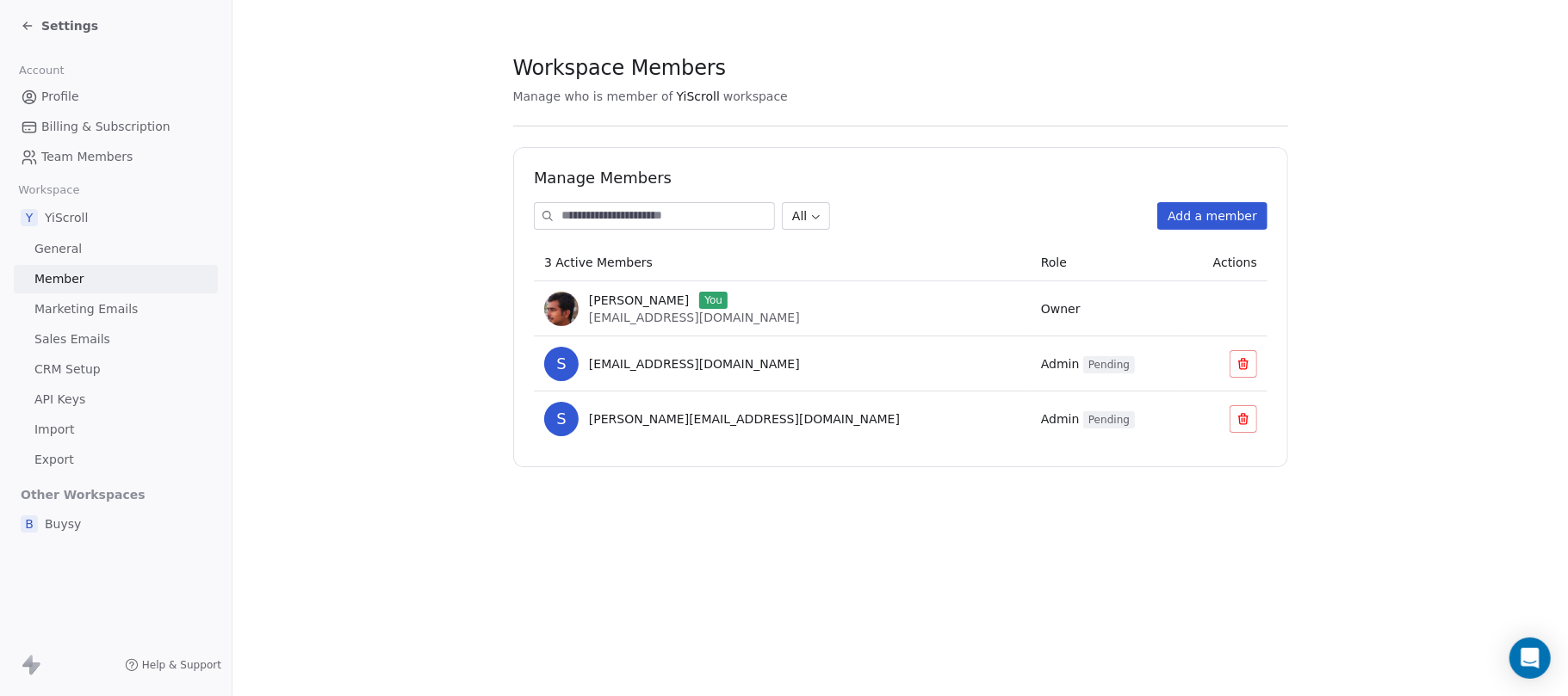
click at [74, 215] on span "YiScroll" at bounding box center [66, 218] width 43 height 17
click at [18, 25] on div "Settings" at bounding box center [116, 25] width 232 height 52
click at [29, 25] on icon at bounding box center [27, 25] width 8 height 0
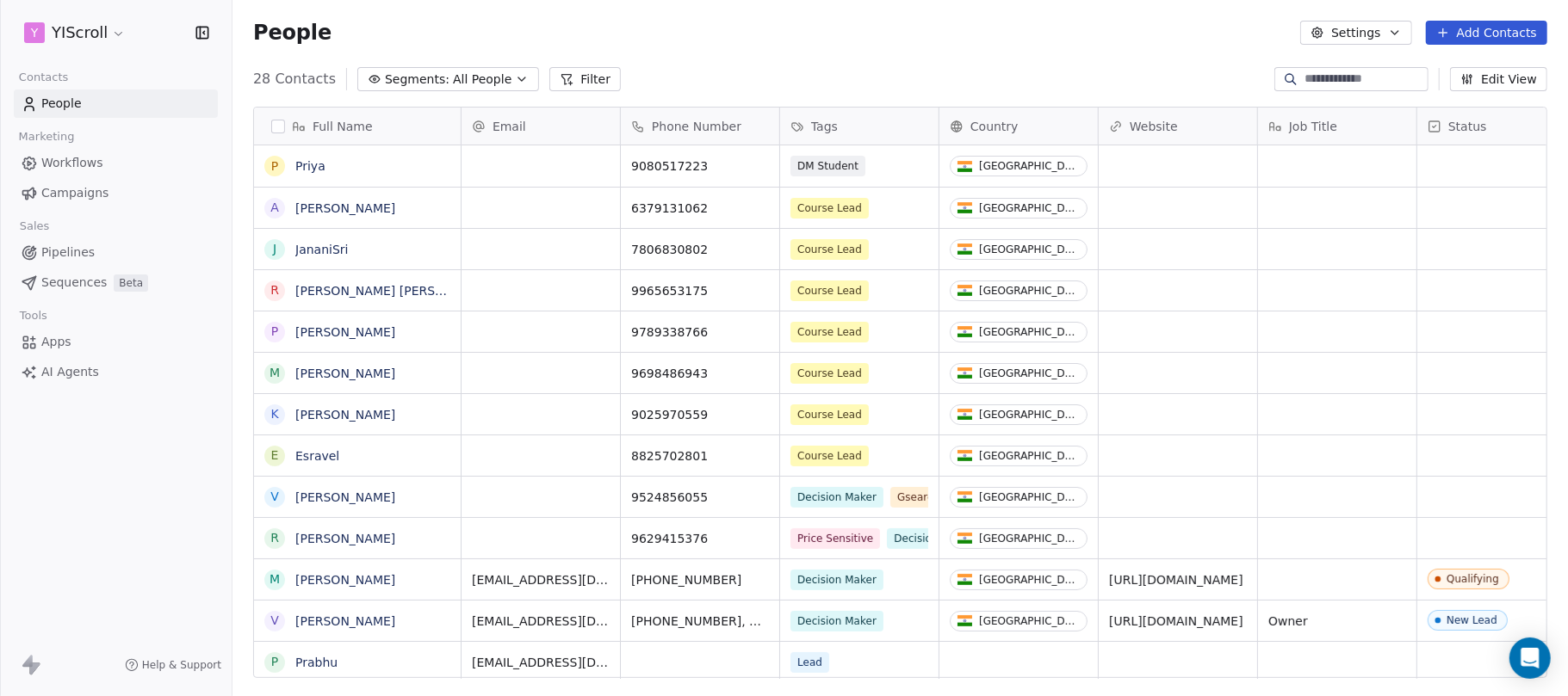
scroll to position [596, 1317]
click at [115, 35] on html "Y YIScroll Contacts People Marketing Workflows Campaigns Sales Pipelines Sequen…" at bounding box center [784, 412] width 1568 height 825
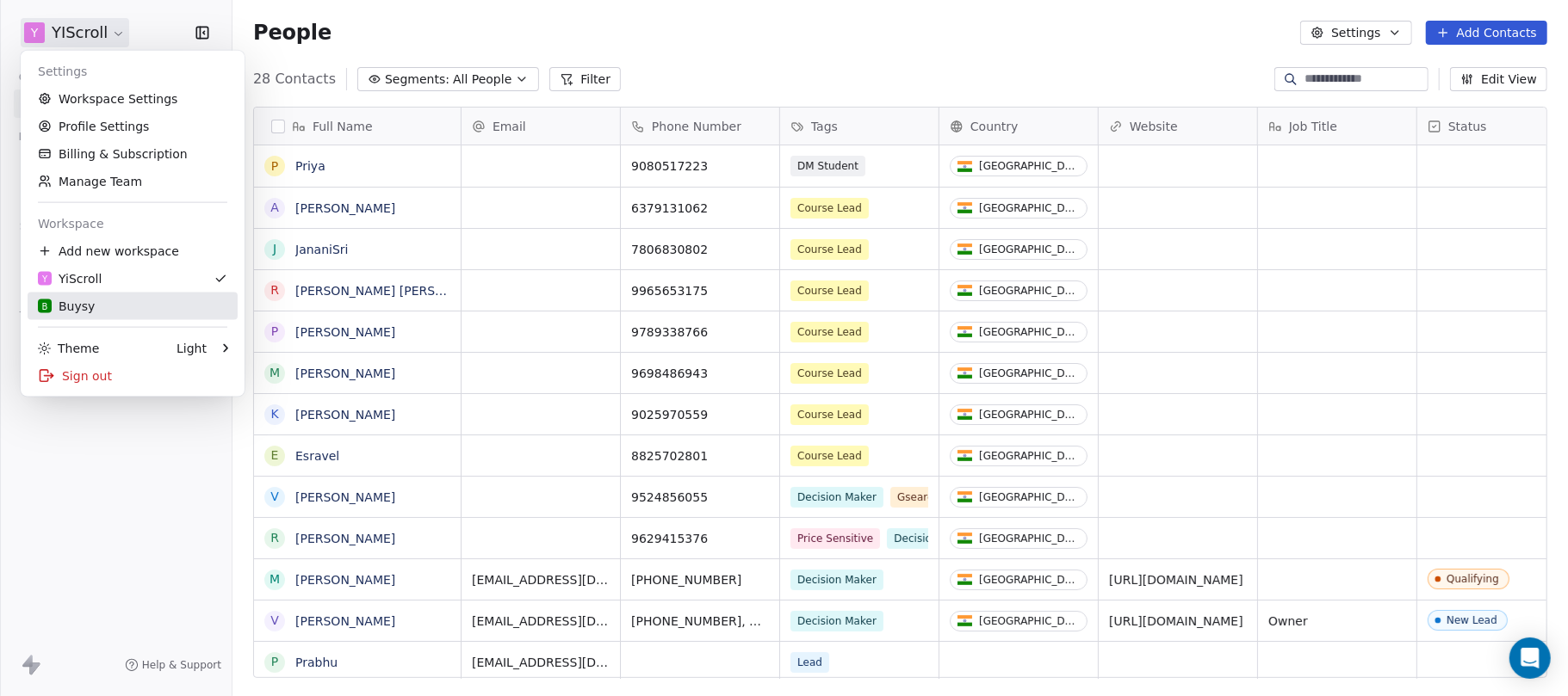
click at [75, 307] on div "B Buysy" at bounding box center [66, 307] width 57 height 17
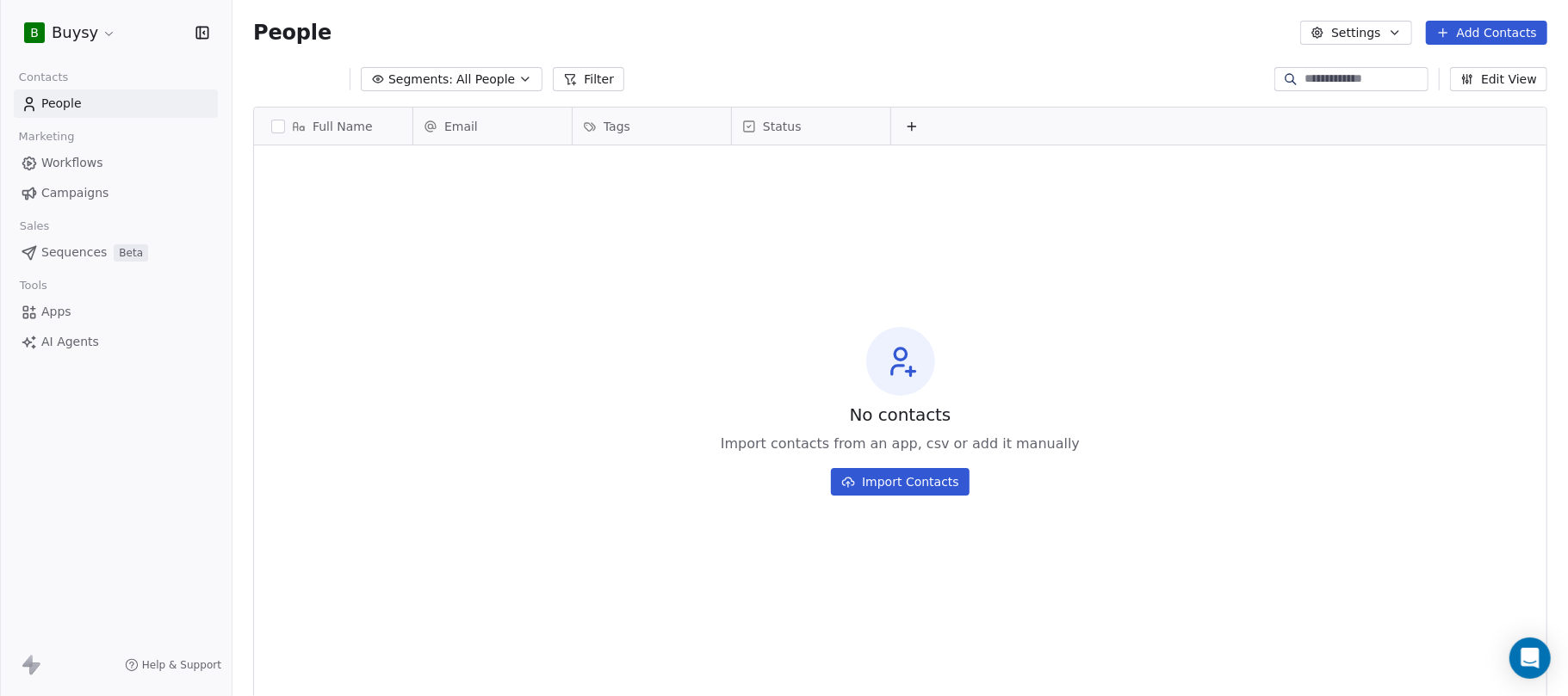
scroll to position [596, 1317]
click at [113, 25] on html "B Buysy Contacts People Marketing Workflows Campaigns Sales Sequences Beta Tool…" at bounding box center [784, 412] width 1568 height 825
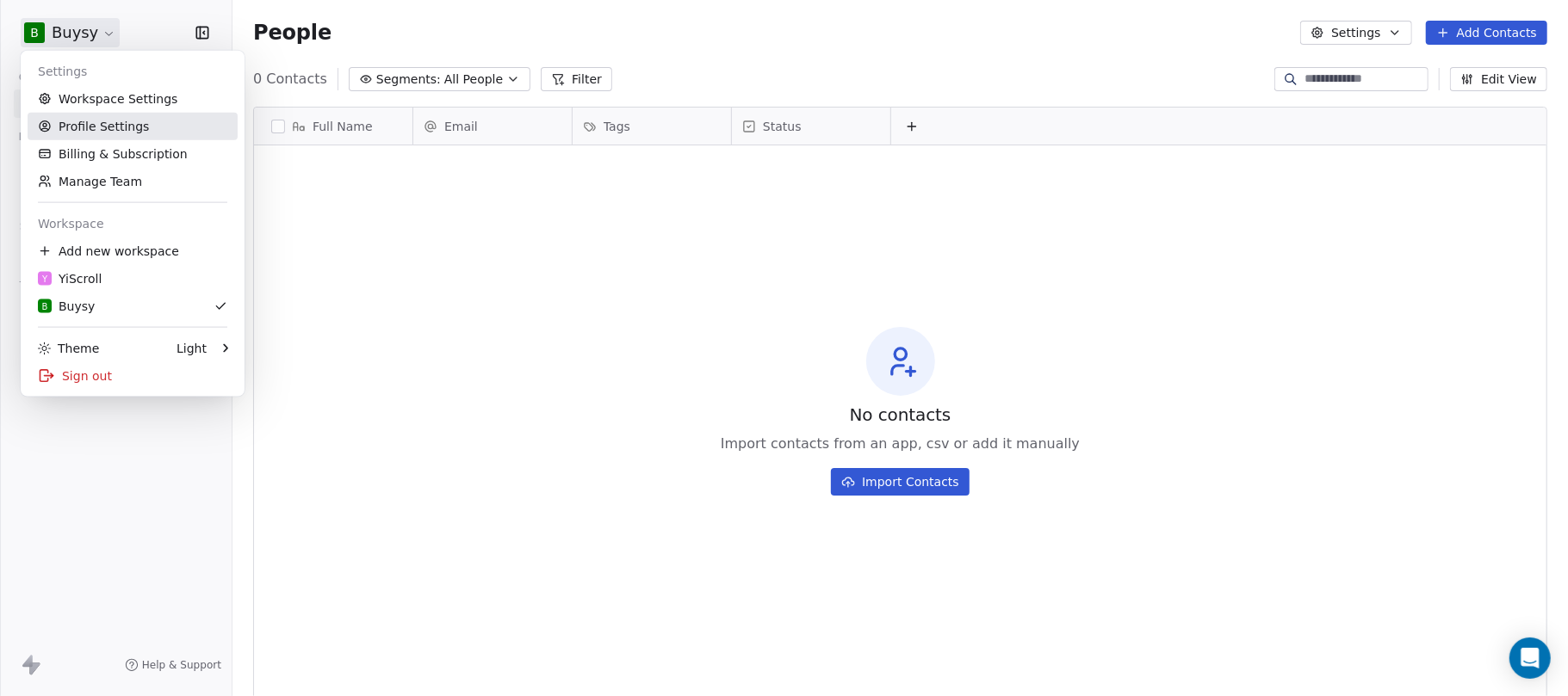
click at [97, 129] on link "Profile Settings" at bounding box center [132, 126] width 210 height 27
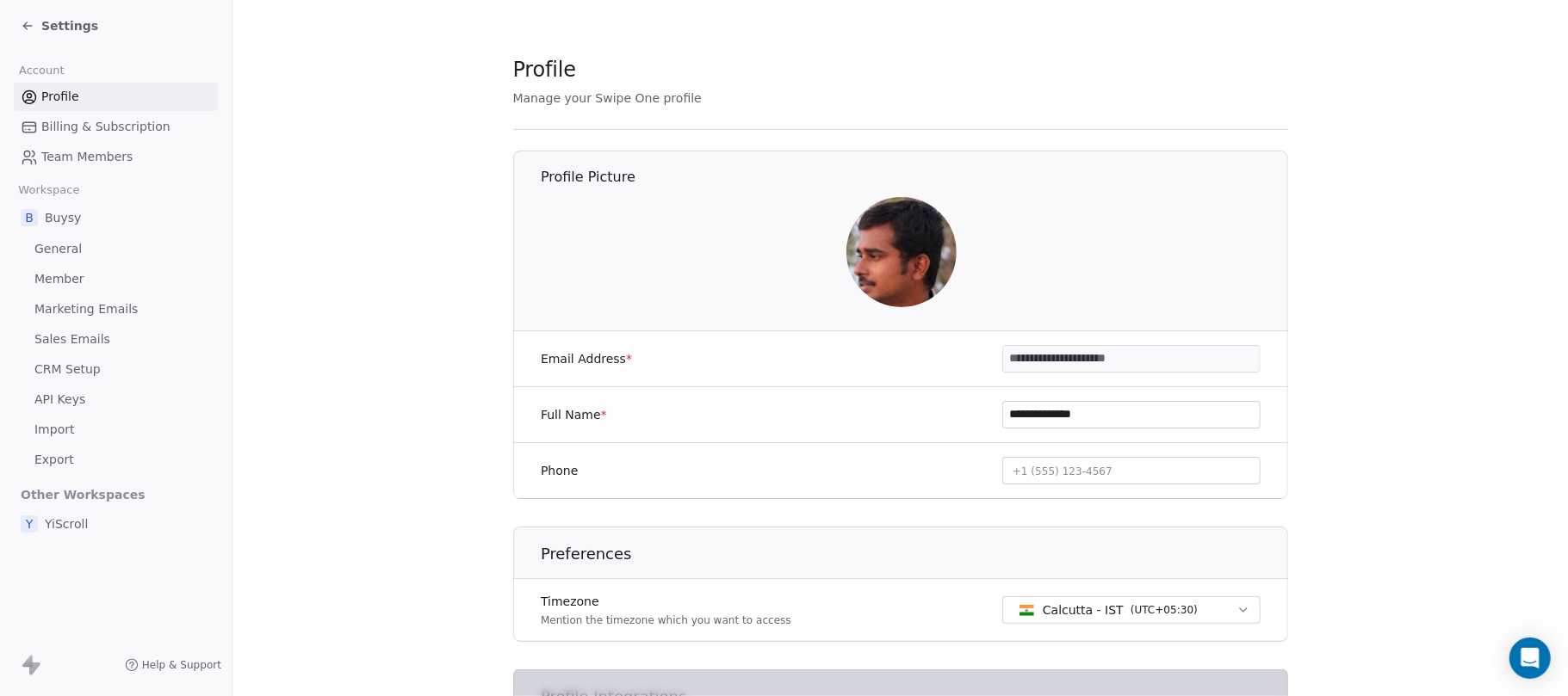
click at [73, 279] on span "Member" at bounding box center [59, 279] width 50 height 18
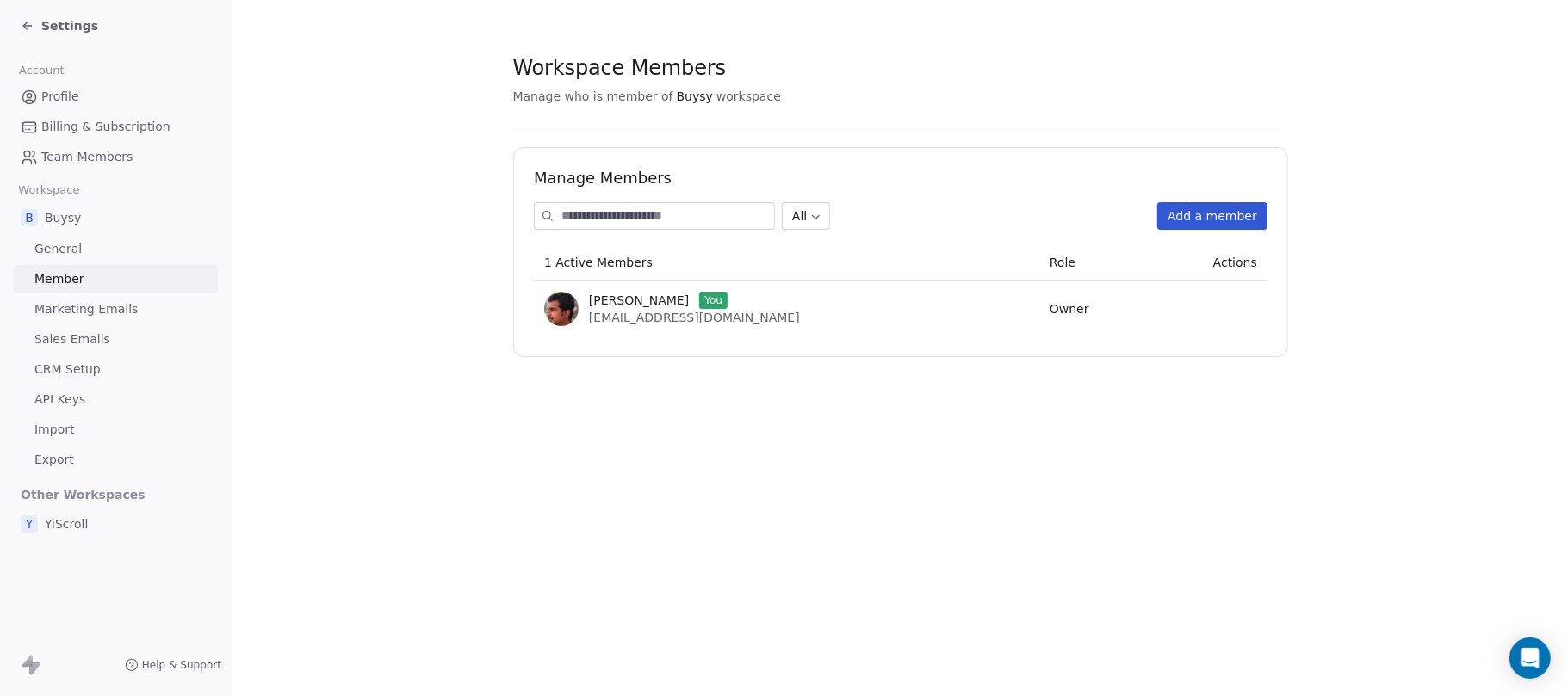
click at [25, 27] on icon at bounding box center [27, 25] width 14 height 14
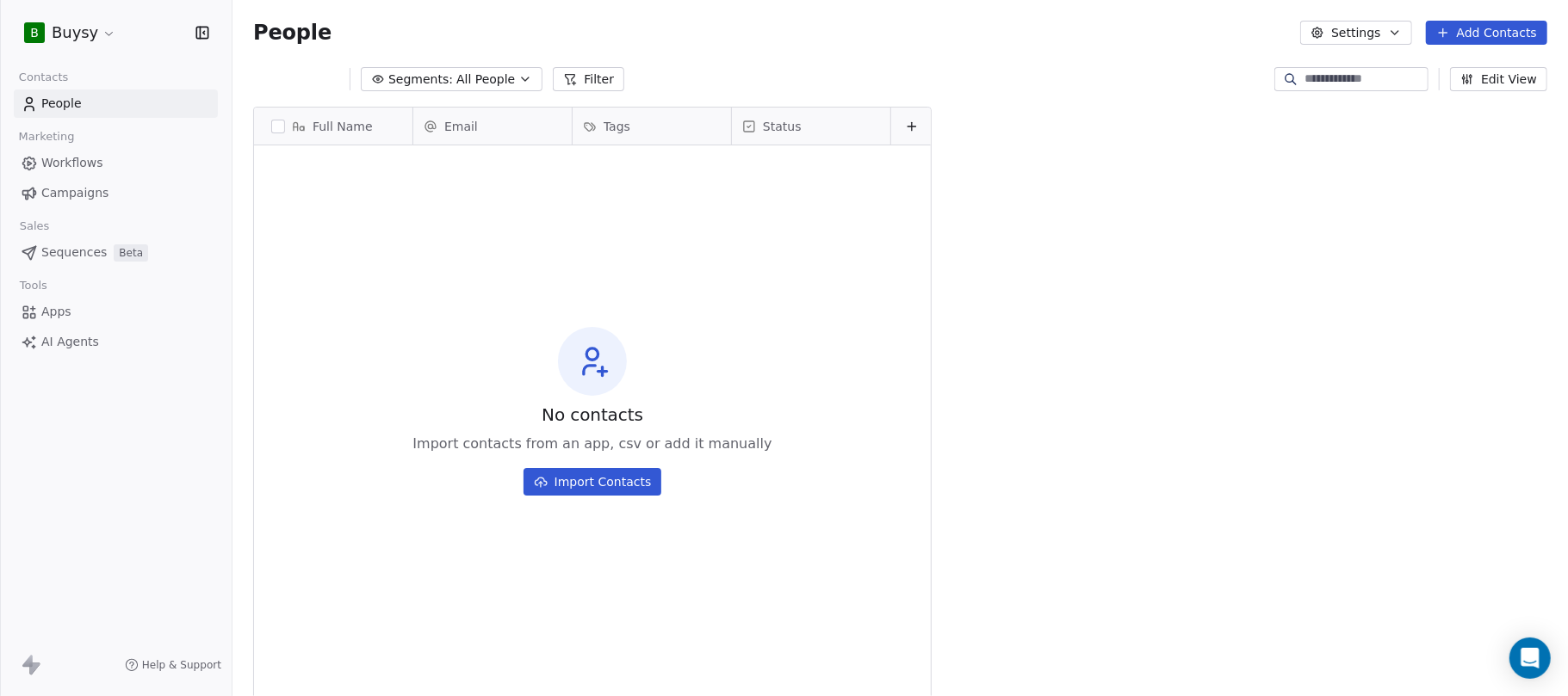
scroll to position [596, 1317]
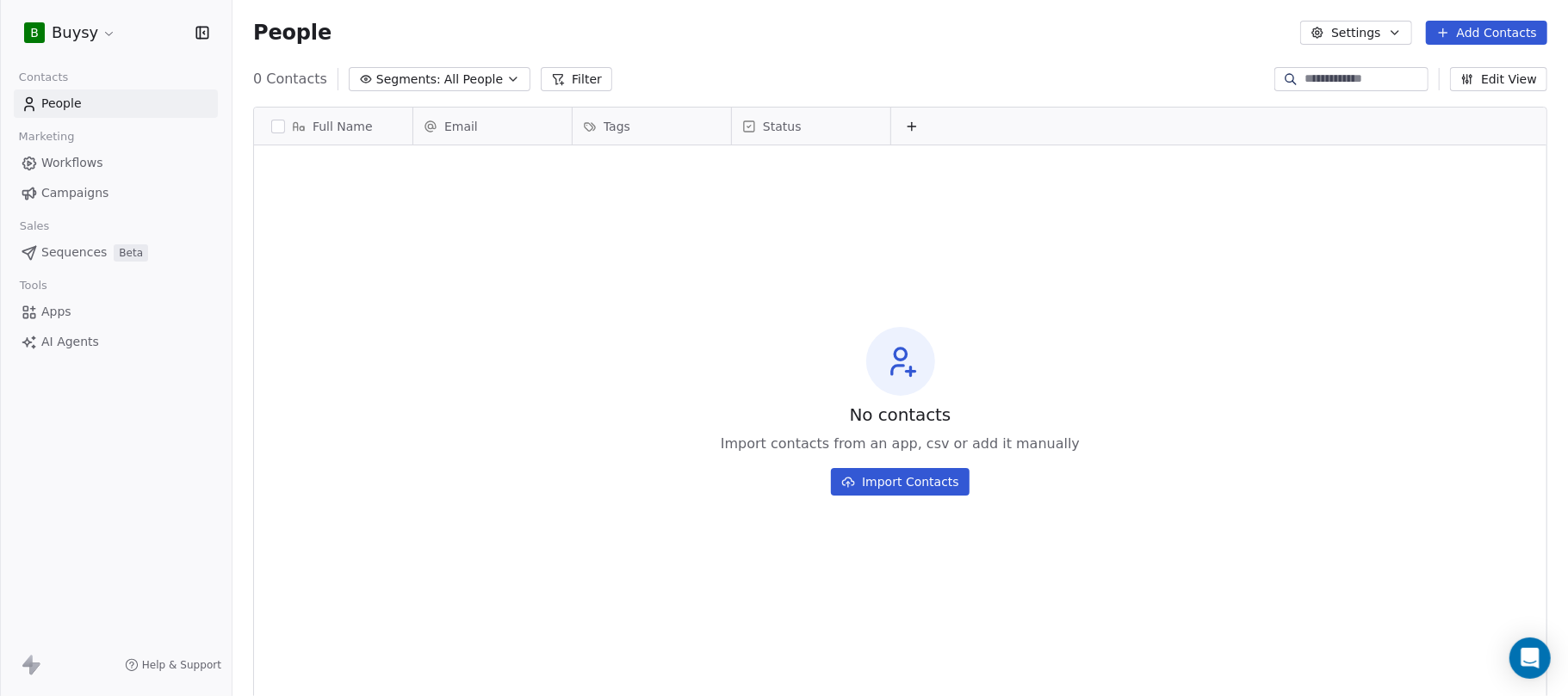
click at [104, 32] on html "B Buysy Contacts People Marketing Workflows Campaigns Sales Sequences Beta Tool…" at bounding box center [784, 412] width 1568 height 825
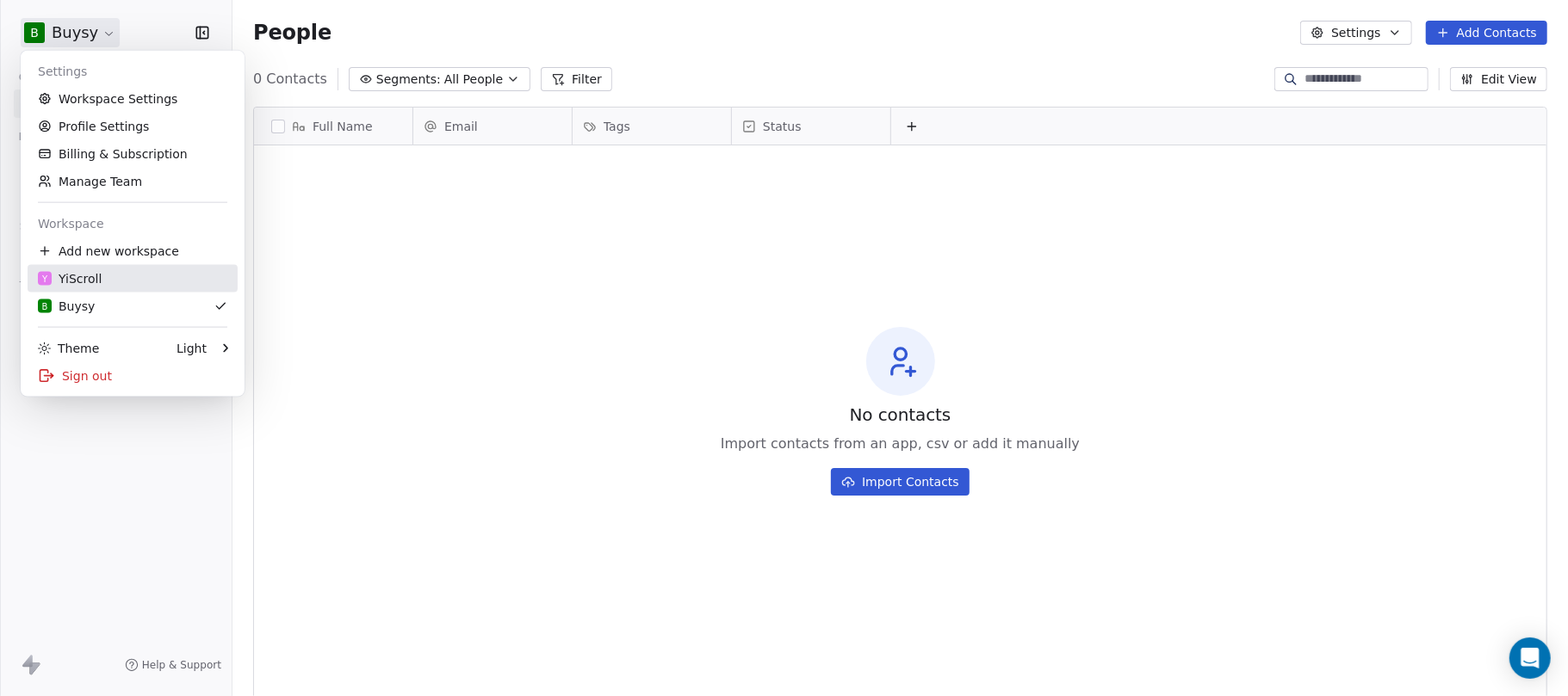
click at [79, 276] on div "Y YiScroll" at bounding box center [70, 279] width 64 height 17
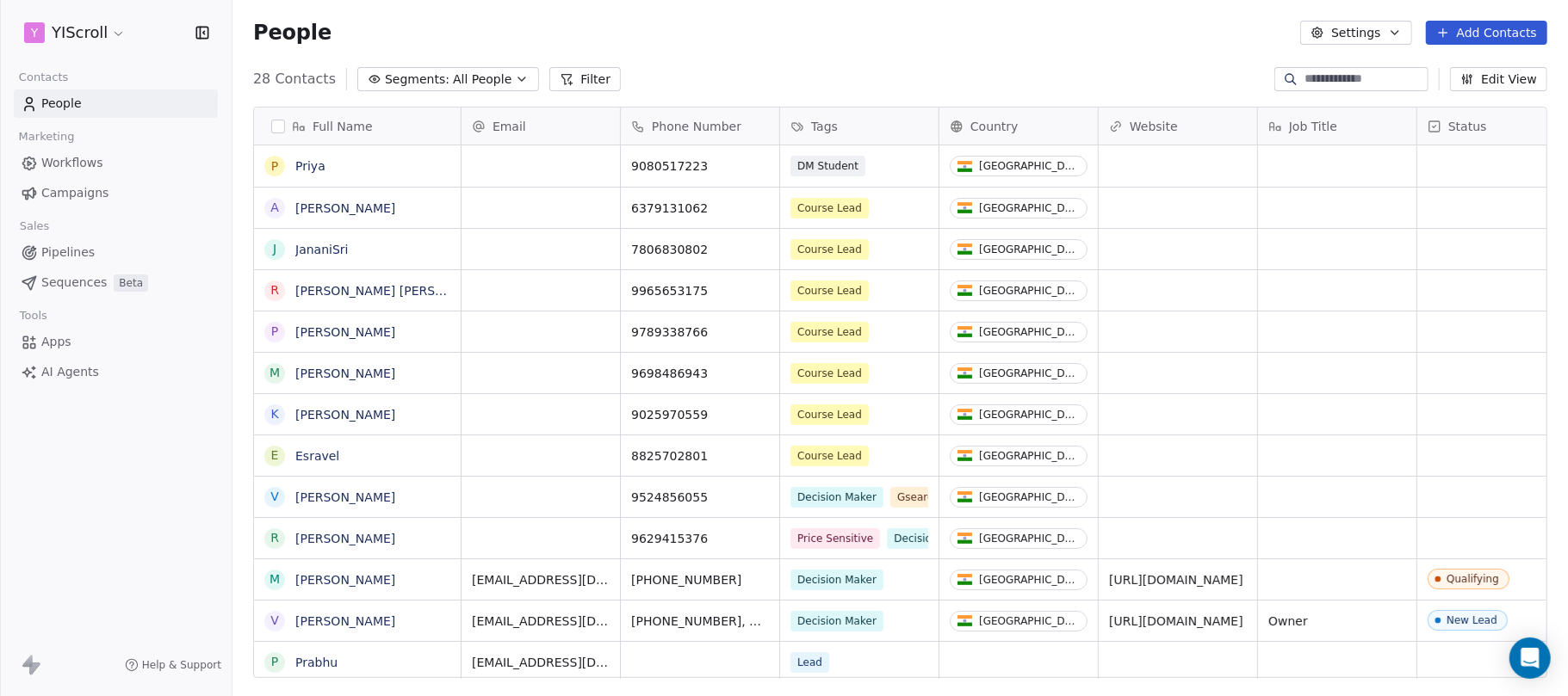
scroll to position [596, 1317]
click at [52, 102] on span "People" at bounding box center [61, 103] width 41 height 18
